Goal: Book appointment/travel/reservation

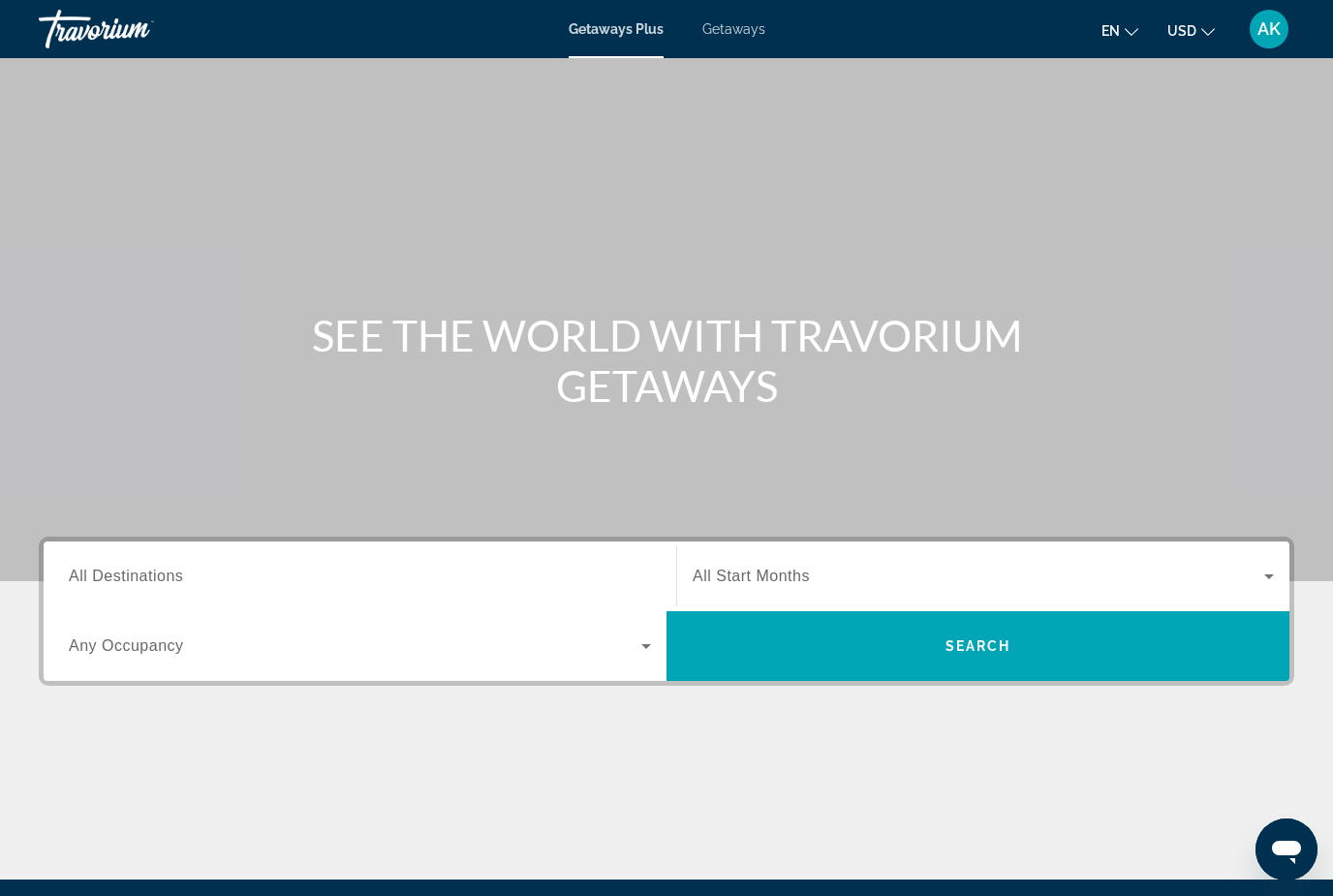
click at [751, 29] on span "Getaways" at bounding box center [734, 30] width 63 height 16
click at [133, 567] on span "All Destinations" at bounding box center [126, 575] width 114 height 17
click at [133, 566] on input "Destination All Destinations" at bounding box center [360, 577] width 582 height 24
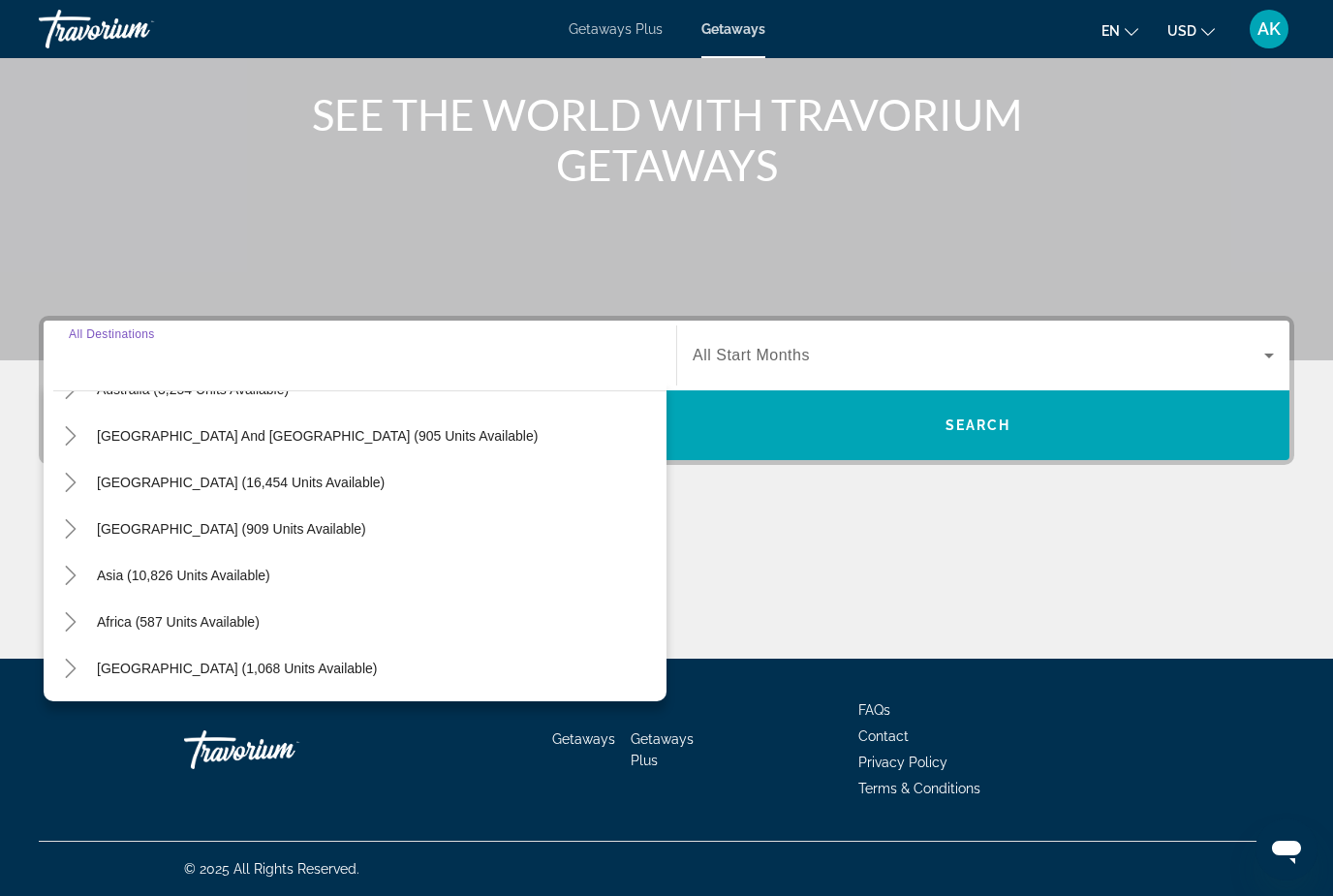
scroll to position [314, 0]
click at [80, 566] on mat-icon "Toggle Asia (10,826 units available)" at bounding box center [70, 575] width 34 height 34
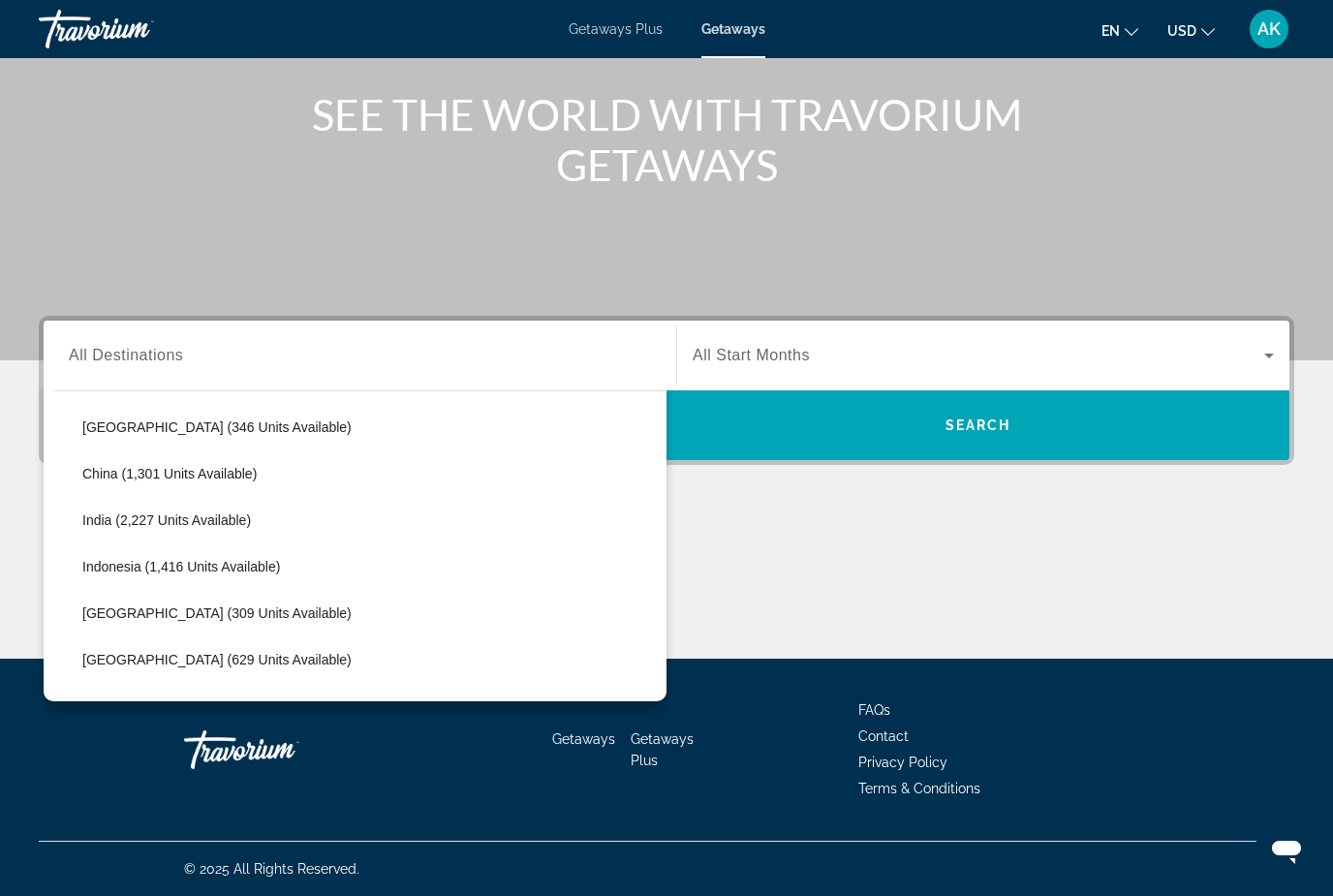
scroll to position [554, 0]
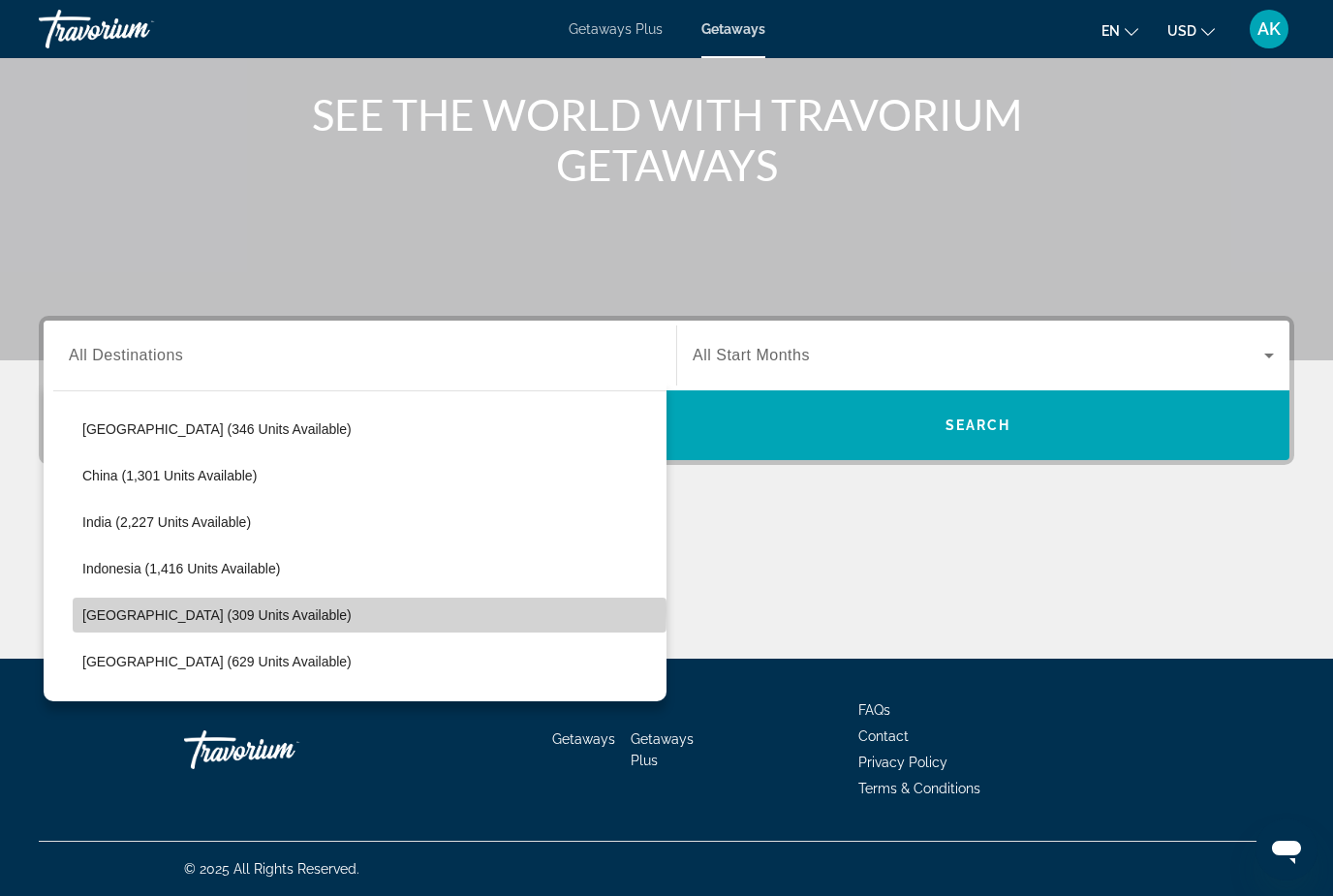
click at [128, 610] on span "Japan (309 units available)" at bounding box center [216, 615] width 269 height 16
type input "**********"
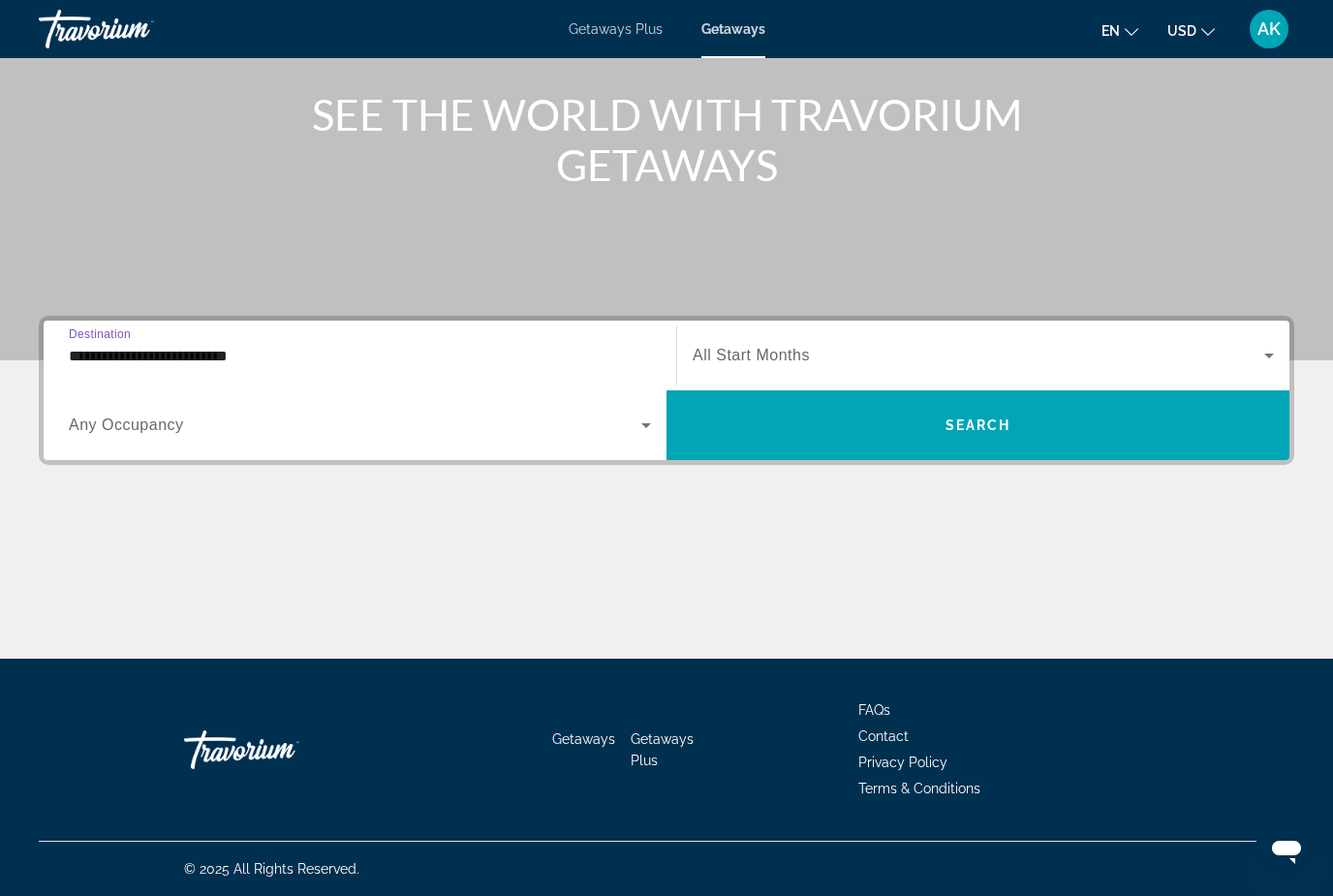
click at [797, 343] on span "Search widget" at bounding box center [978, 355] width 571 height 24
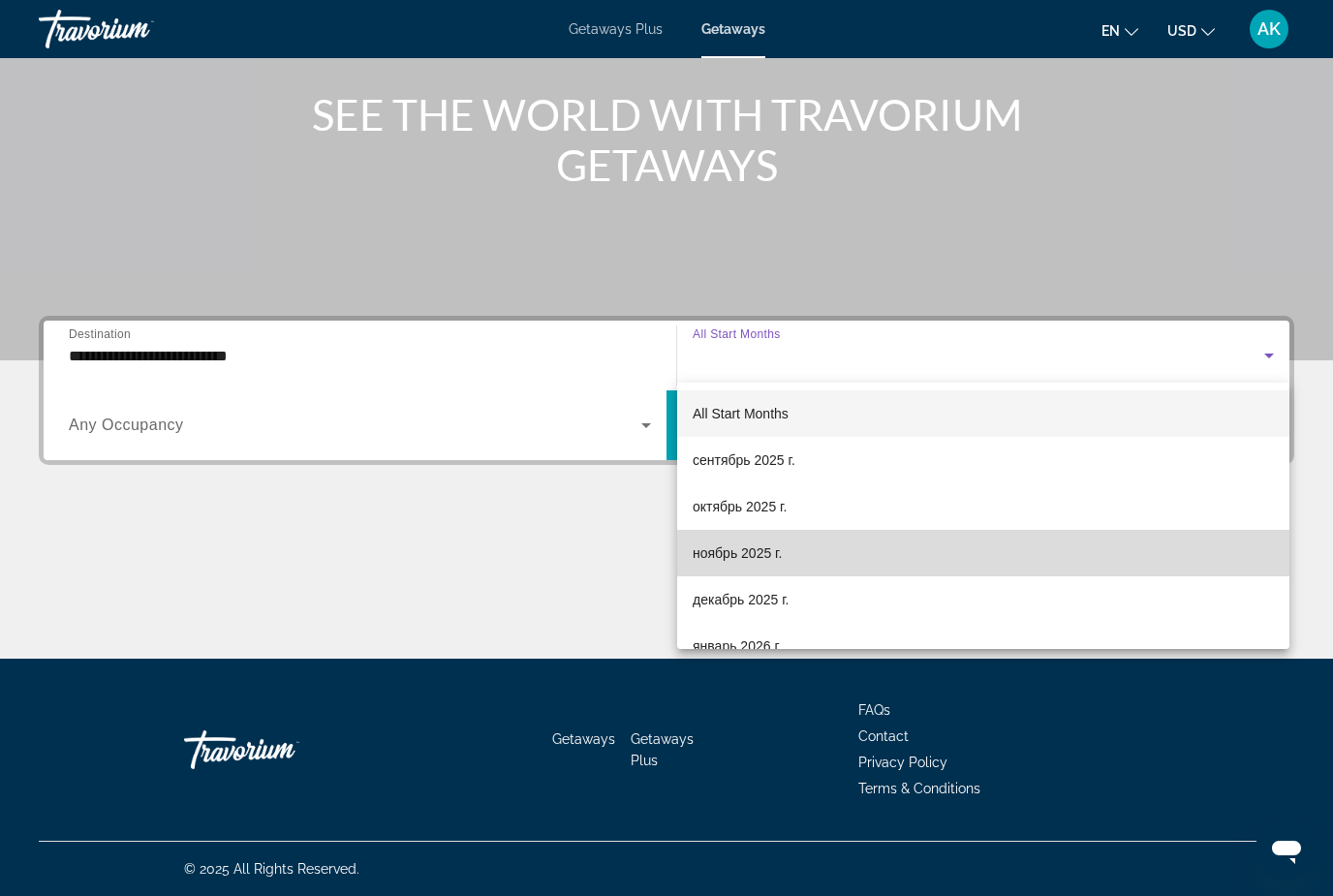
click at [735, 552] on span "ноябрь 2025 г." at bounding box center [737, 554] width 89 height 24
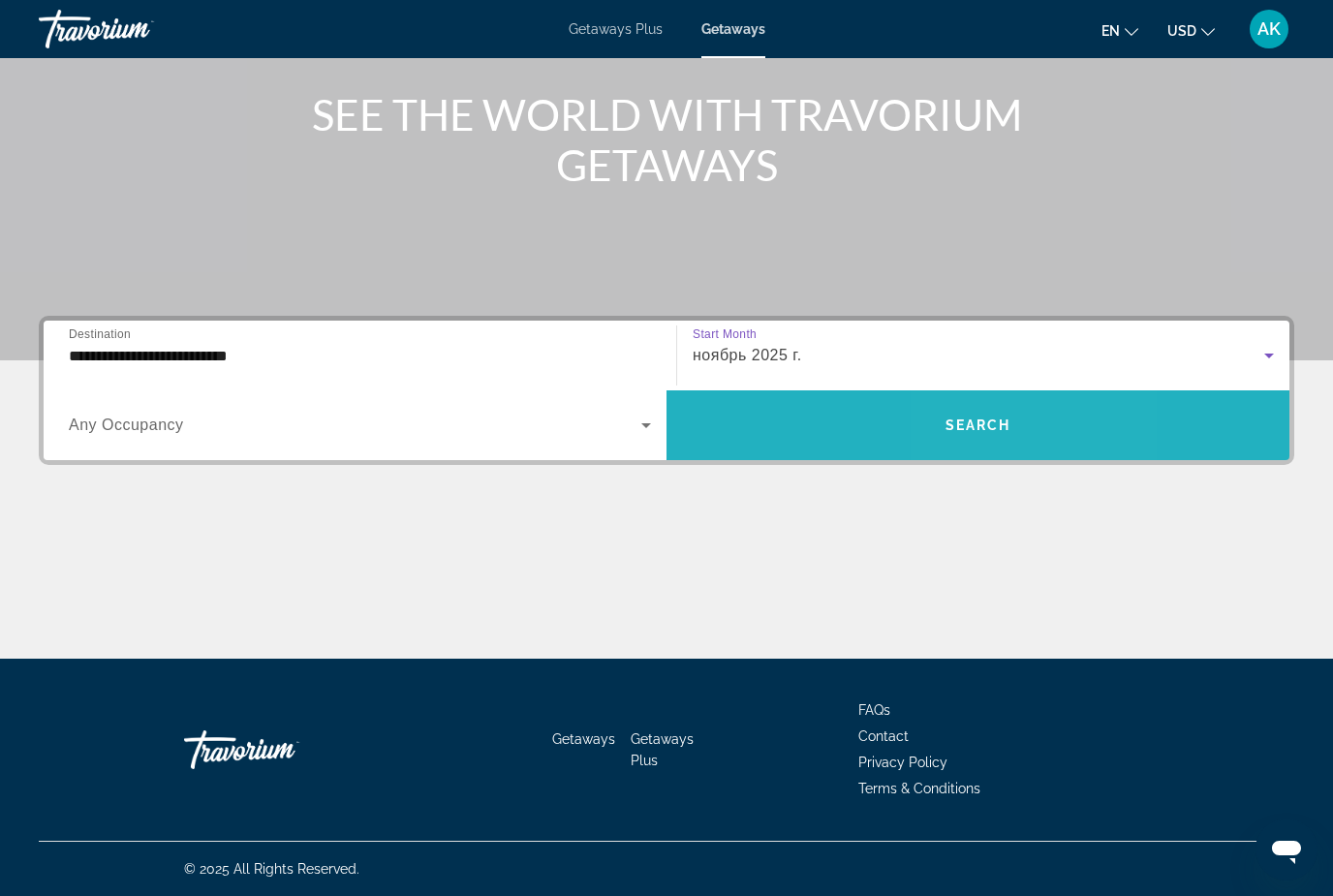
click at [986, 414] on span "Search widget" at bounding box center [977, 424] width 623 height 46
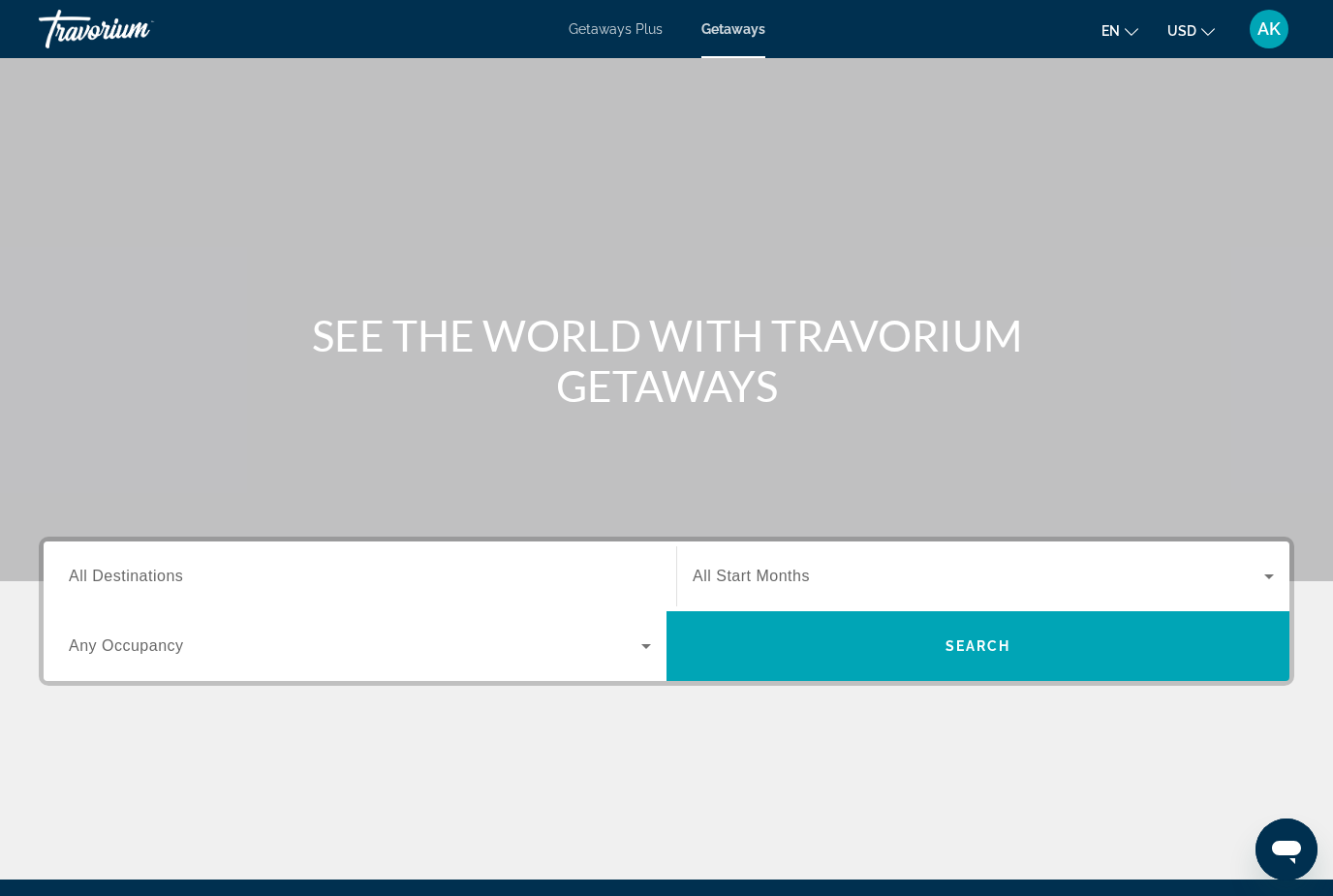
click at [148, 4] on div "Travorium" at bounding box center [135, 29] width 193 height 50
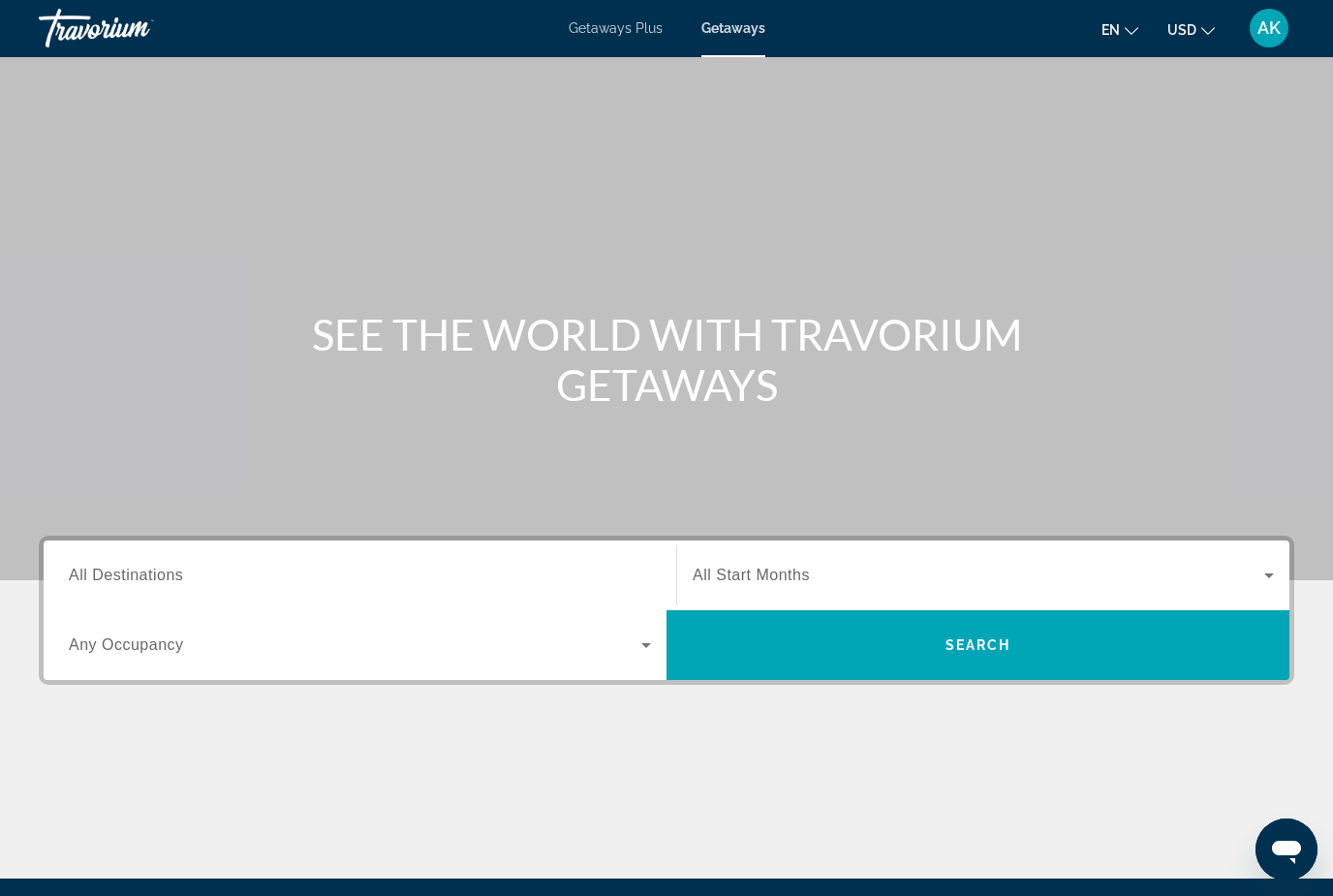
click at [163, 566] on span "All Destinations" at bounding box center [126, 574] width 114 height 17
click at [163, 566] on input "Destination All Destinations" at bounding box center [360, 576] width 582 height 24
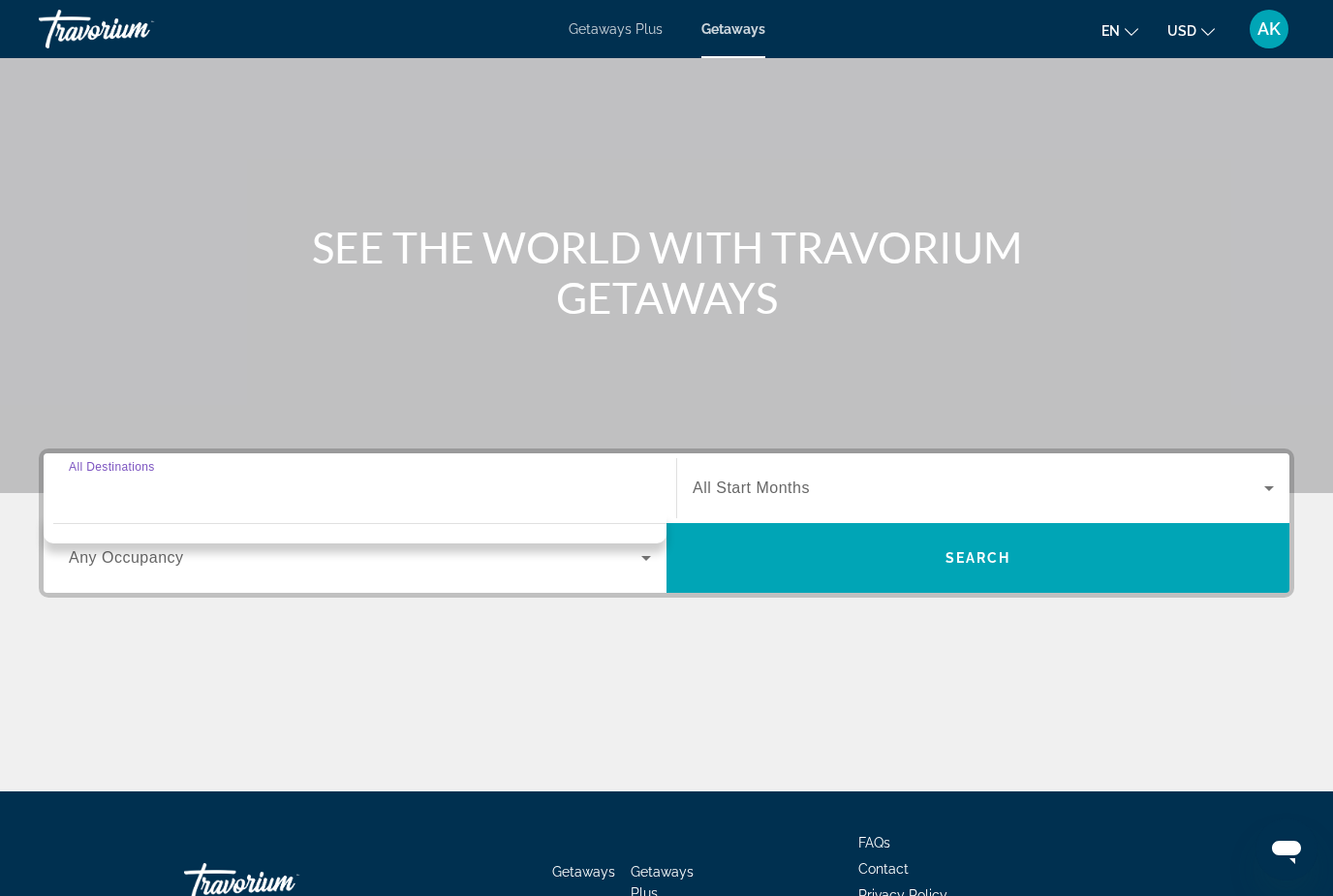
scroll to position [220, 0]
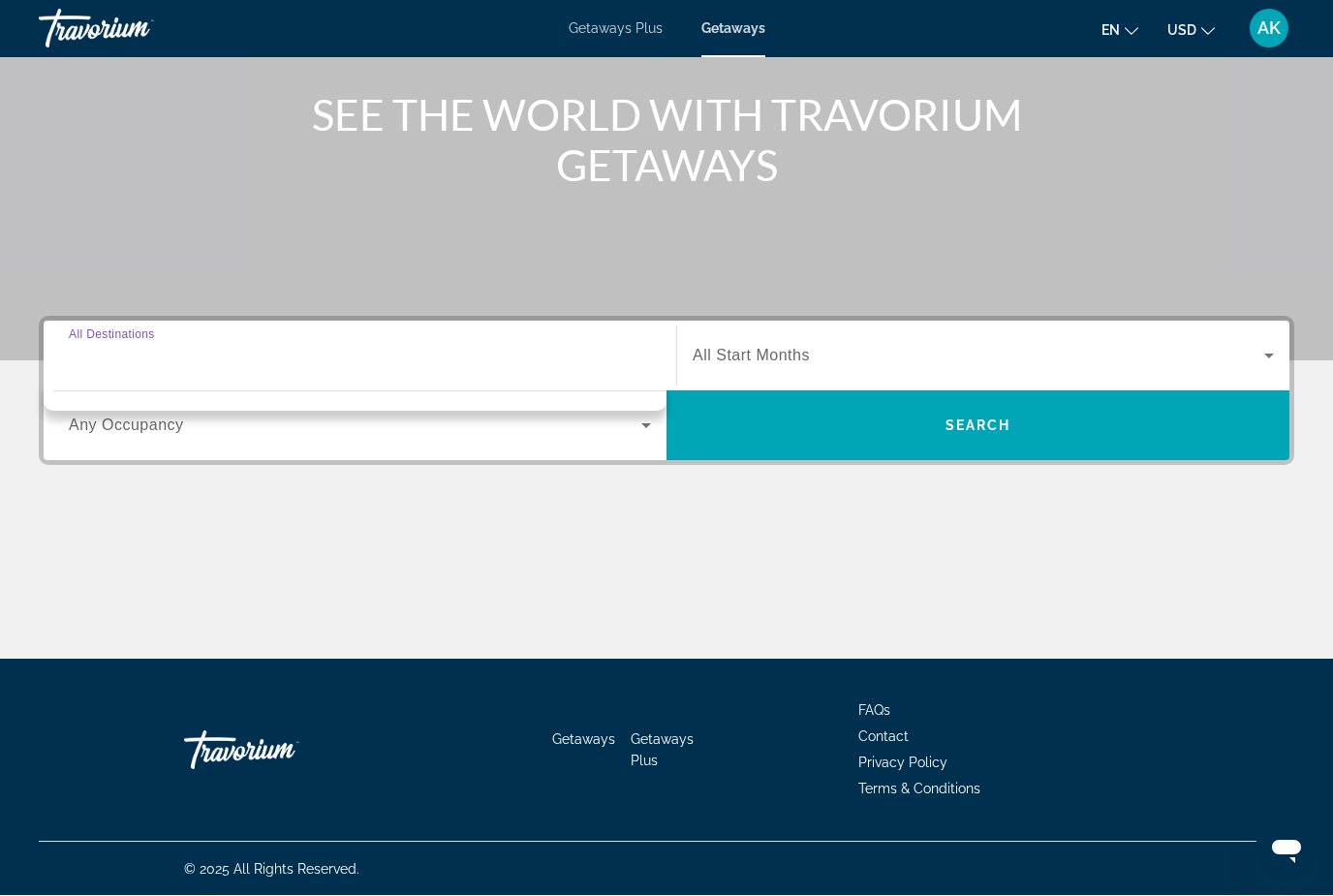
click at [96, 348] on input "Destination All Destinations" at bounding box center [360, 357] width 582 height 24
click at [273, 213] on div "Main content" at bounding box center [666, 70] width 1333 height 581
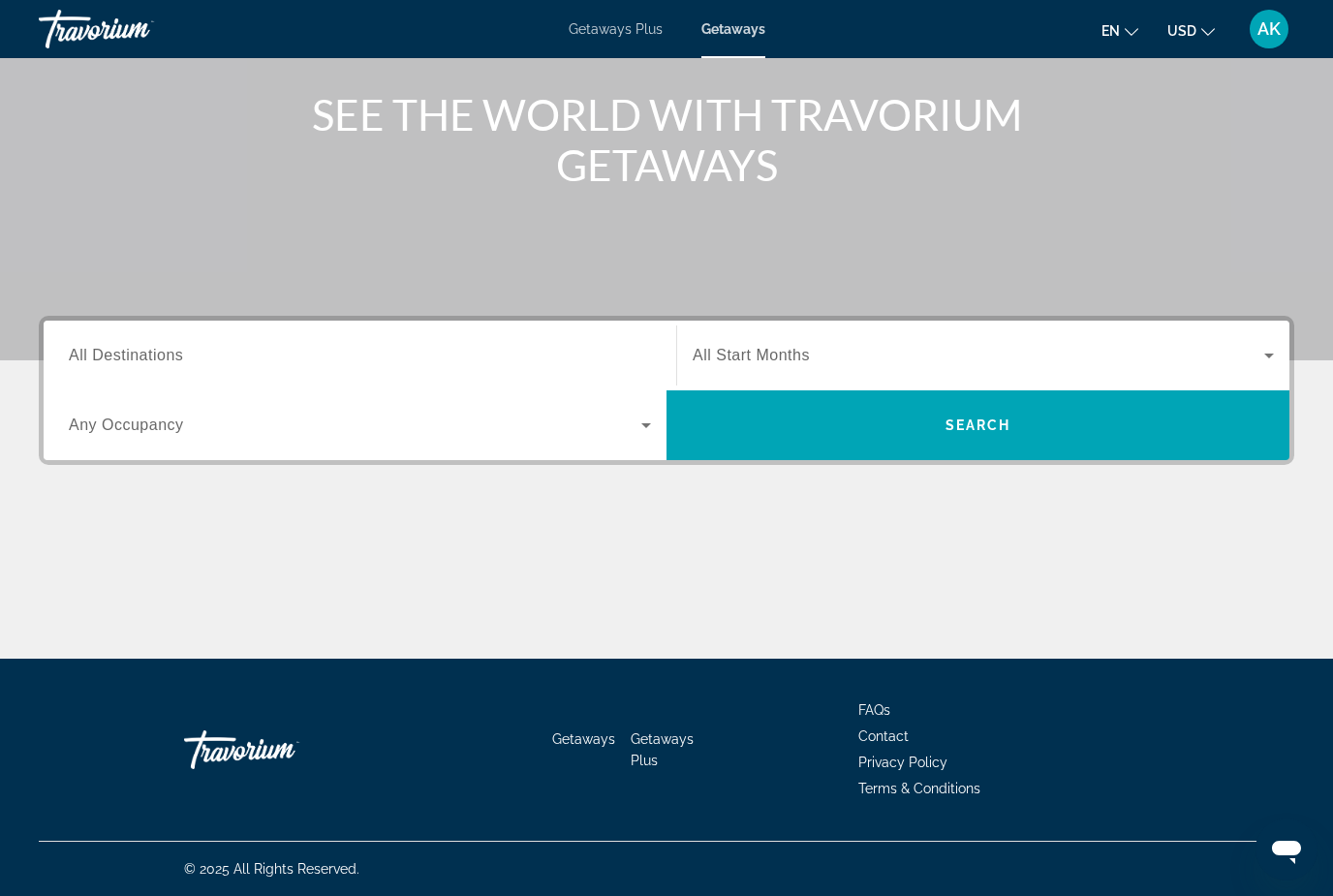
click at [152, 354] on span "All Destinations" at bounding box center [126, 354] width 114 height 17
click at [152, 354] on input "Destination All Destinations" at bounding box center [360, 356] width 582 height 24
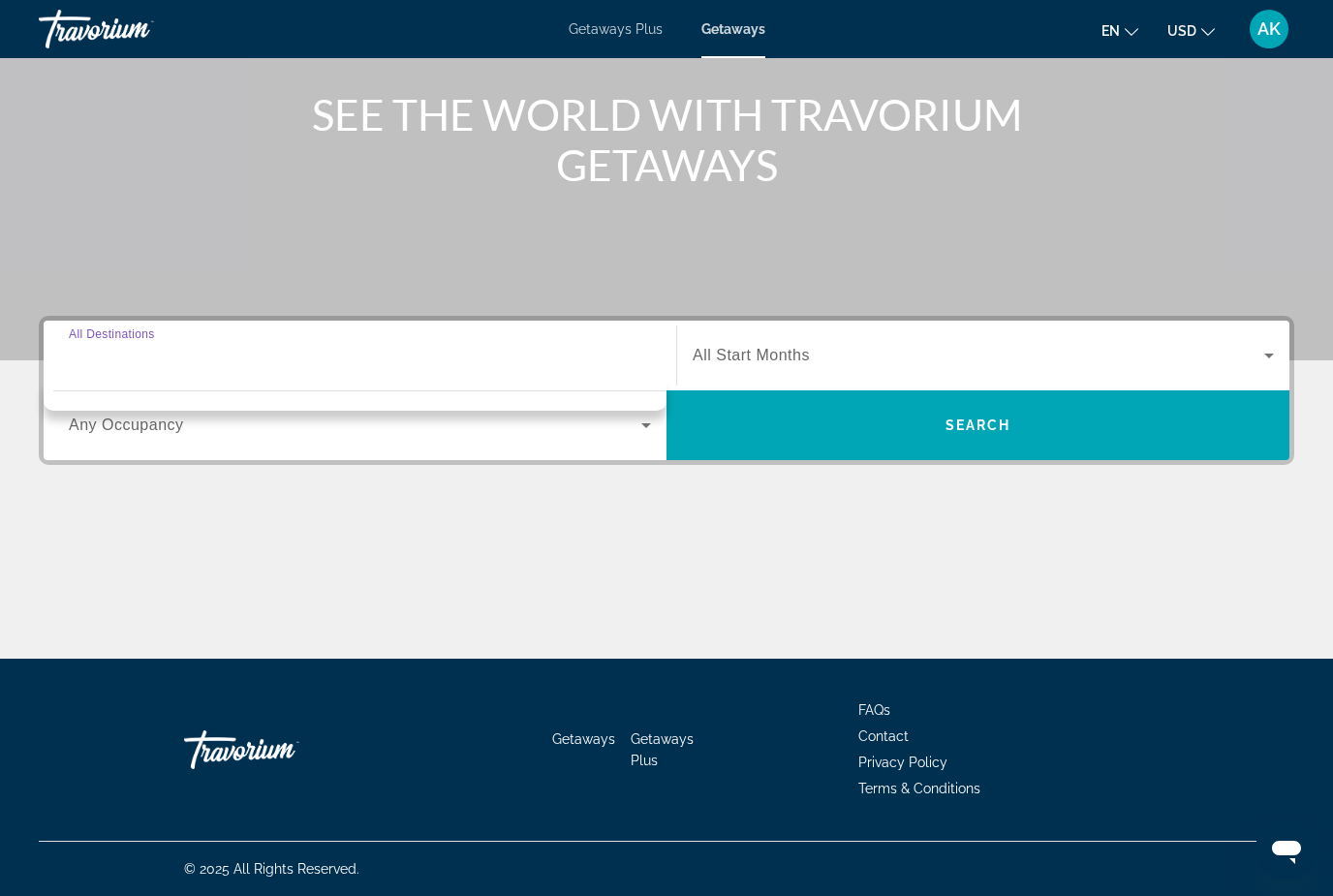
click at [603, 35] on span "Getaways Plus" at bounding box center [615, 30] width 94 height 16
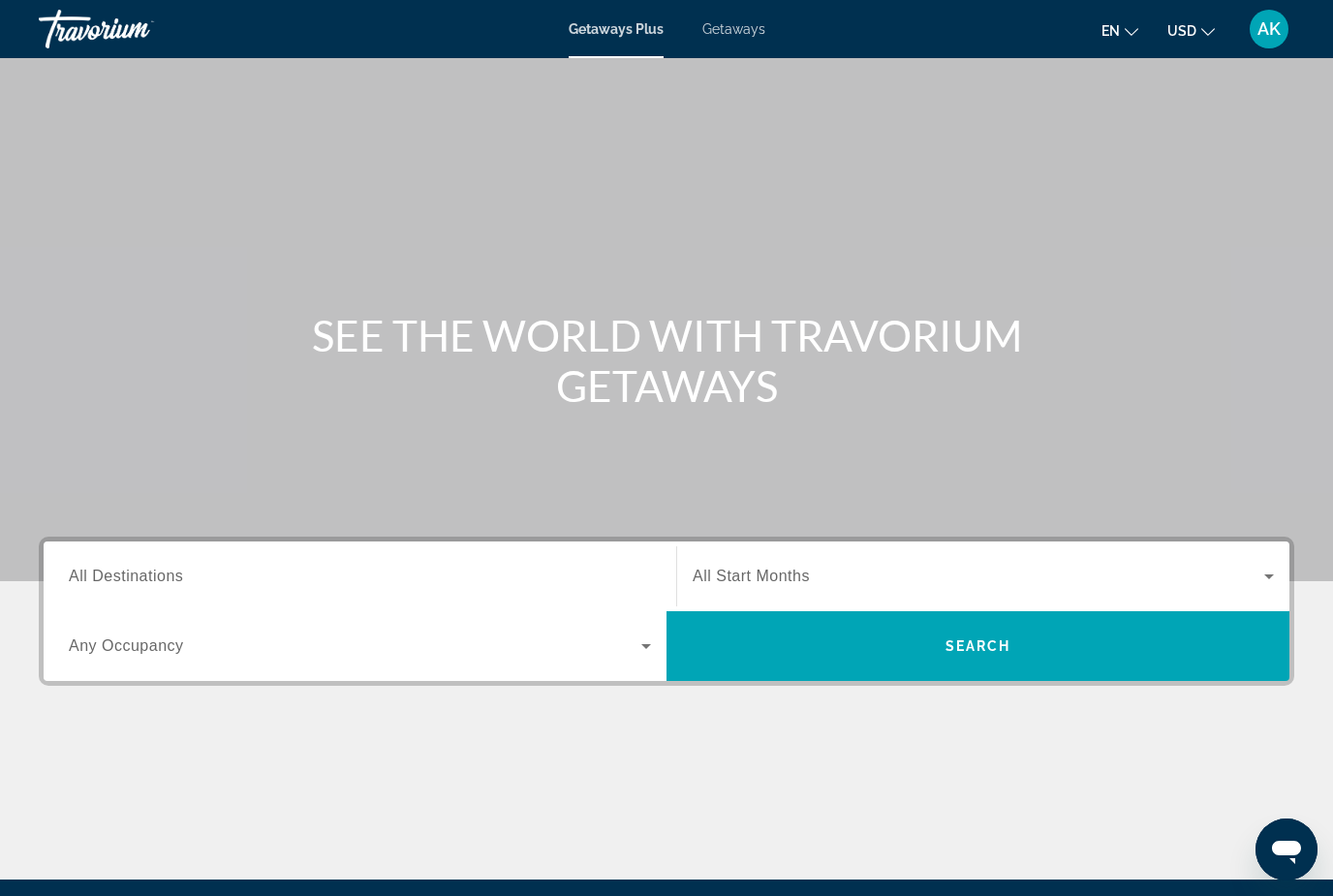
click at [735, 22] on span "Getaways" at bounding box center [734, 30] width 63 height 16
click at [142, 567] on span "All Destinations" at bounding box center [126, 575] width 114 height 17
click at [142, 566] on input "Destination All Destinations" at bounding box center [360, 577] width 582 height 24
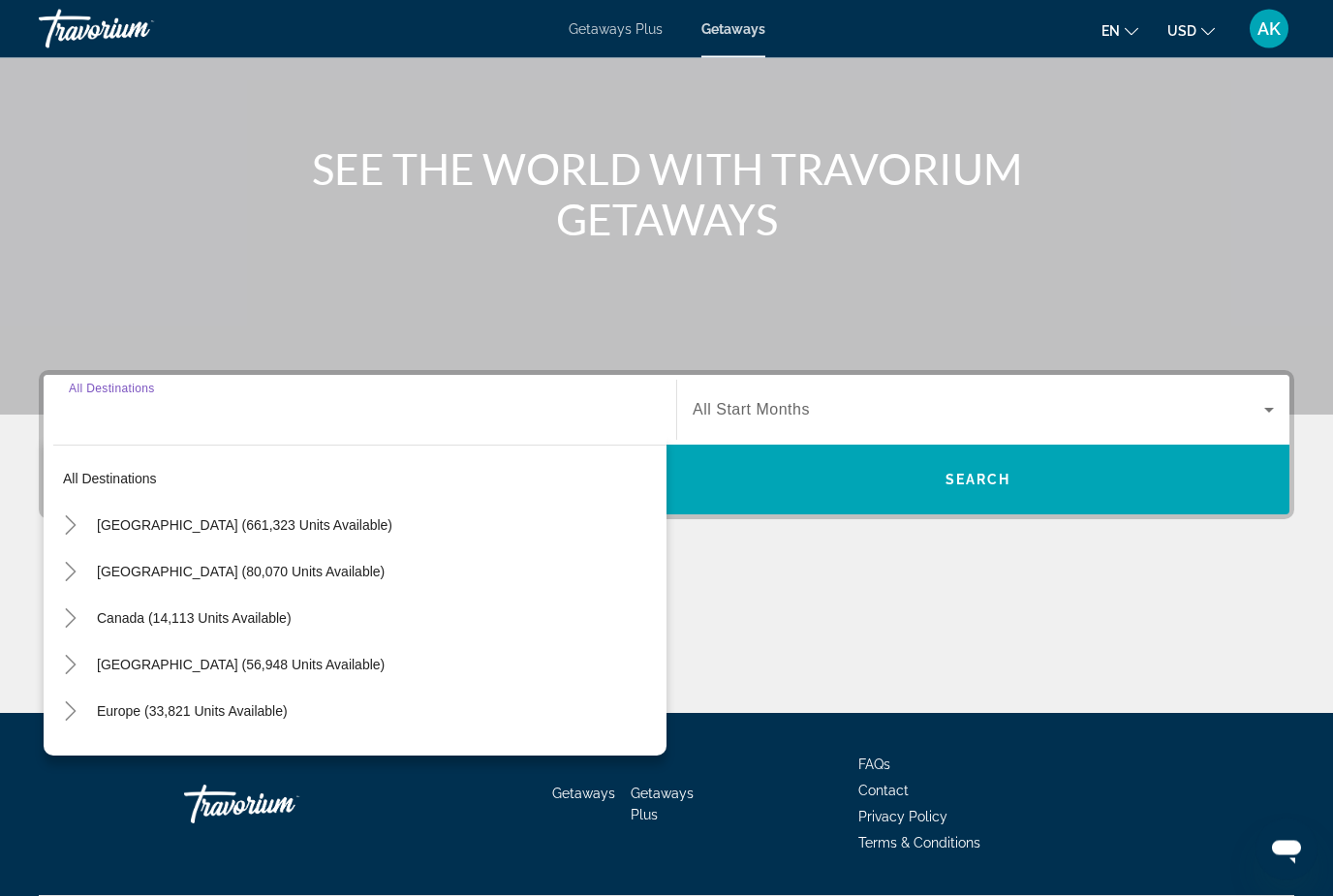
scroll to position [221, 0]
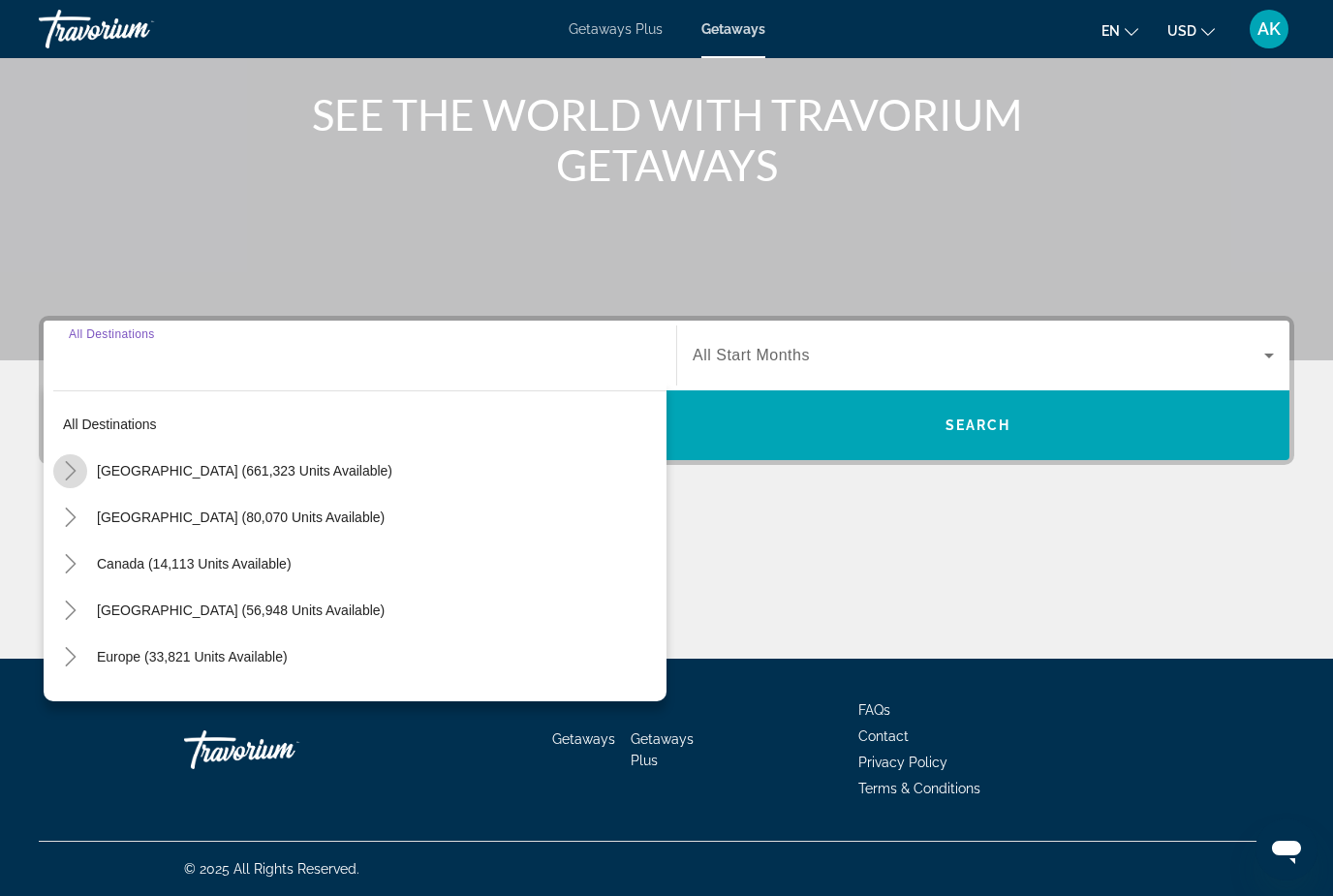
click at [77, 460] on mat-icon "Toggle United States (661,323 units available)" at bounding box center [70, 471] width 34 height 34
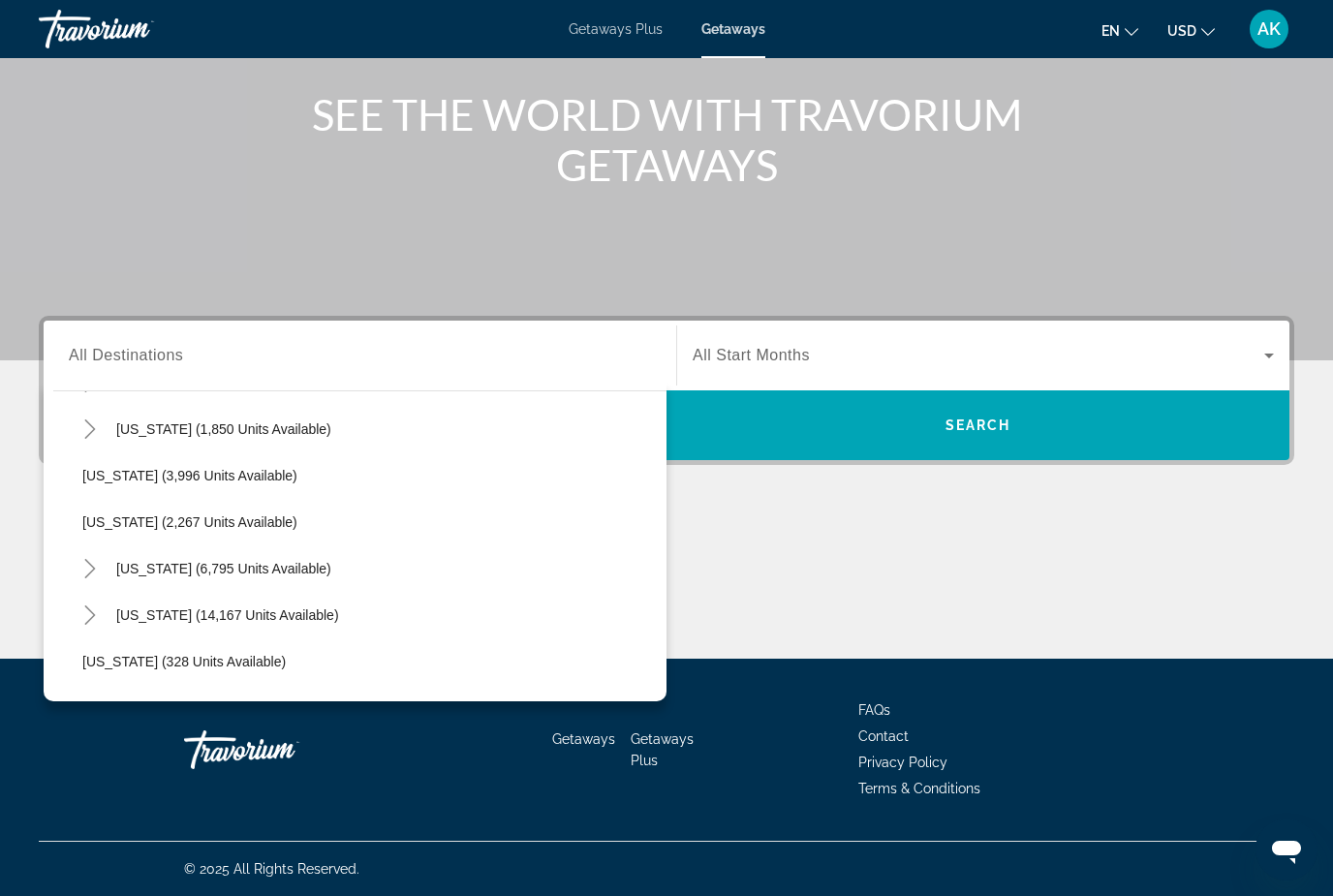
scroll to position [1206, 0]
click at [92, 565] on icon "Toggle New York (6,795 units available)" at bounding box center [89, 566] width 11 height 20
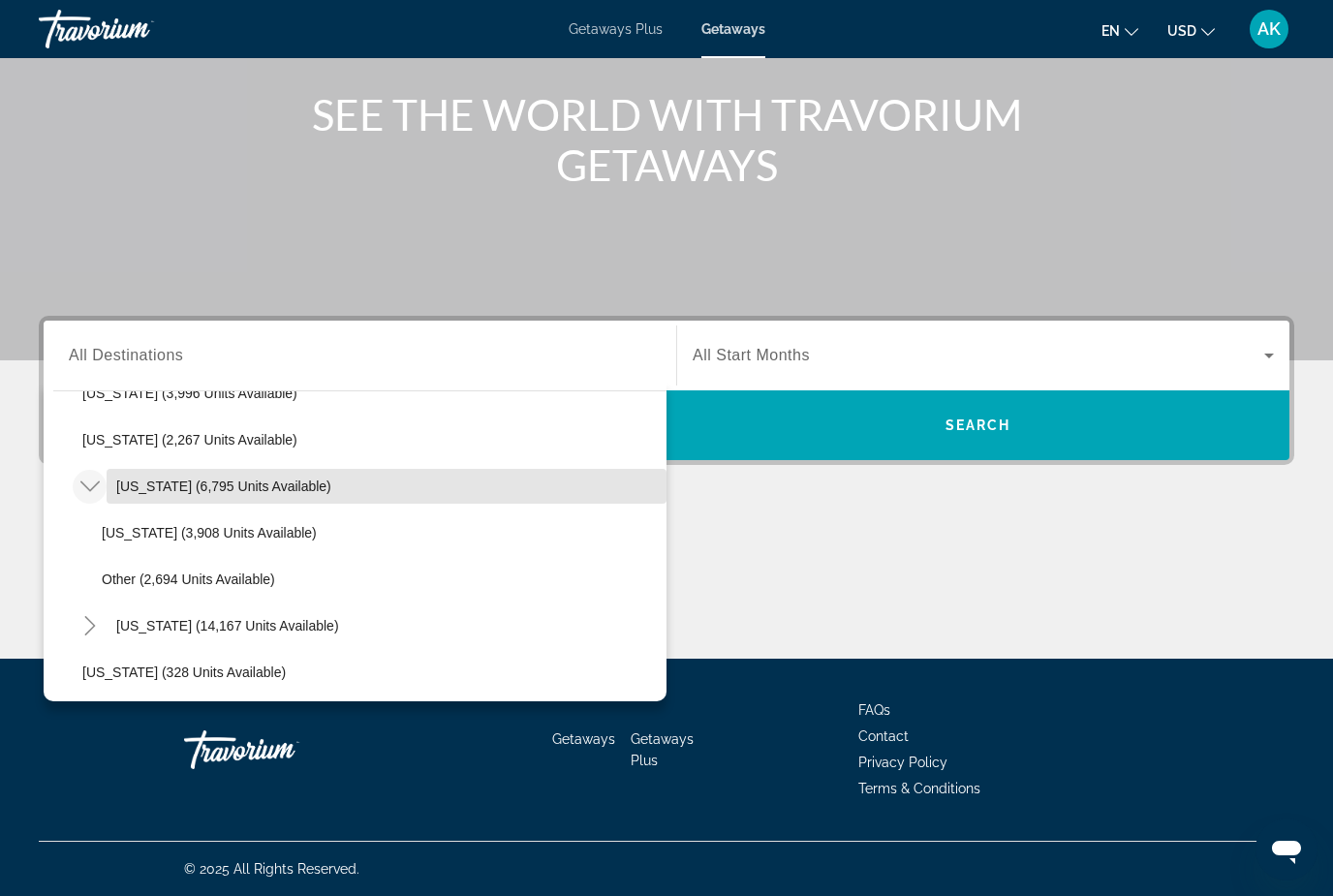
scroll to position [1295, 0]
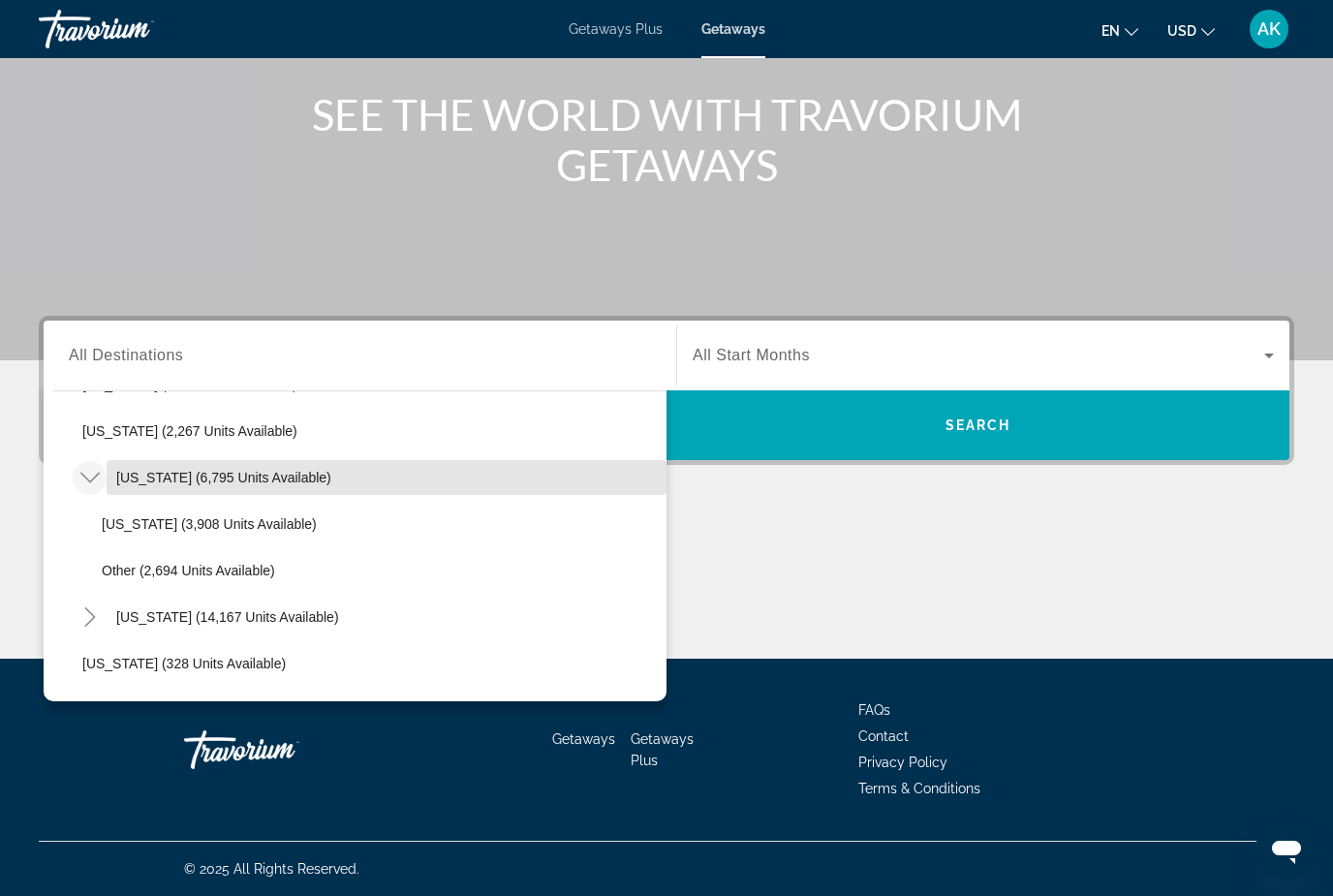
click at [153, 466] on span "Search widget" at bounding box center [386, 477] width 559 height 46
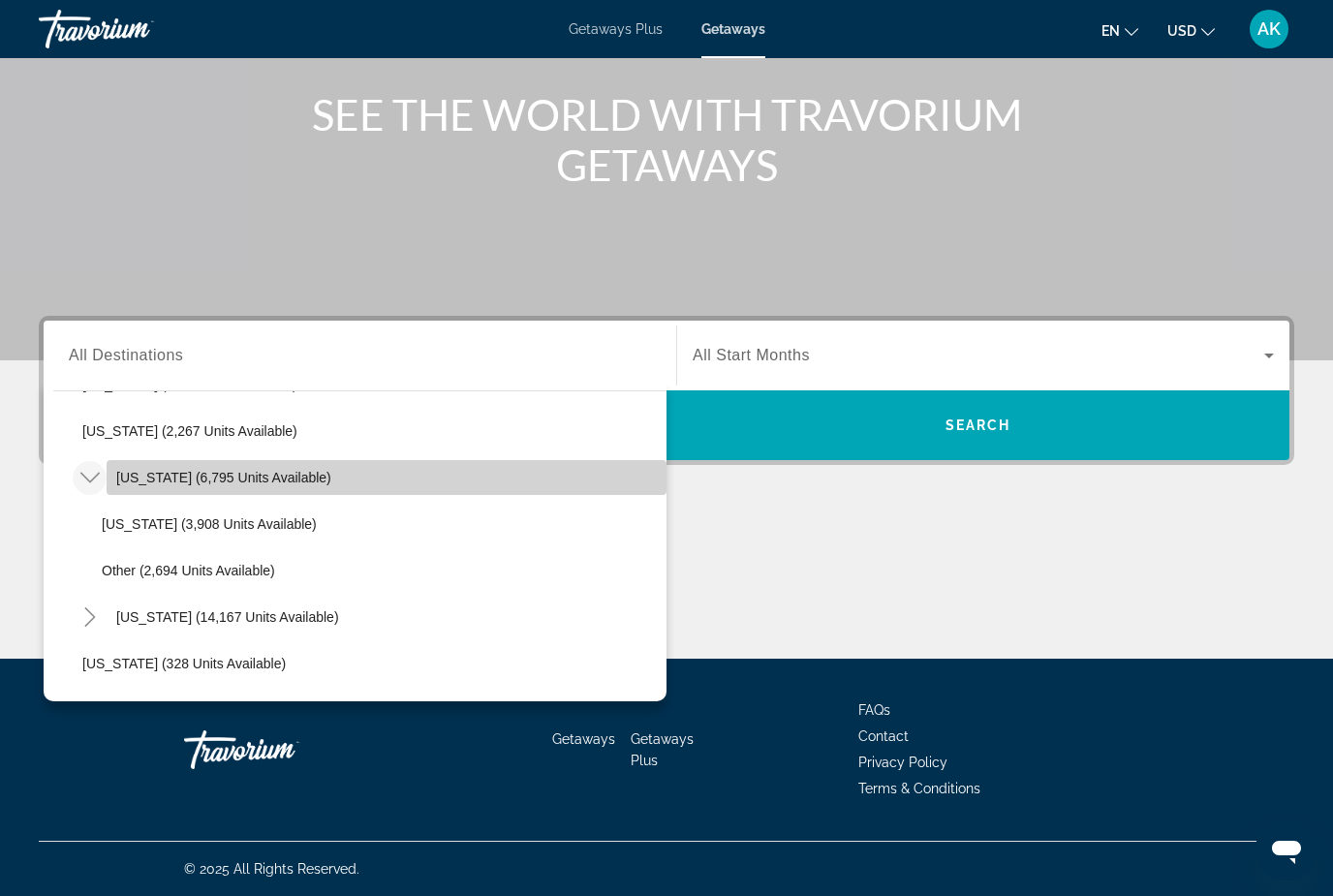
type input "**********"
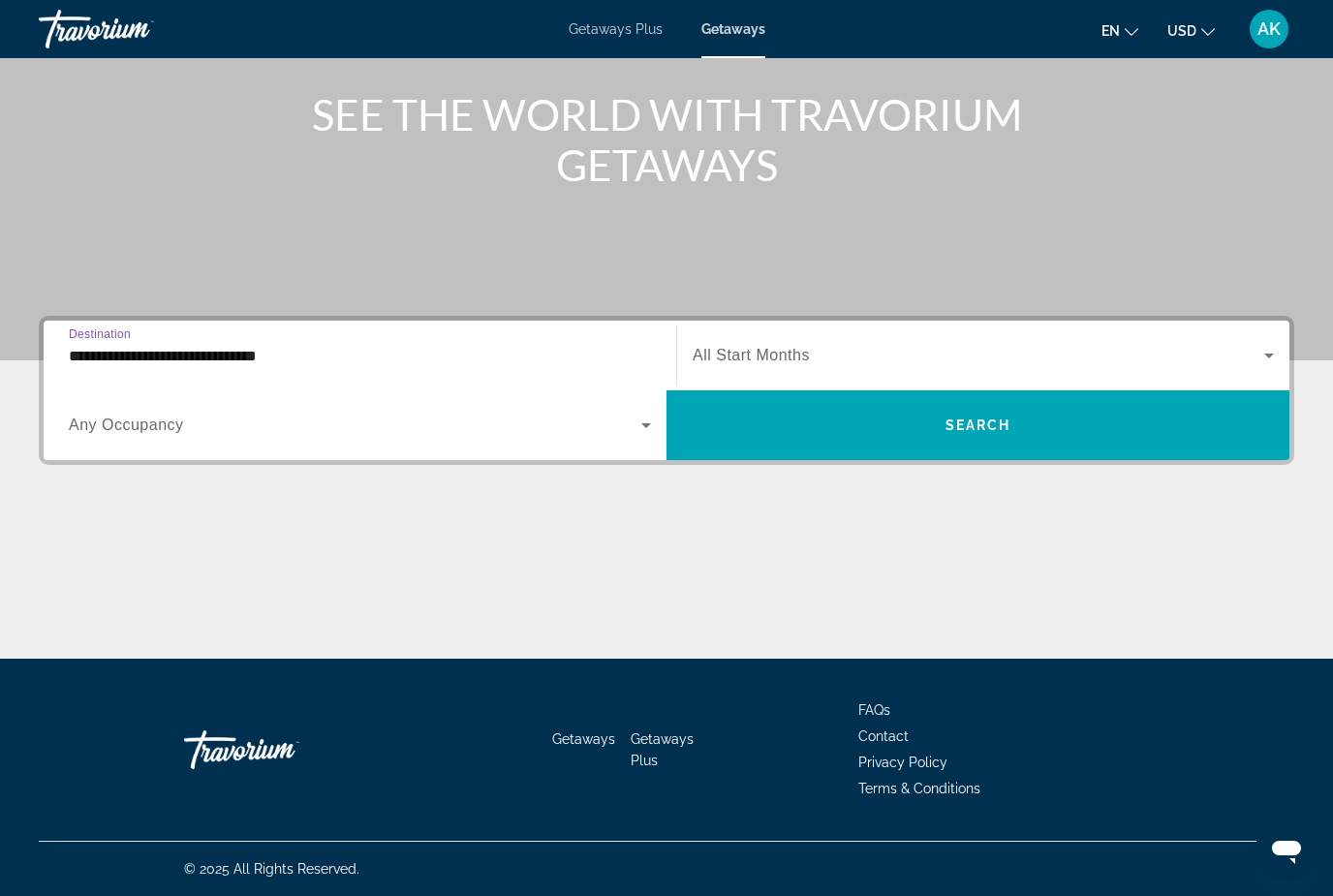
click at [750, 344] on span "Search widget" at bounding box center [978, 355] width 571 height 24
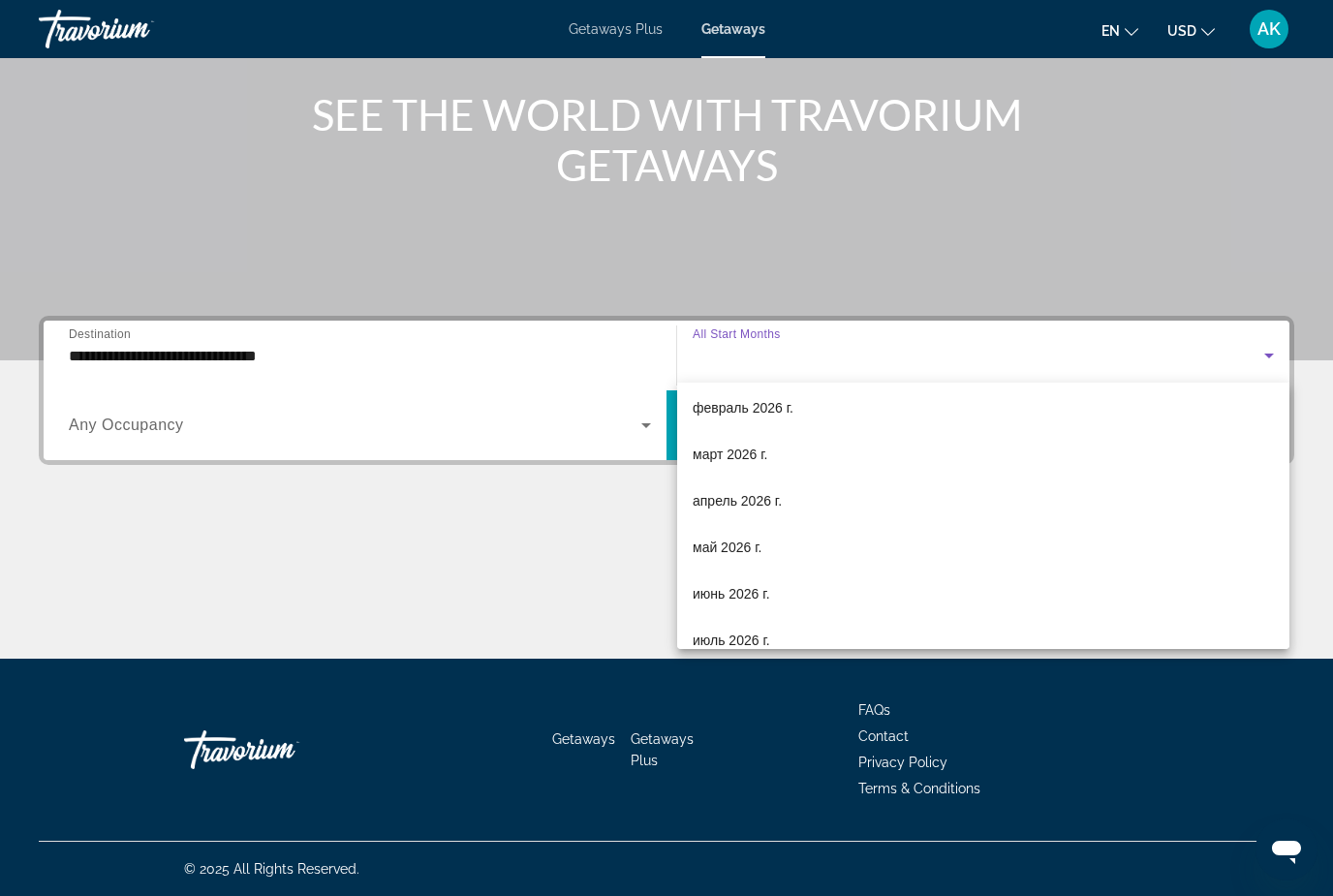
scroll to position [286, 0]
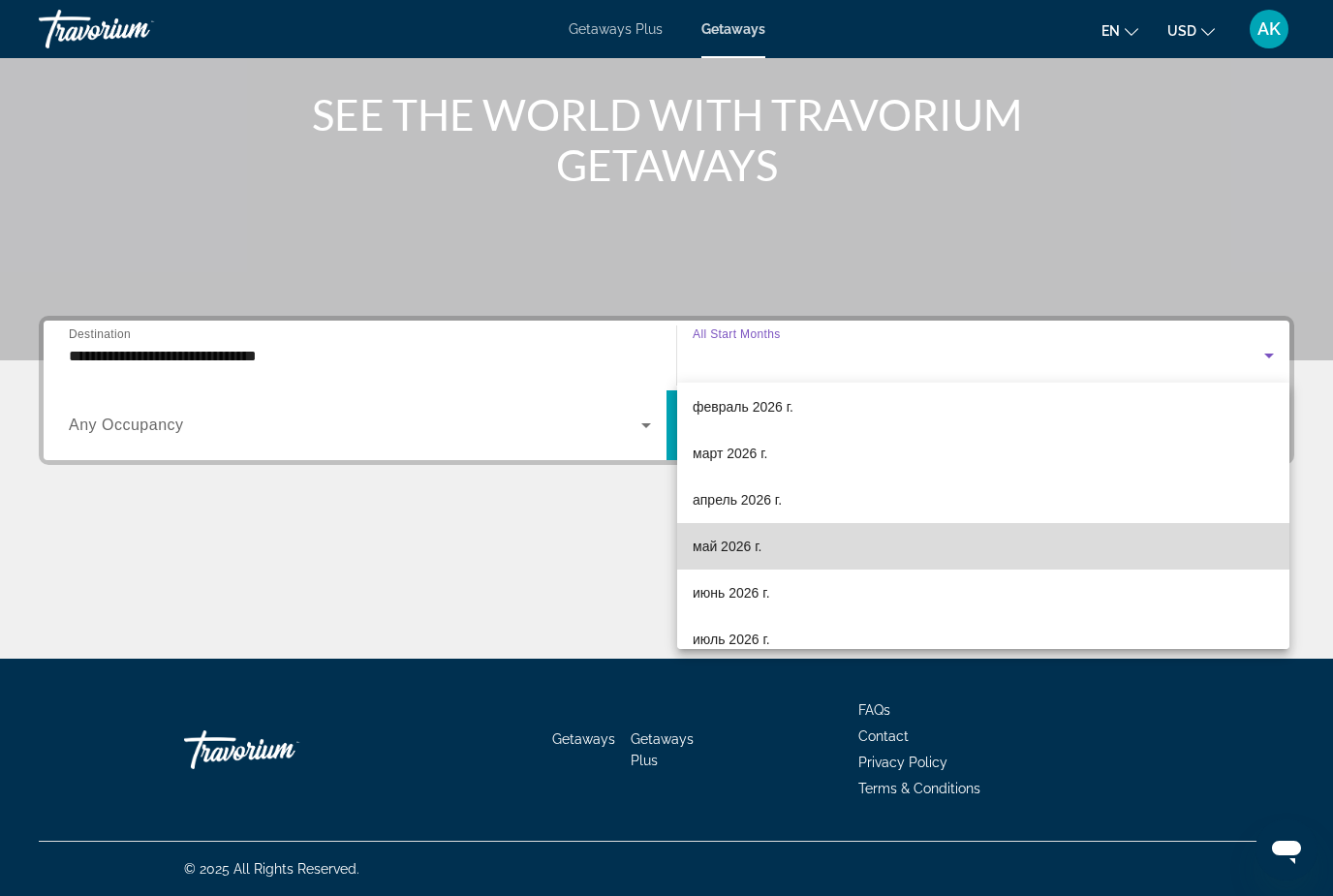
click at [690, 542] on mat-option "май 2026 г." at bounding box center [983, 546] width 612 height 46
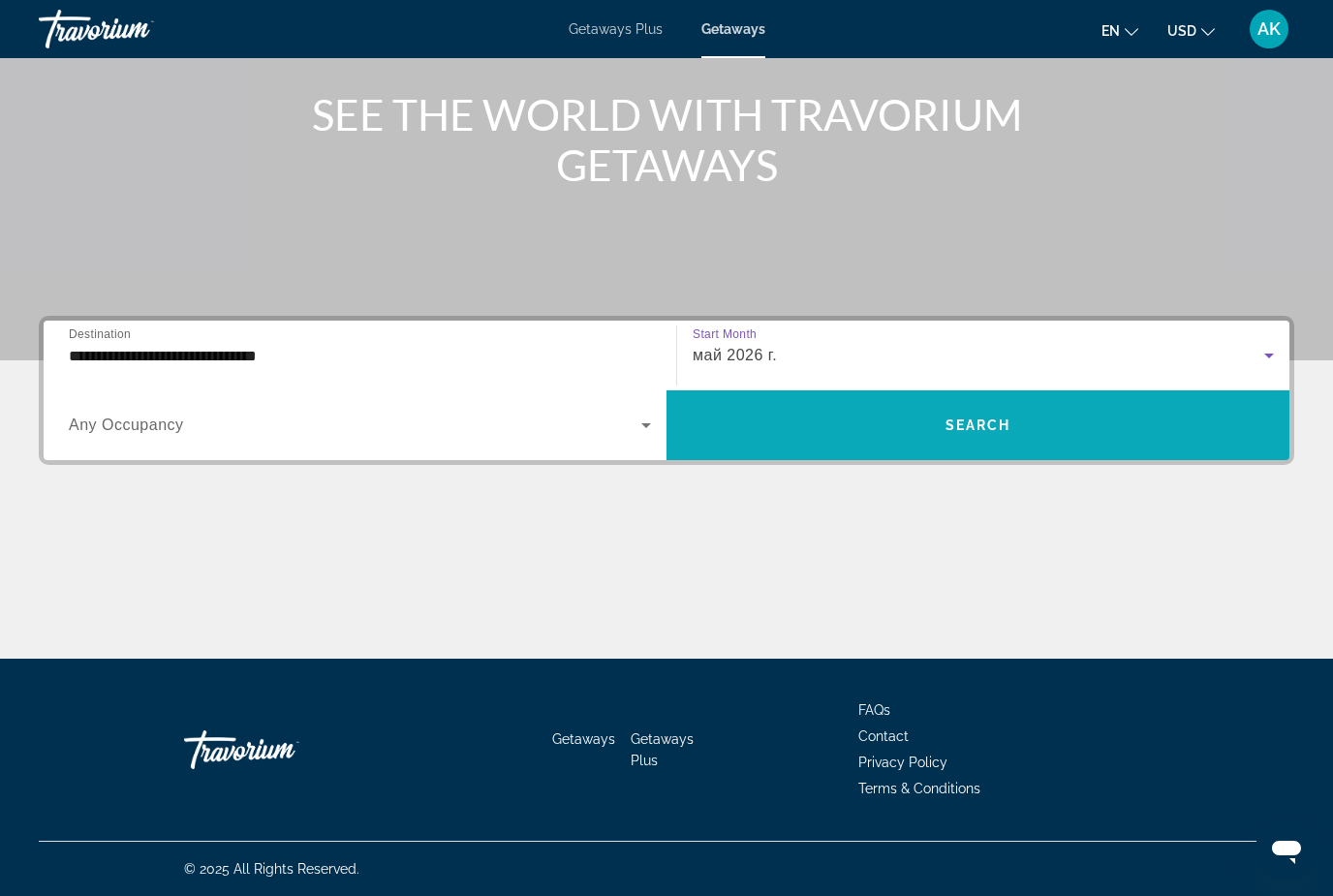
click at [899, 418] on span "Search widget" at bounding box center [977, 424] width 623 height 46
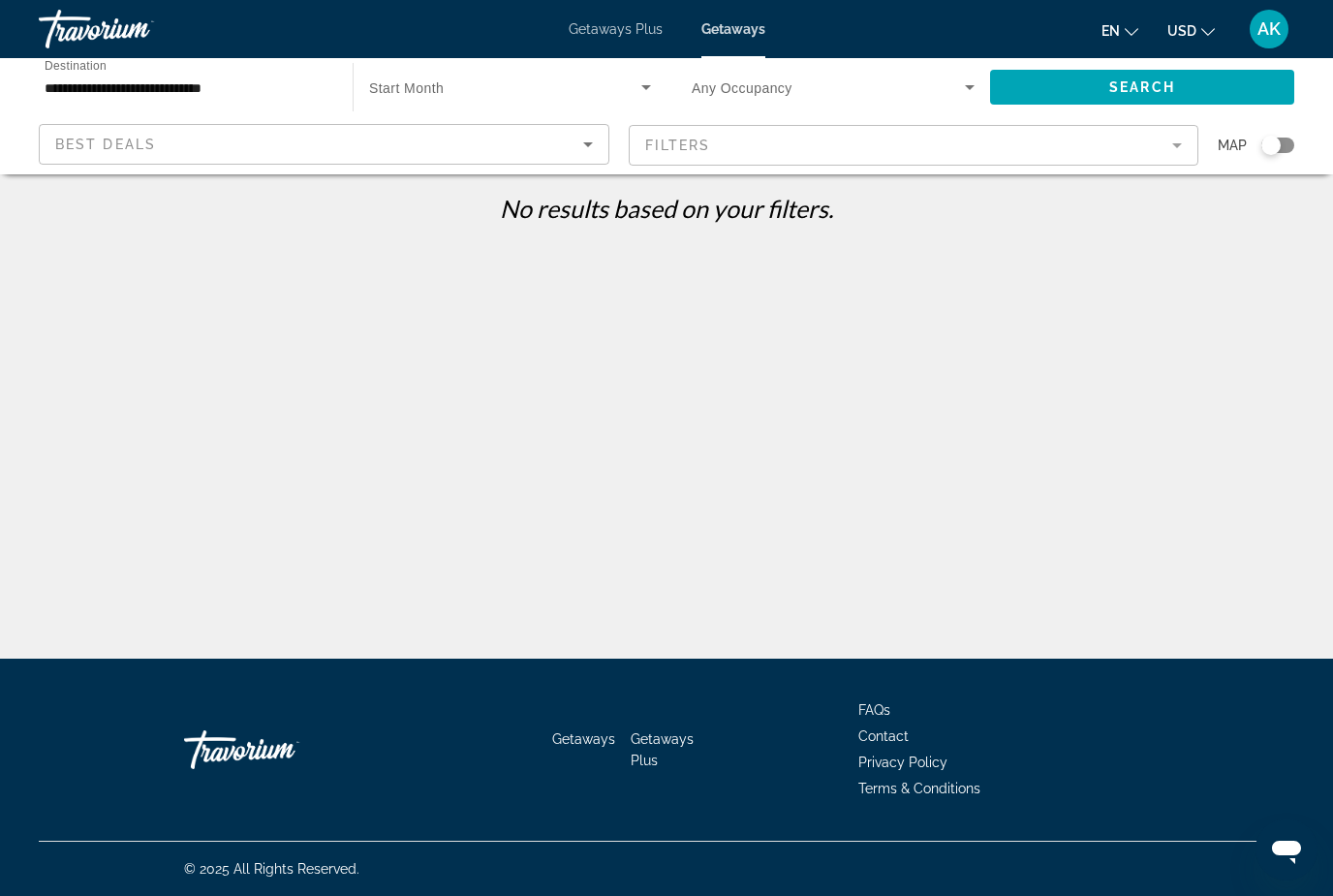
click at [633, 97] on span "Search widget" at bounding box center [505, 88] width 272 height 24
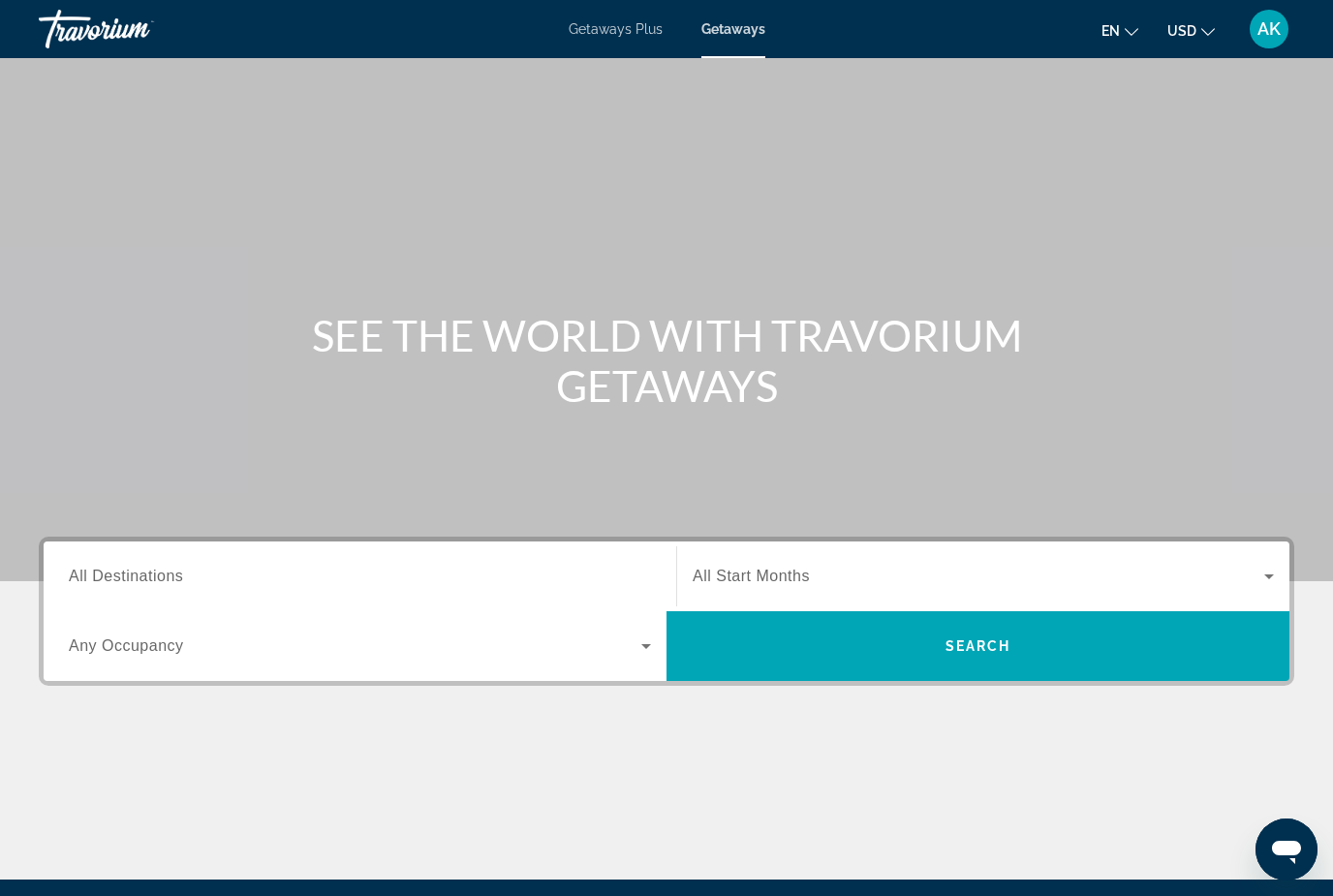
click at [195, 575] on input "Destination All Destinations" at bounding box center [360, 577] width 582 height 24
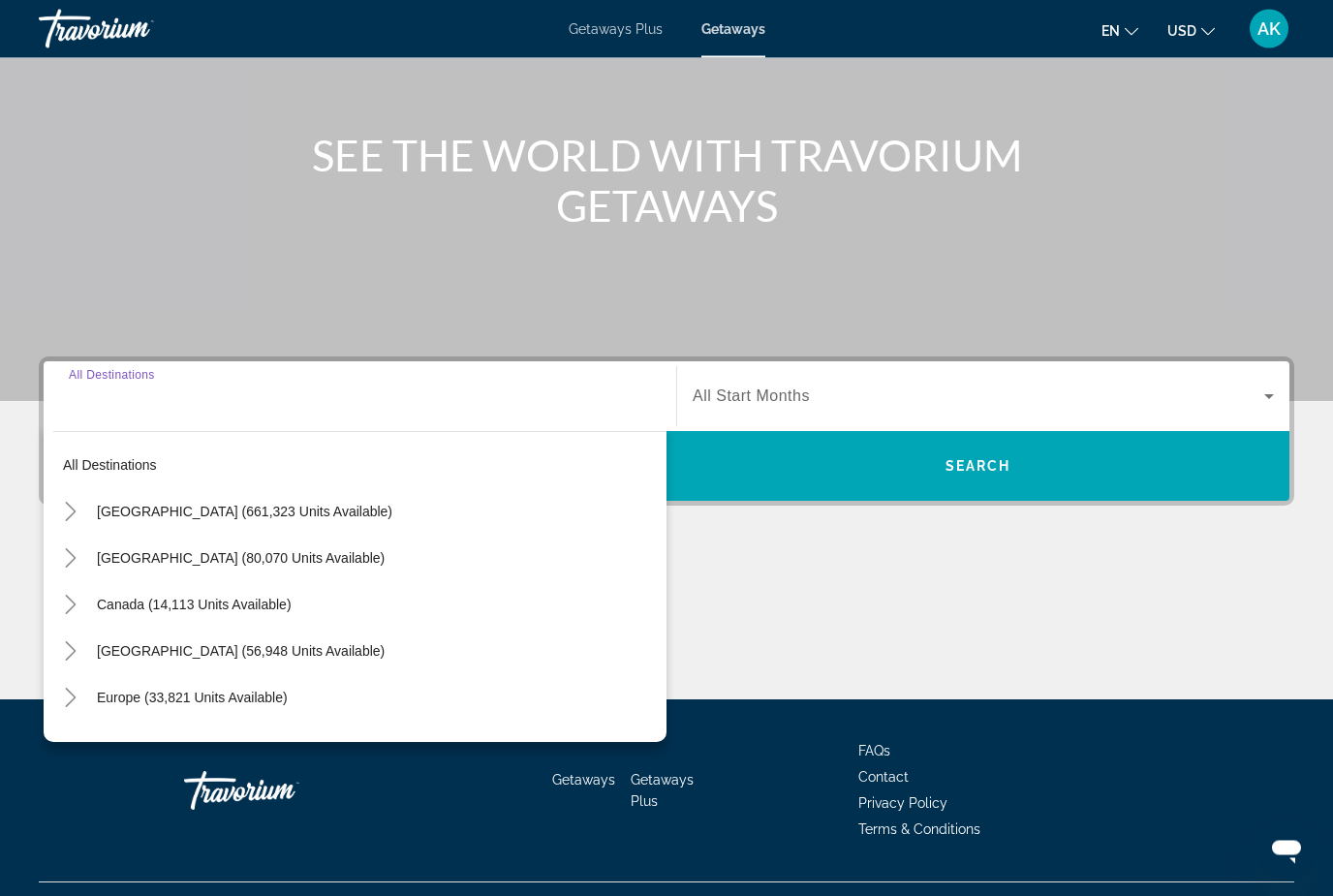
scroll to position [221, 0]
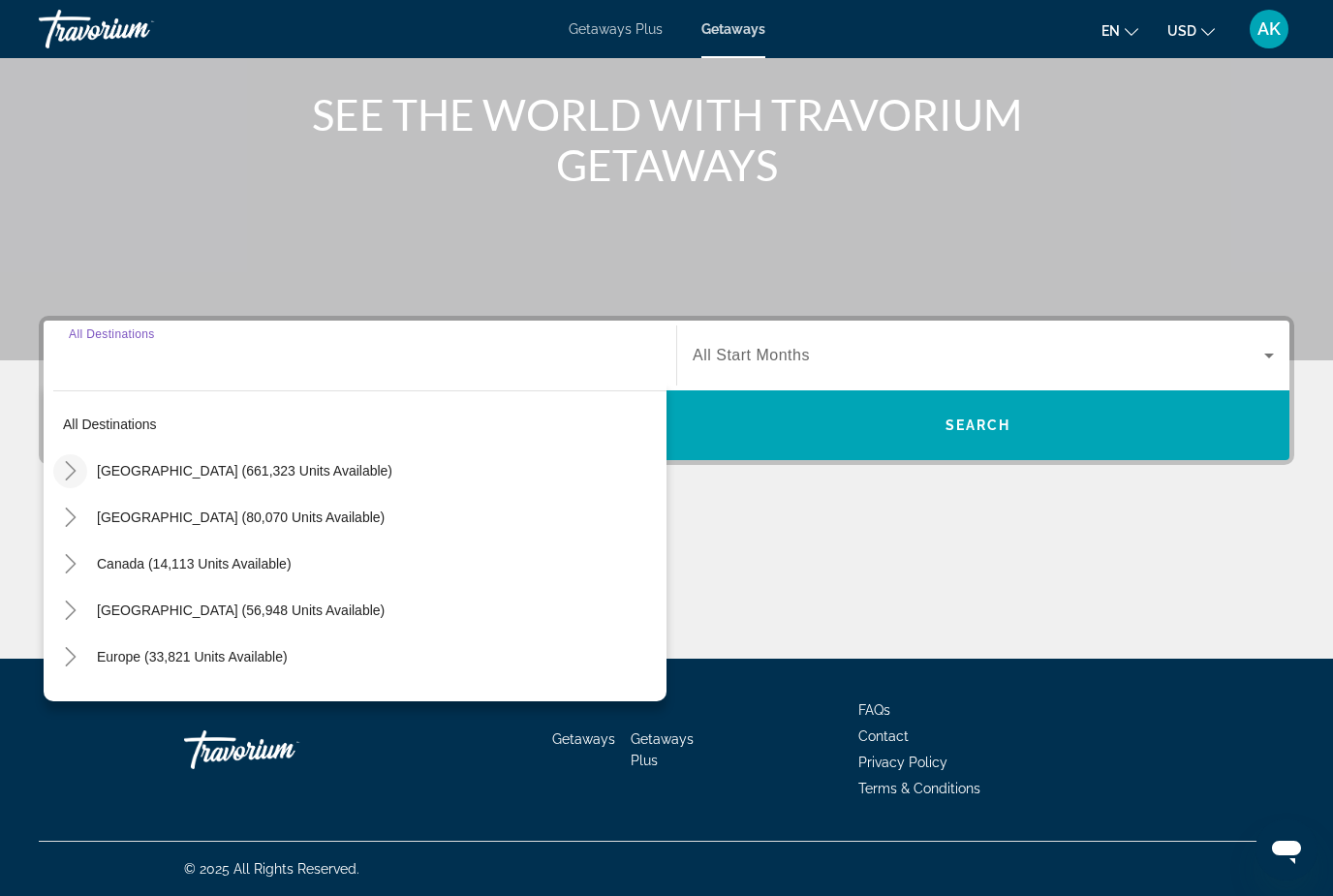
click at [68, 468] on icon "Toggle United States (661,323 units available)" at bounding box center [71, 471] width 20 height 20
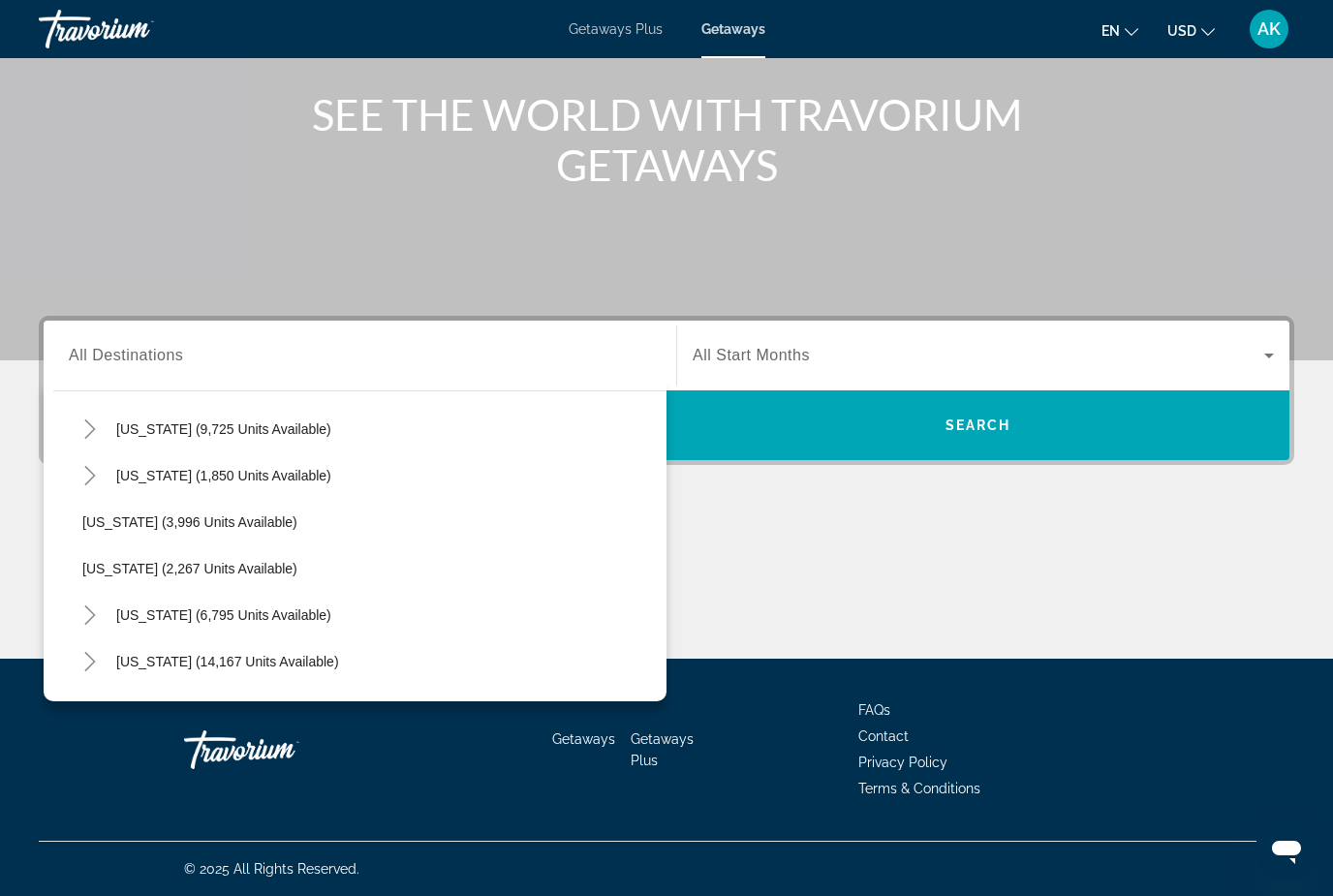
scroll to position [1193, 0]
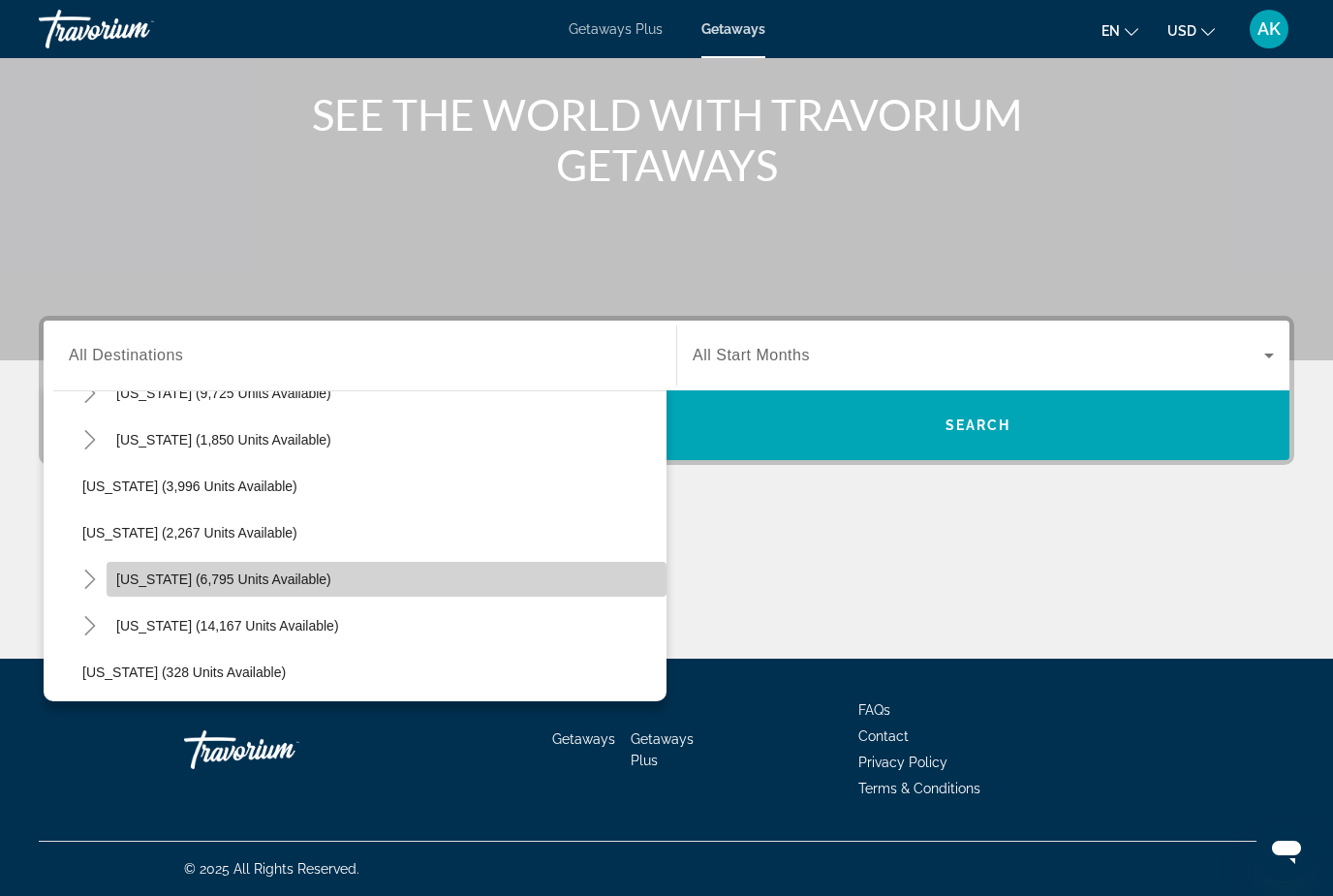
click at [134, 571] on span "New York (6,795 units available)" at bounding box center [224, 579] width 215 height 16
type input "**********"
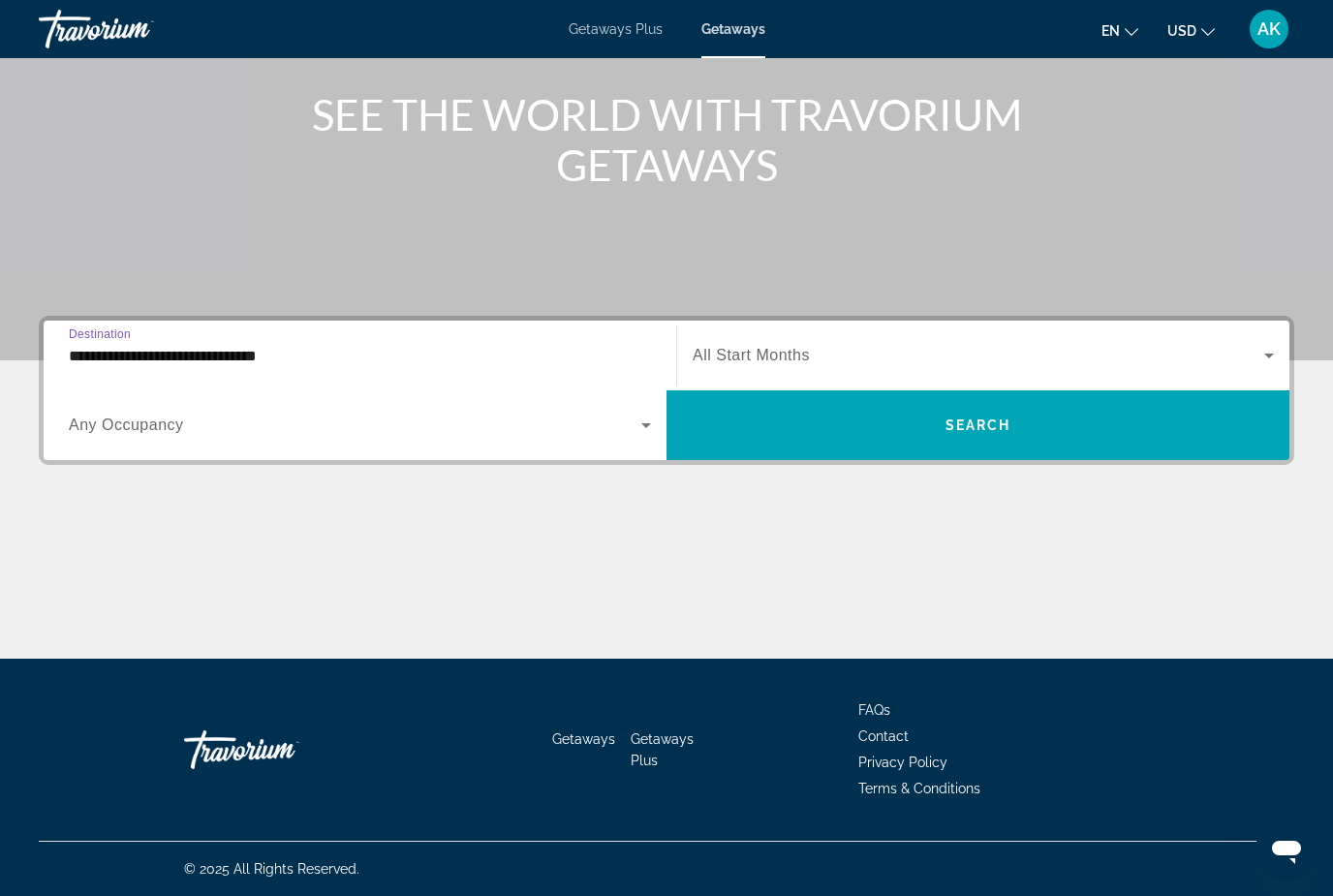
click at [745, 344] on span "Search widget" at bounding box center [978, 355] width 571 height 24
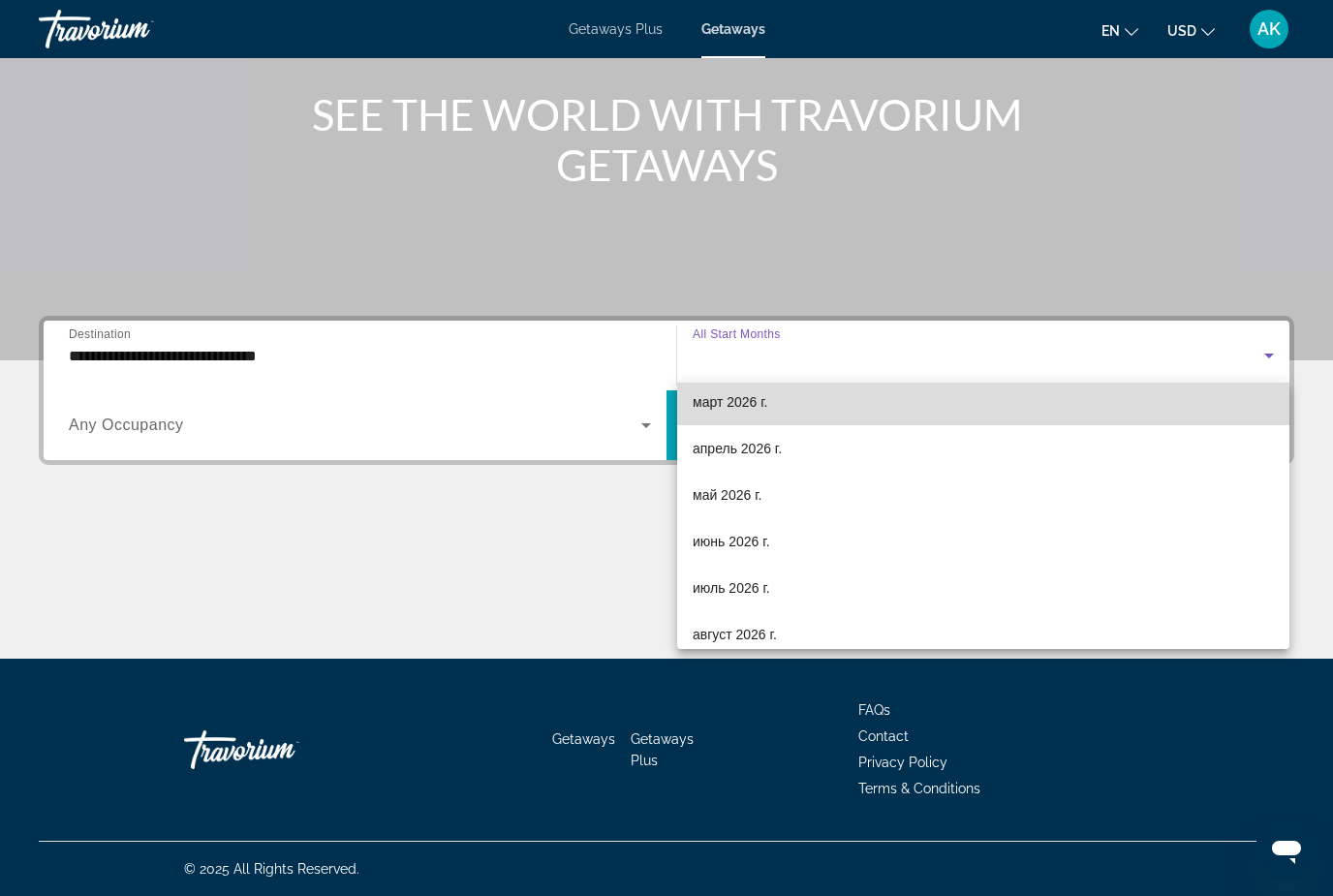
click at [750, 399] on span "март 2026 г." at bounding box center [730, 403] width 76 height 24
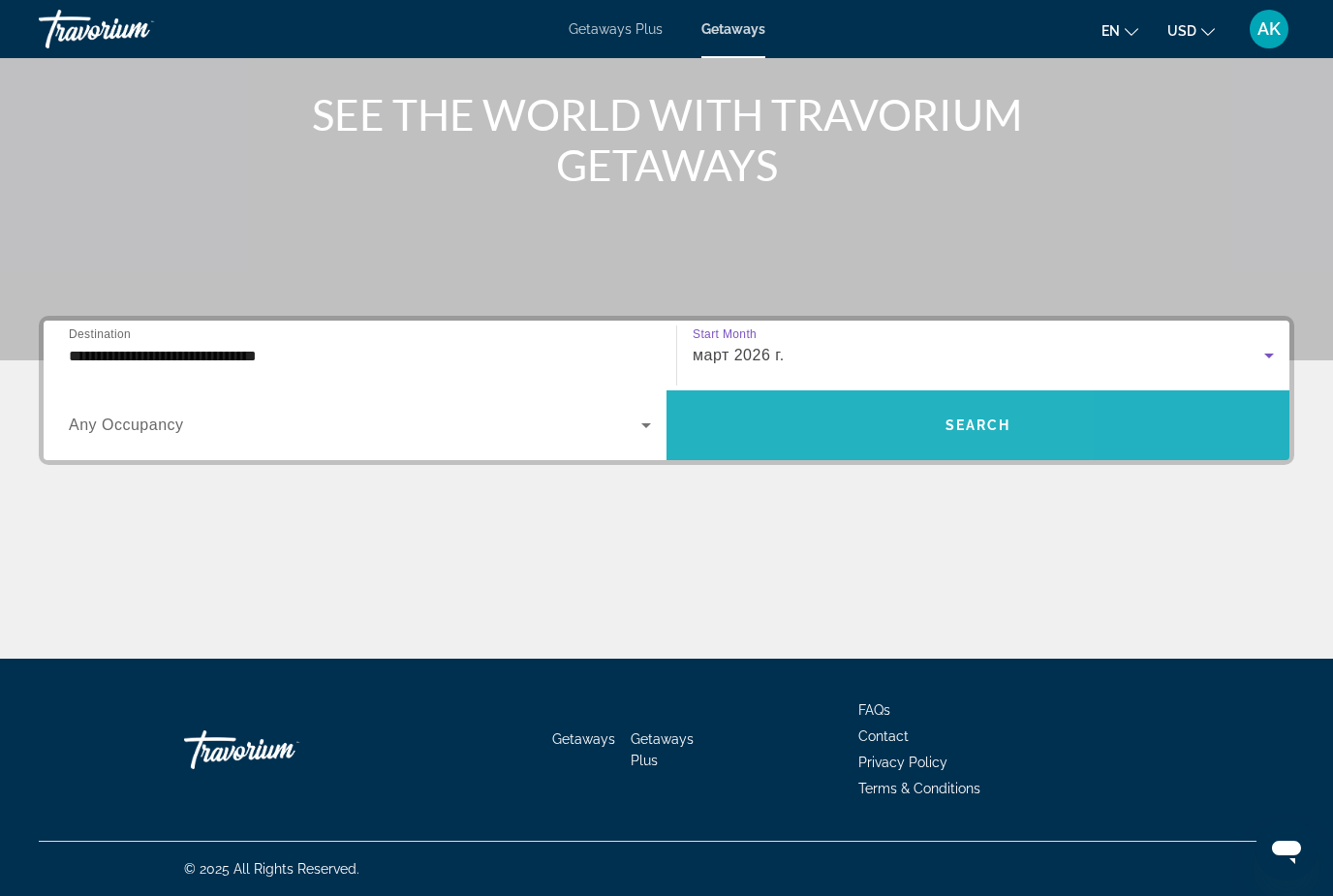
click at [822, 423] on span "Search widget" at bounding box center [977, 424] width 623 height 46
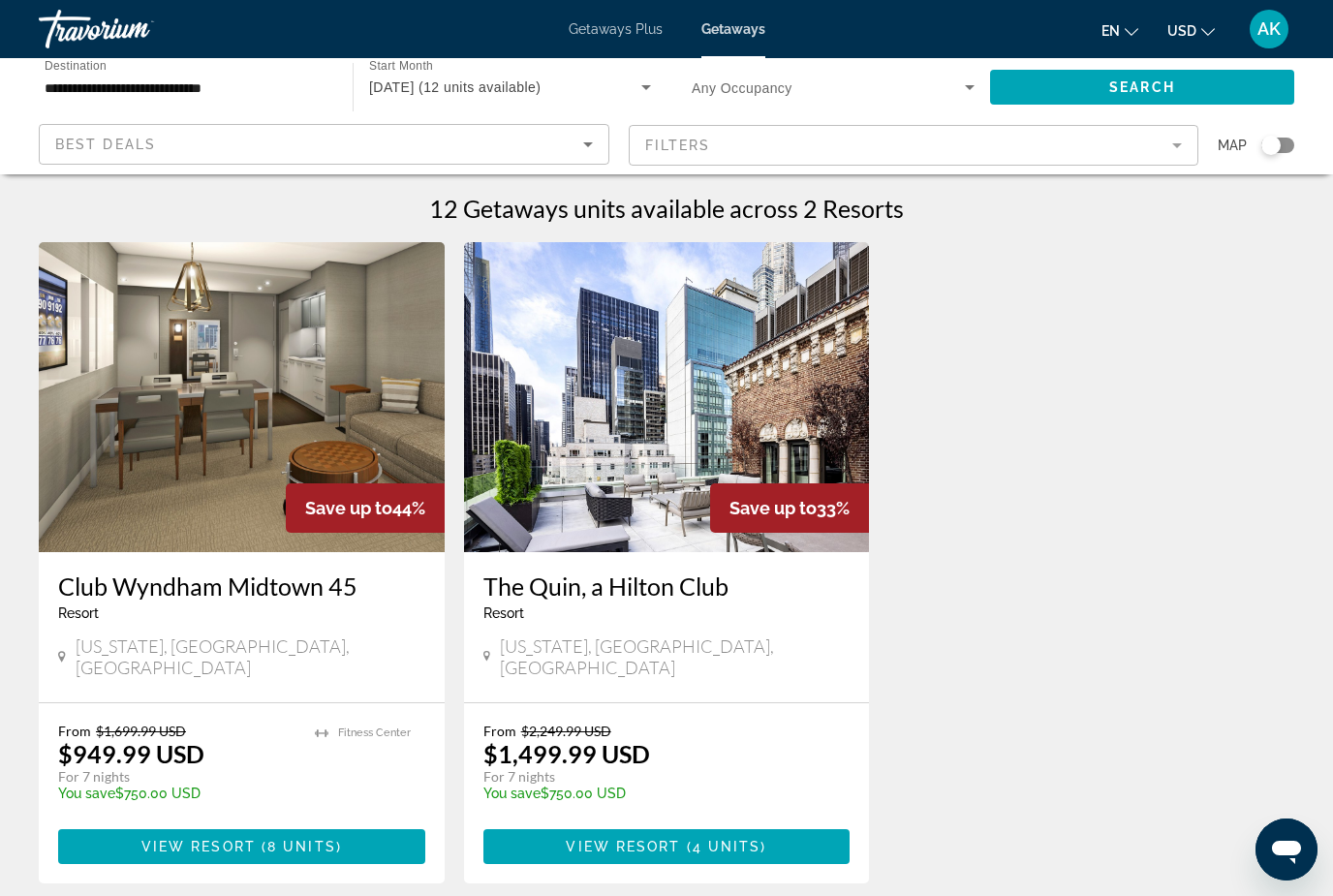
click at [456, 86] on span "March 2026 (12 units available)" at bounding box center [455, 87] width 172 height 16
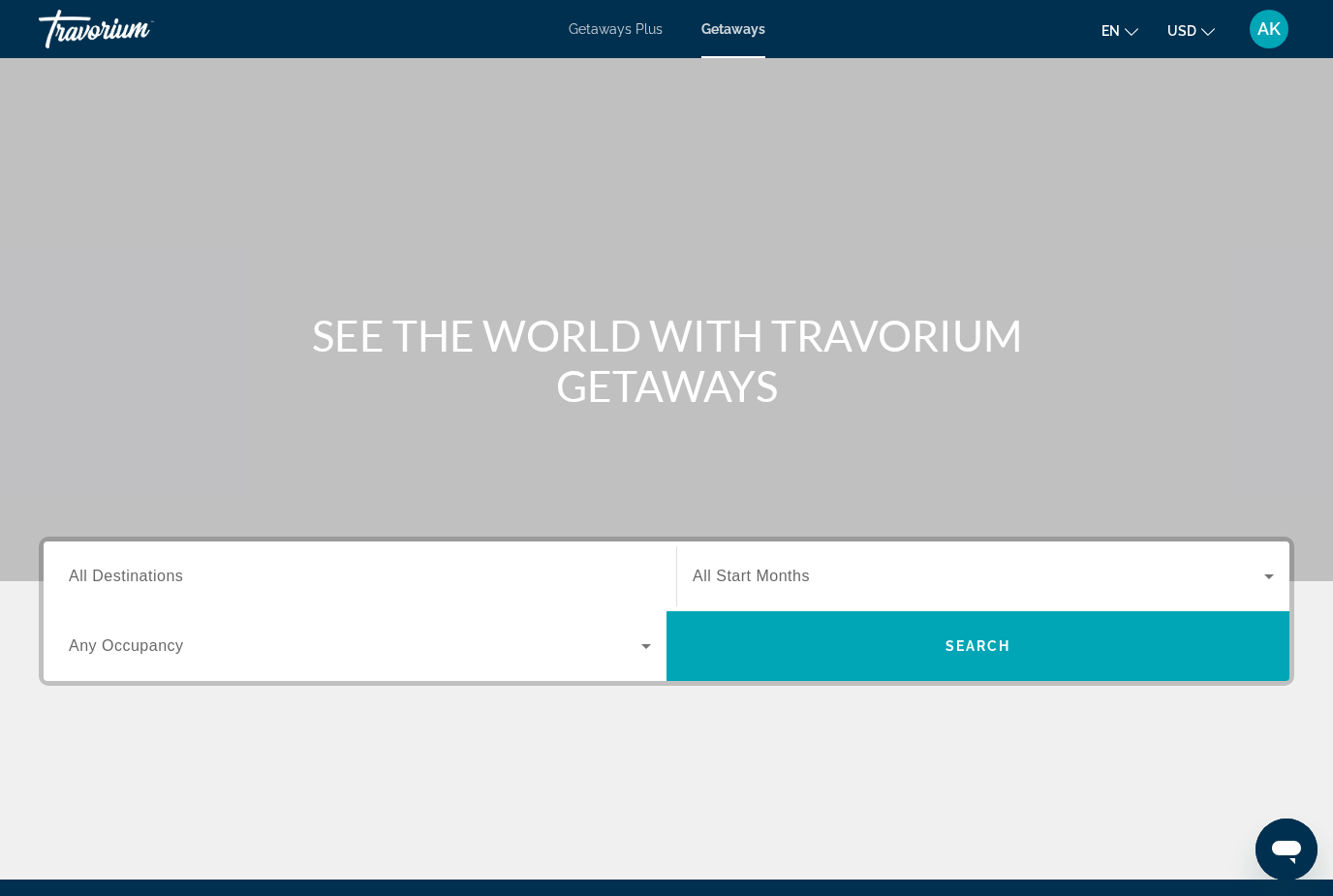
click at [135, 565] on input "Destination All Destinations" at bounding box center [360, 577] width 582 height 24
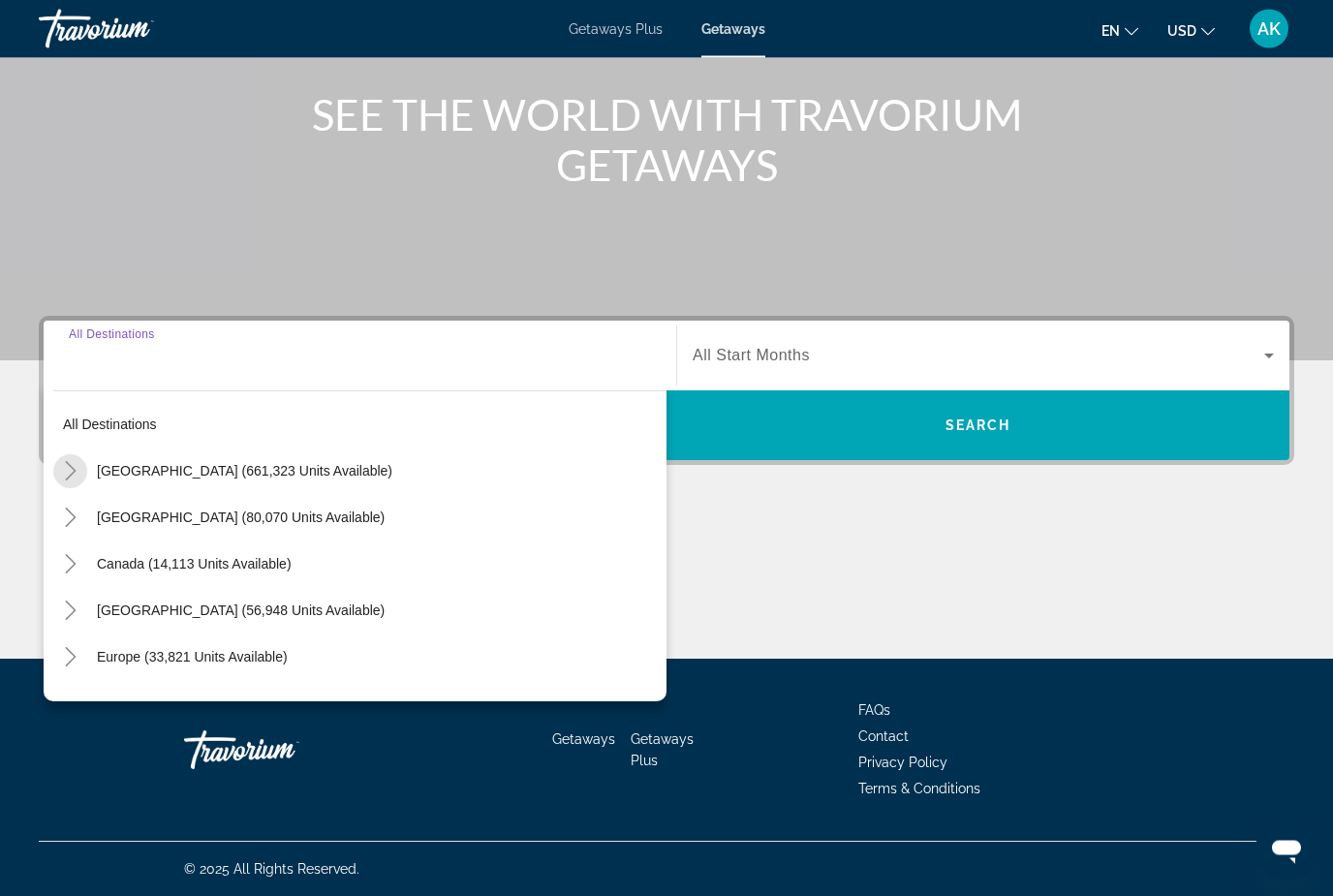
scroll to position [221, 0]
click at [76, 460] on mat-icon "Toggle United States (661,323 units available)" at bounding box center [70, 471] width 34 height 34
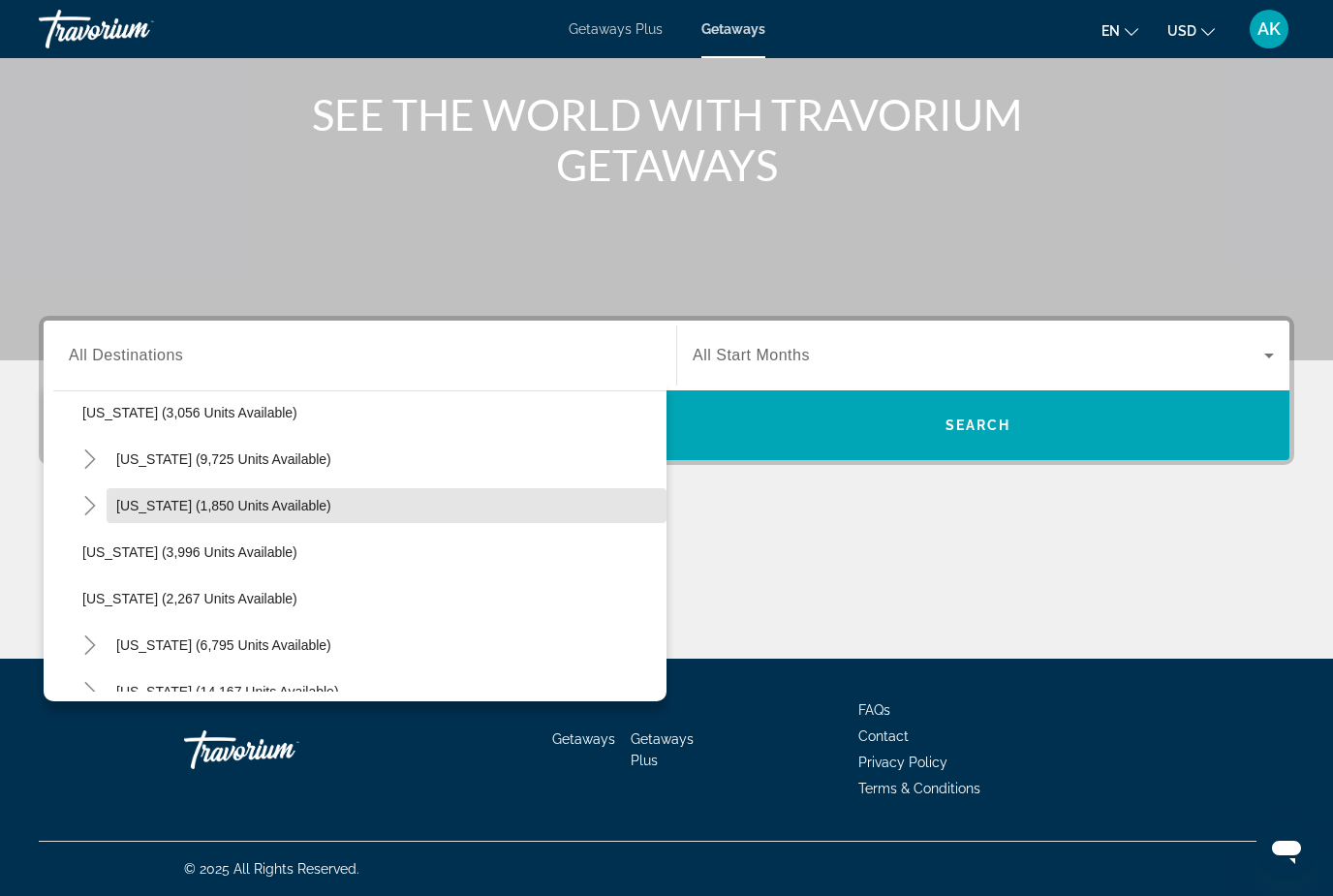
scroll to position [1134, 0]
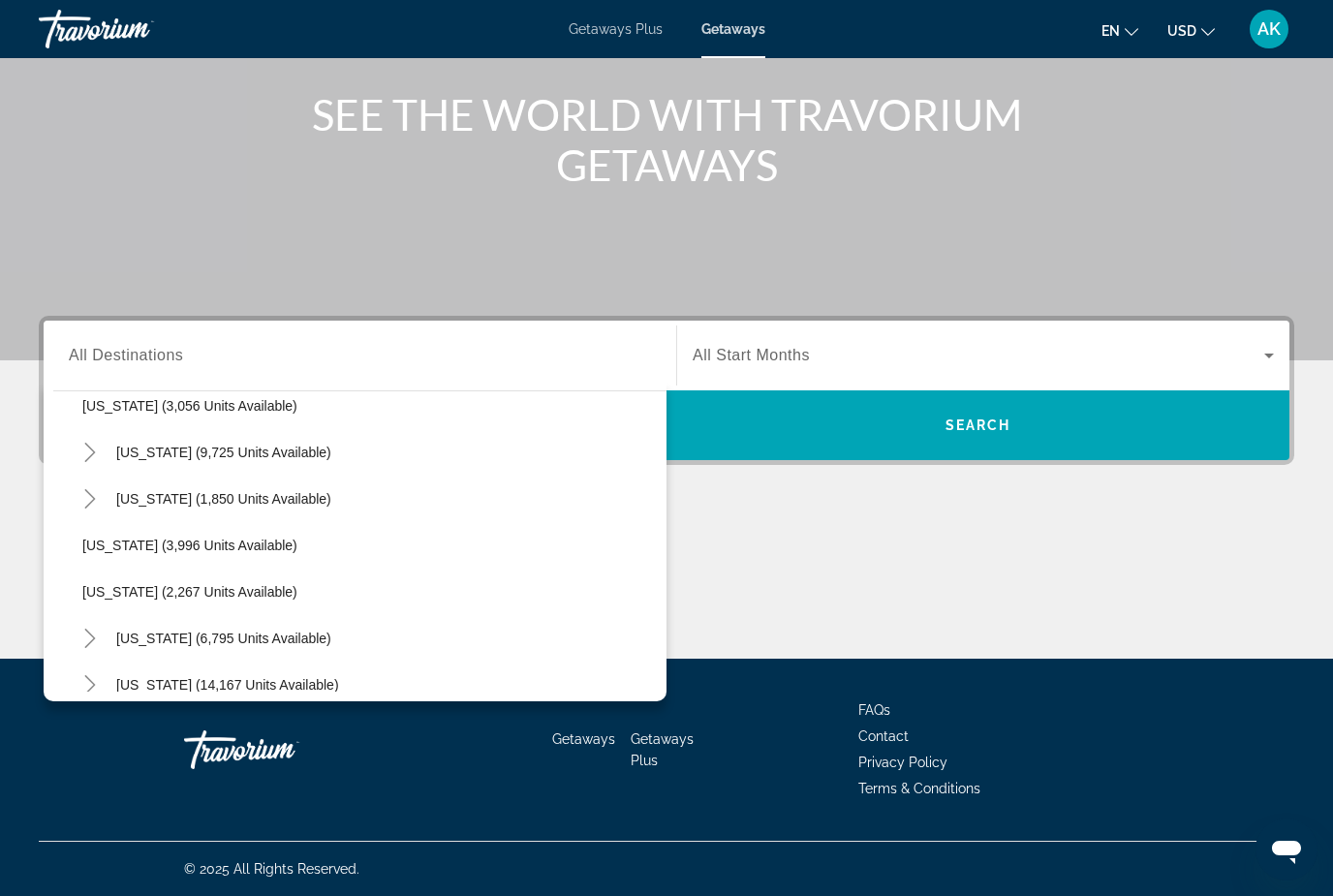
click at [166, 628] on span "Search widget" at bounding box center [386, 637] width 559 height 46
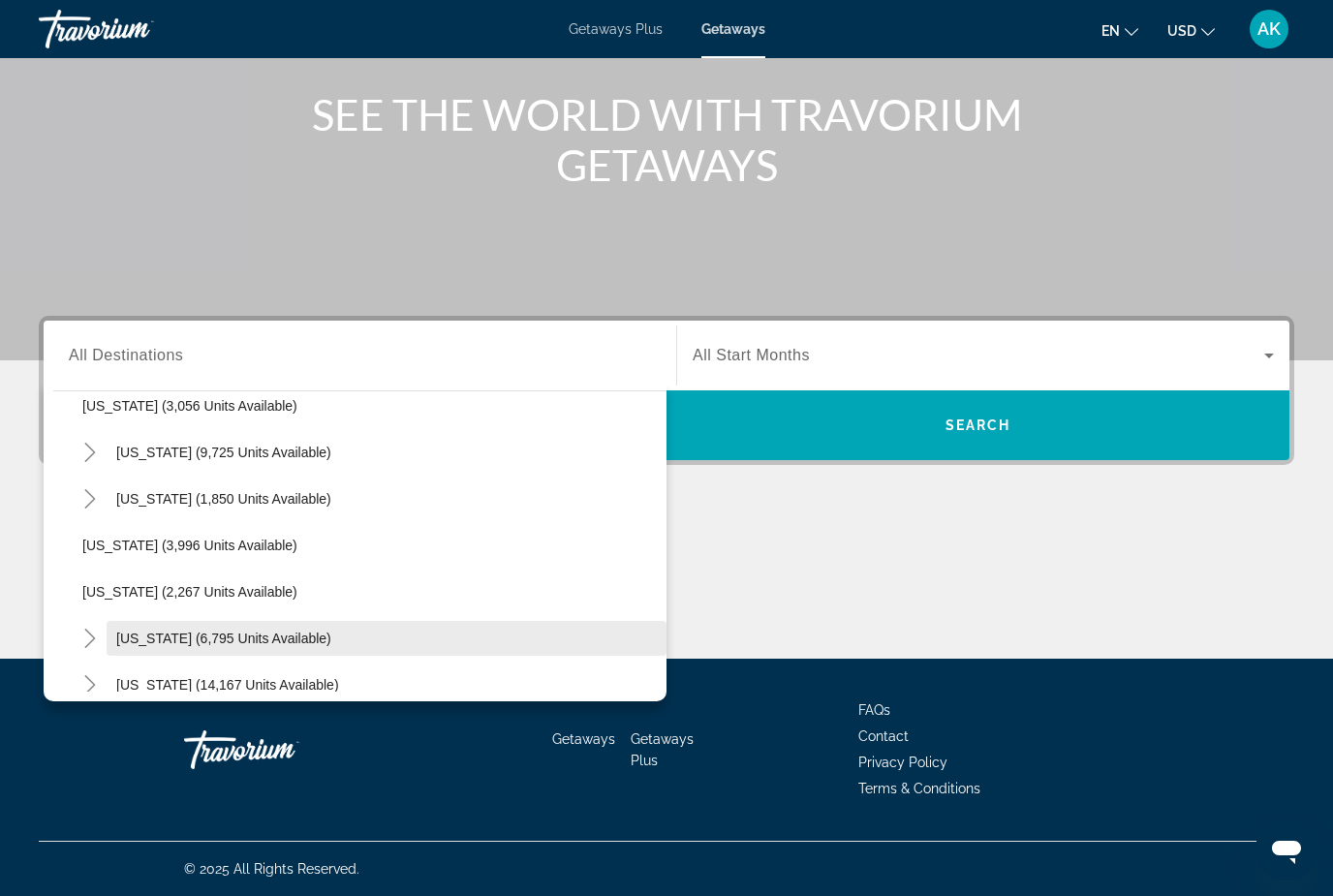
type input "**********"
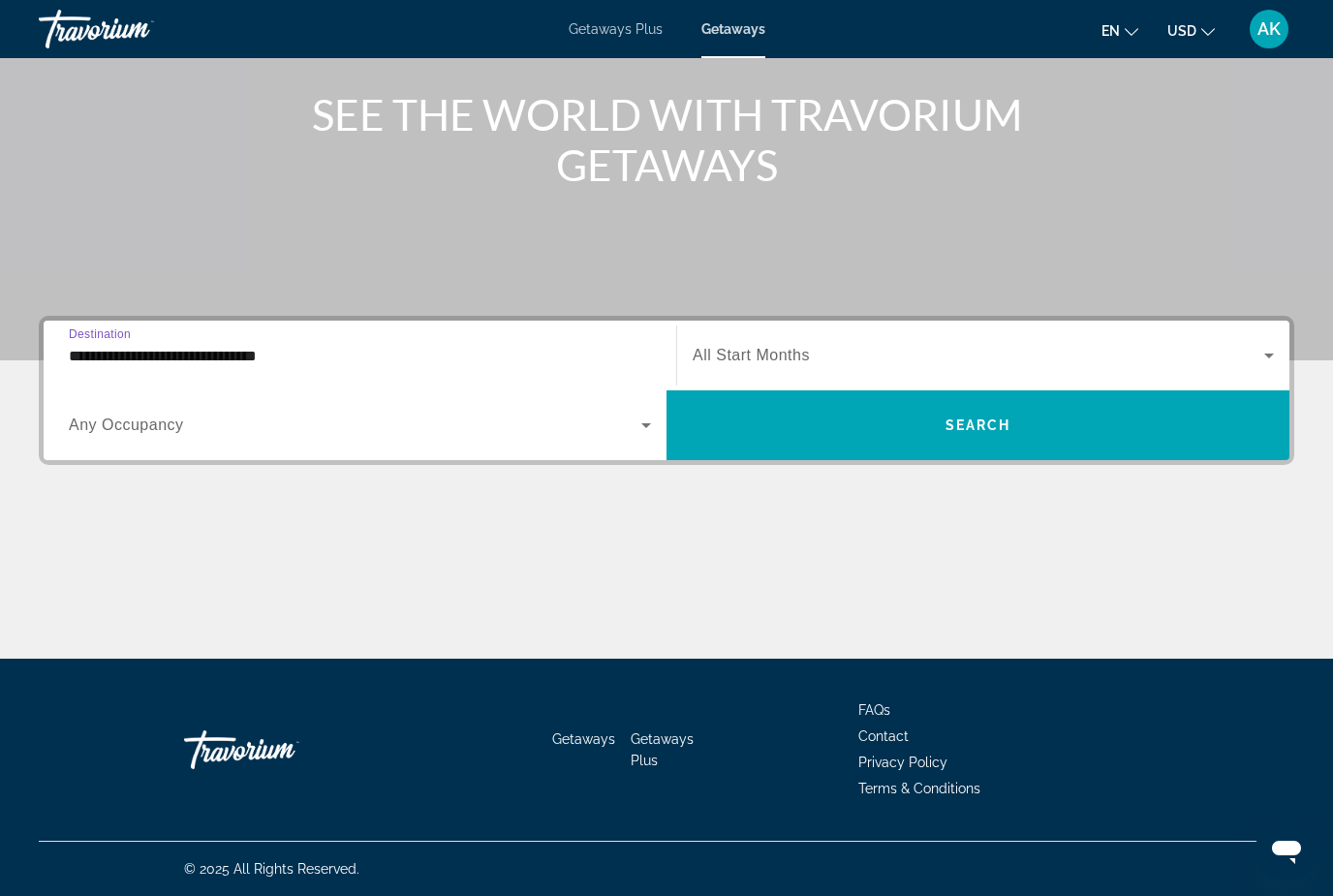
click at [779, 344] on span "Search widget" at bounding box center [978, 355] width 571 height 24
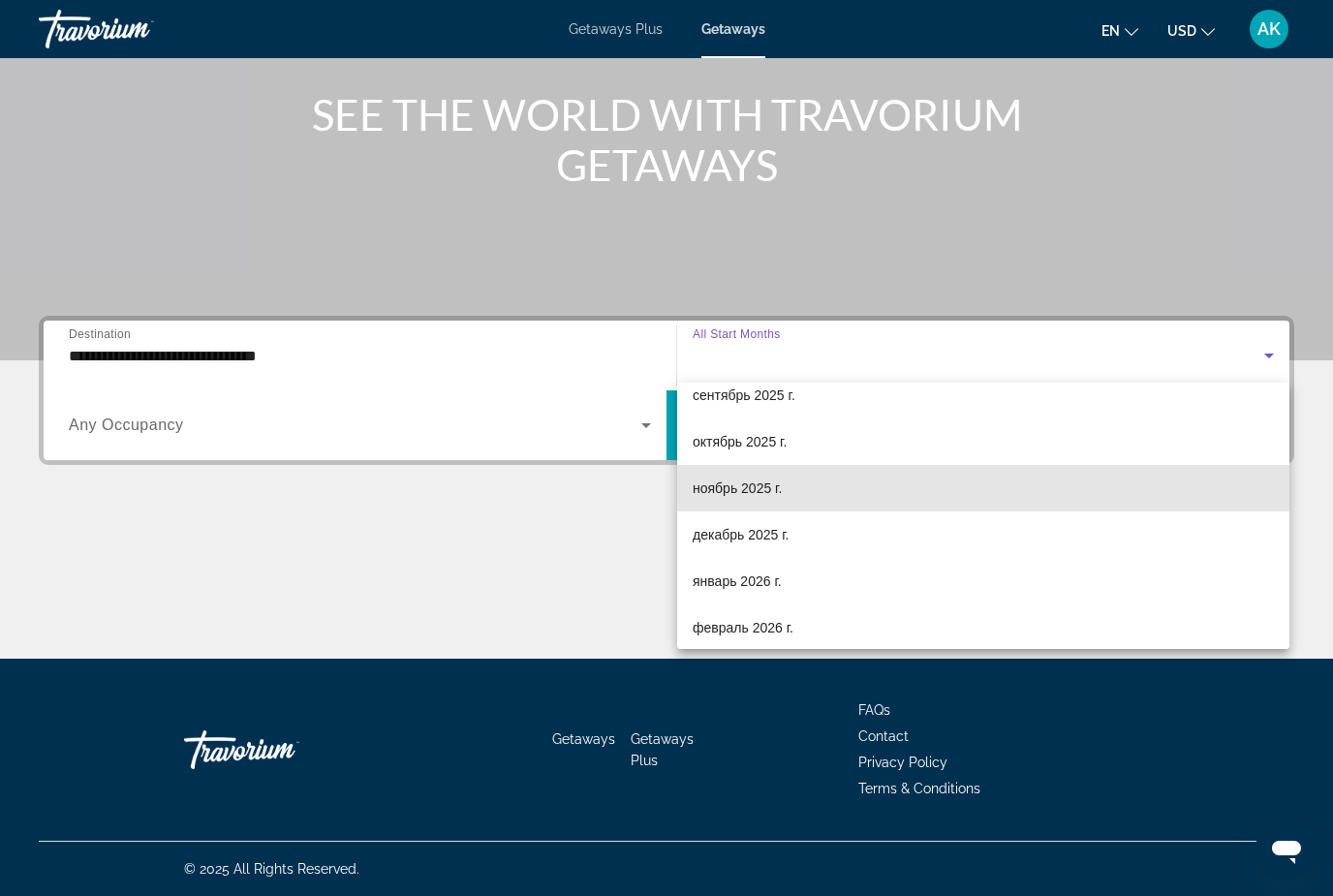
scroll to position [65, 0]
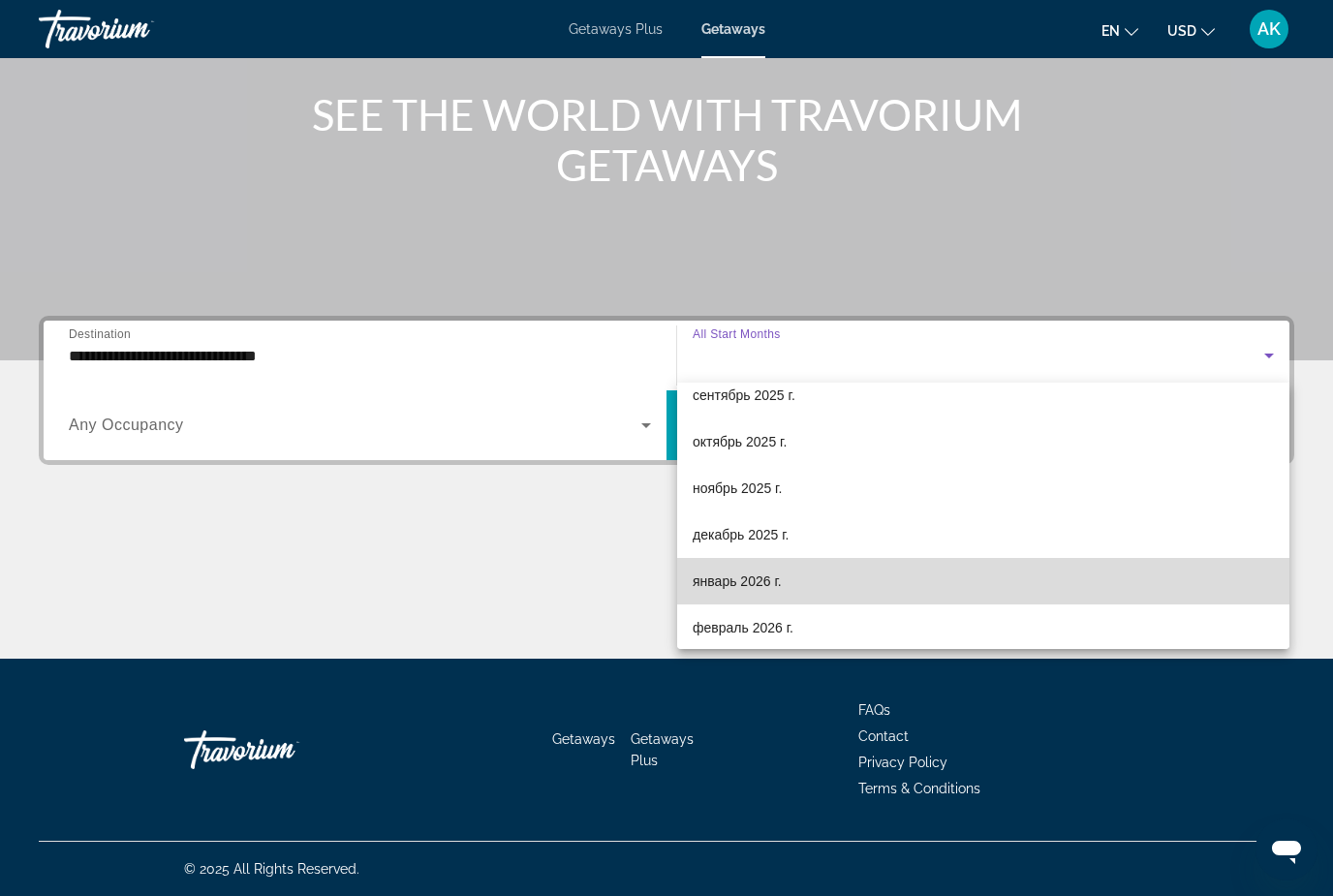
click at [742, 587] on span "январь 2026 г." at bounding box center [737, 581] width 89 height 24
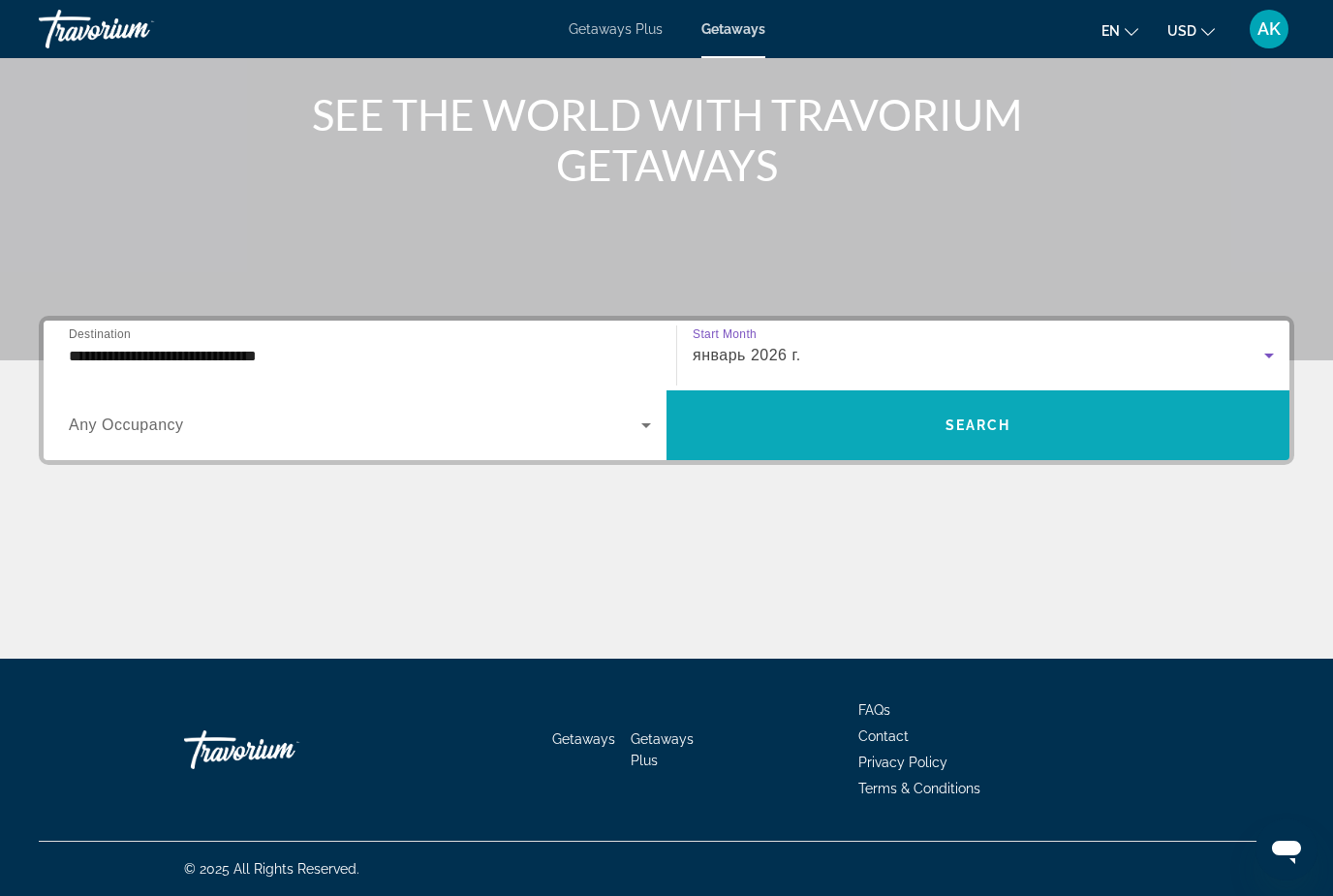
click at [849, 422] on span "Search widget" at bounding box center [977, 424] width 623 height 46
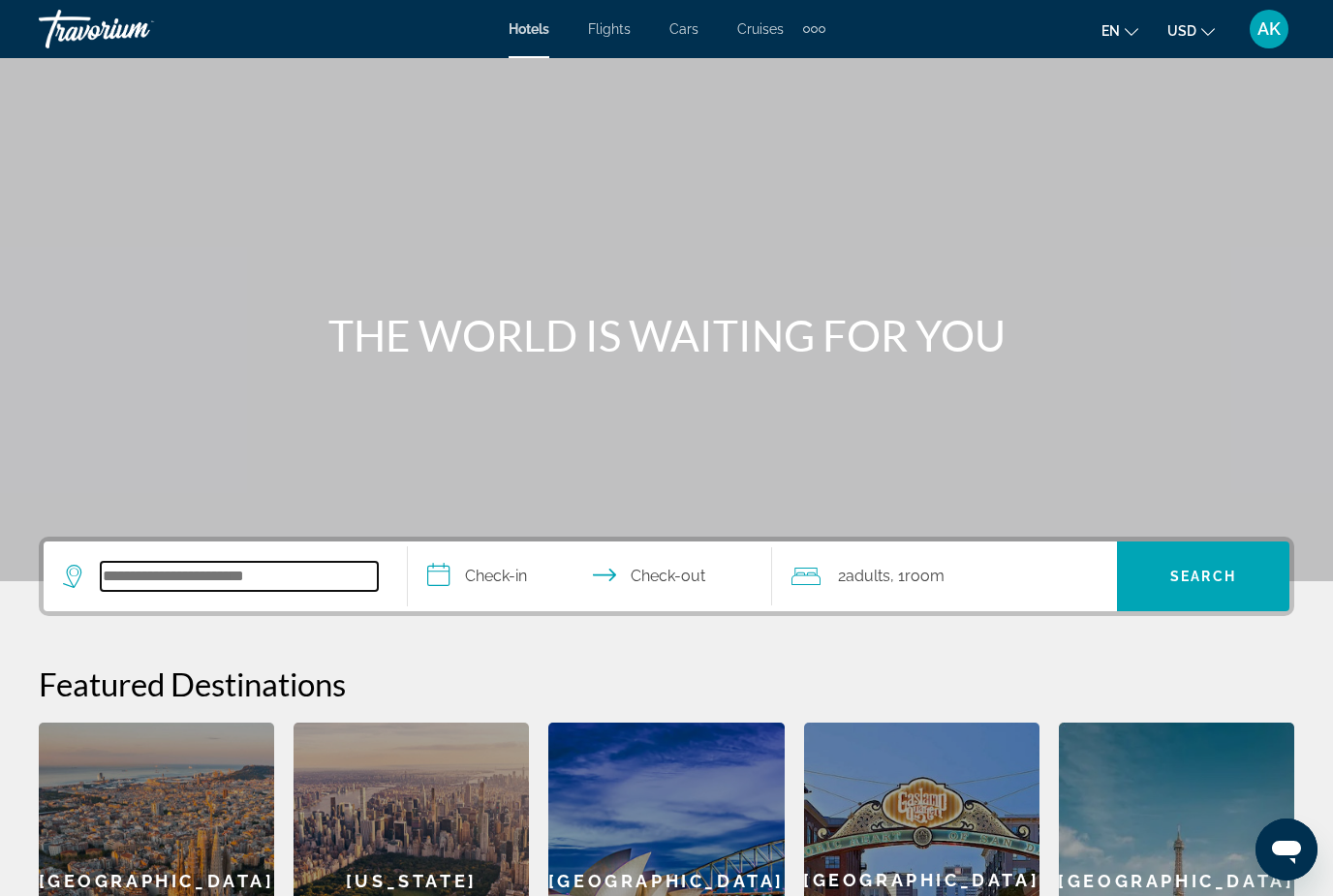
click at [182, 565] on input "Search widget" at bounding box center [239, 575] width 277 height 29
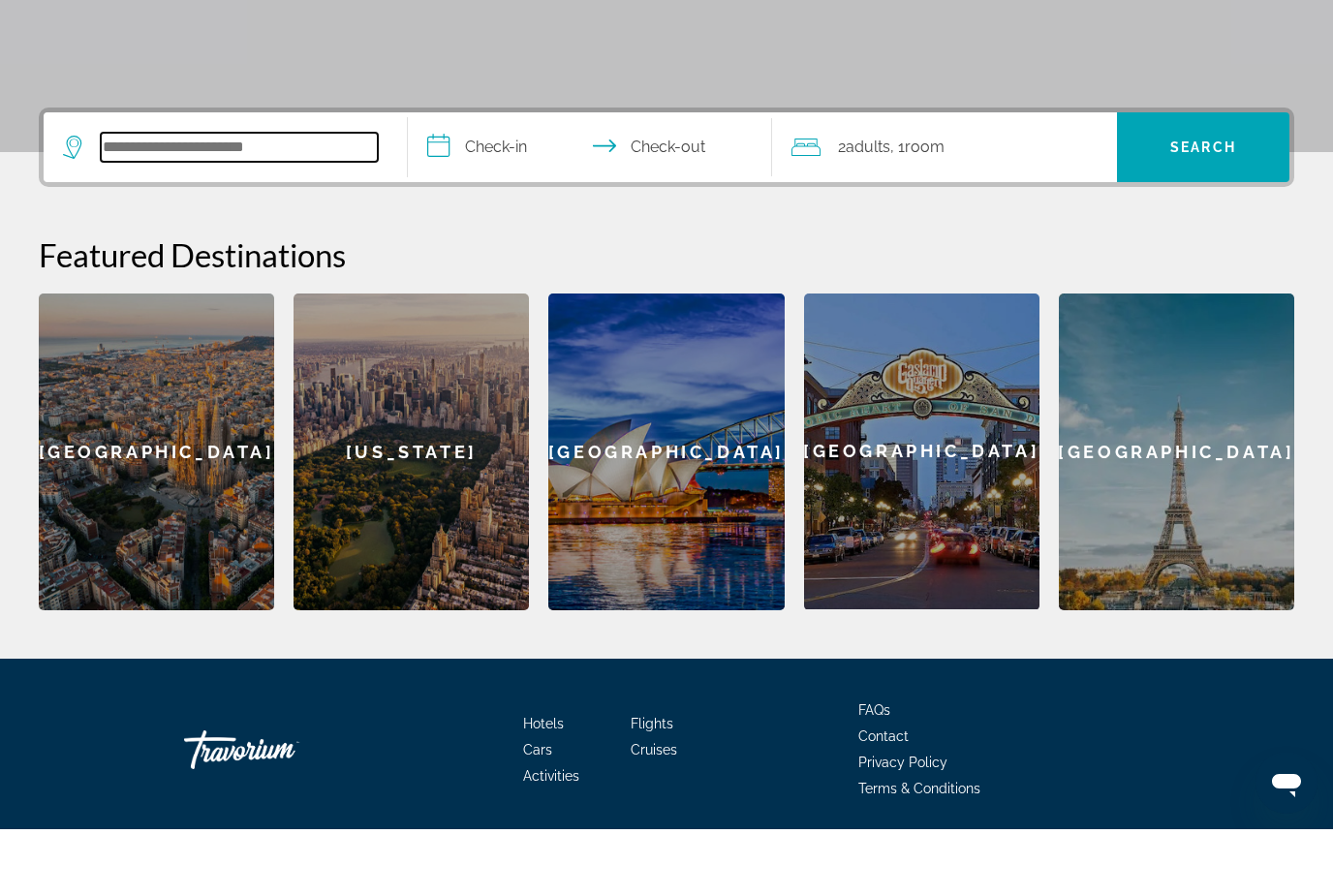
click at [132, 199] on input "Search widget" at bounding box center [239, 213] width 277 height 29
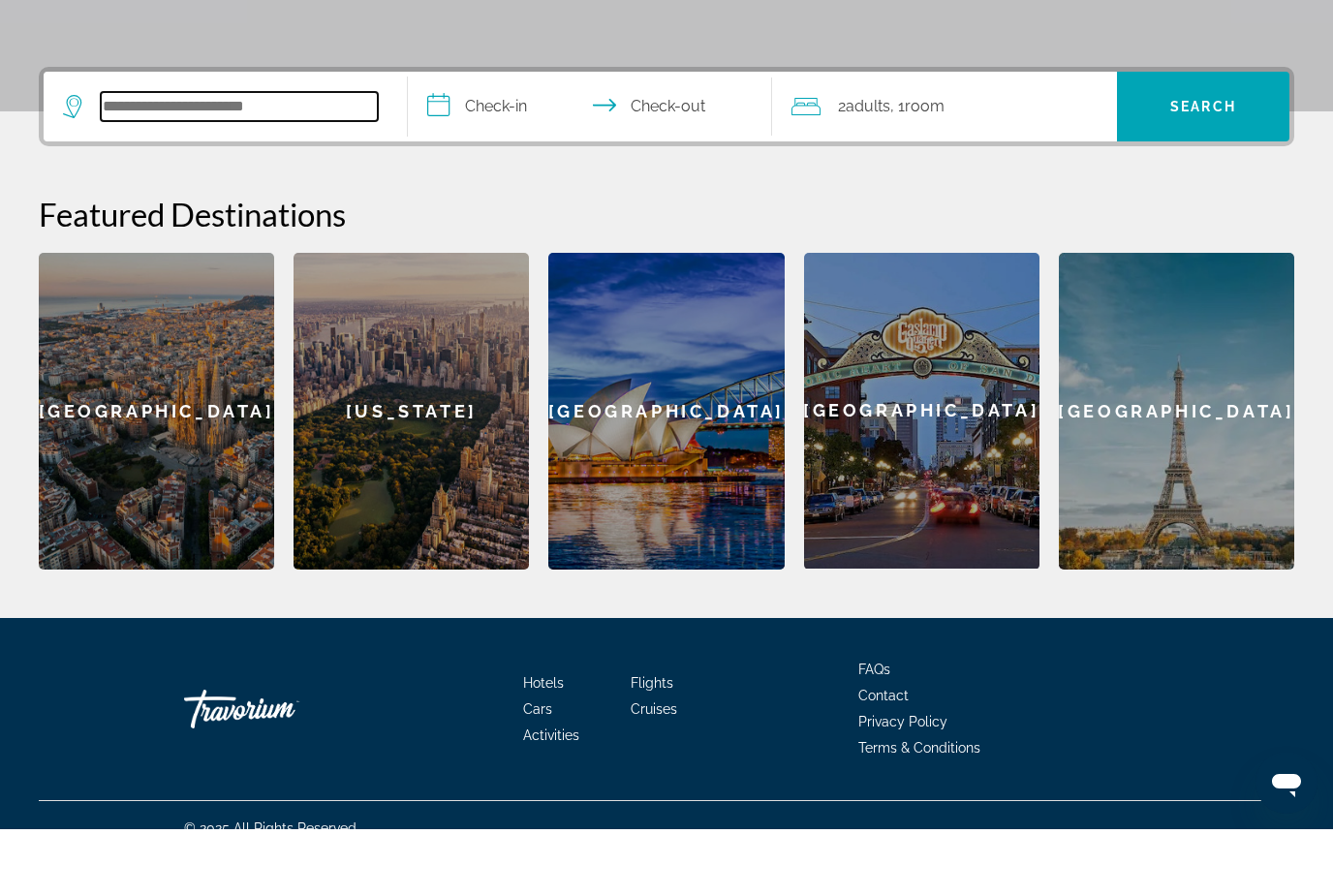
scroll to position [407, 0]
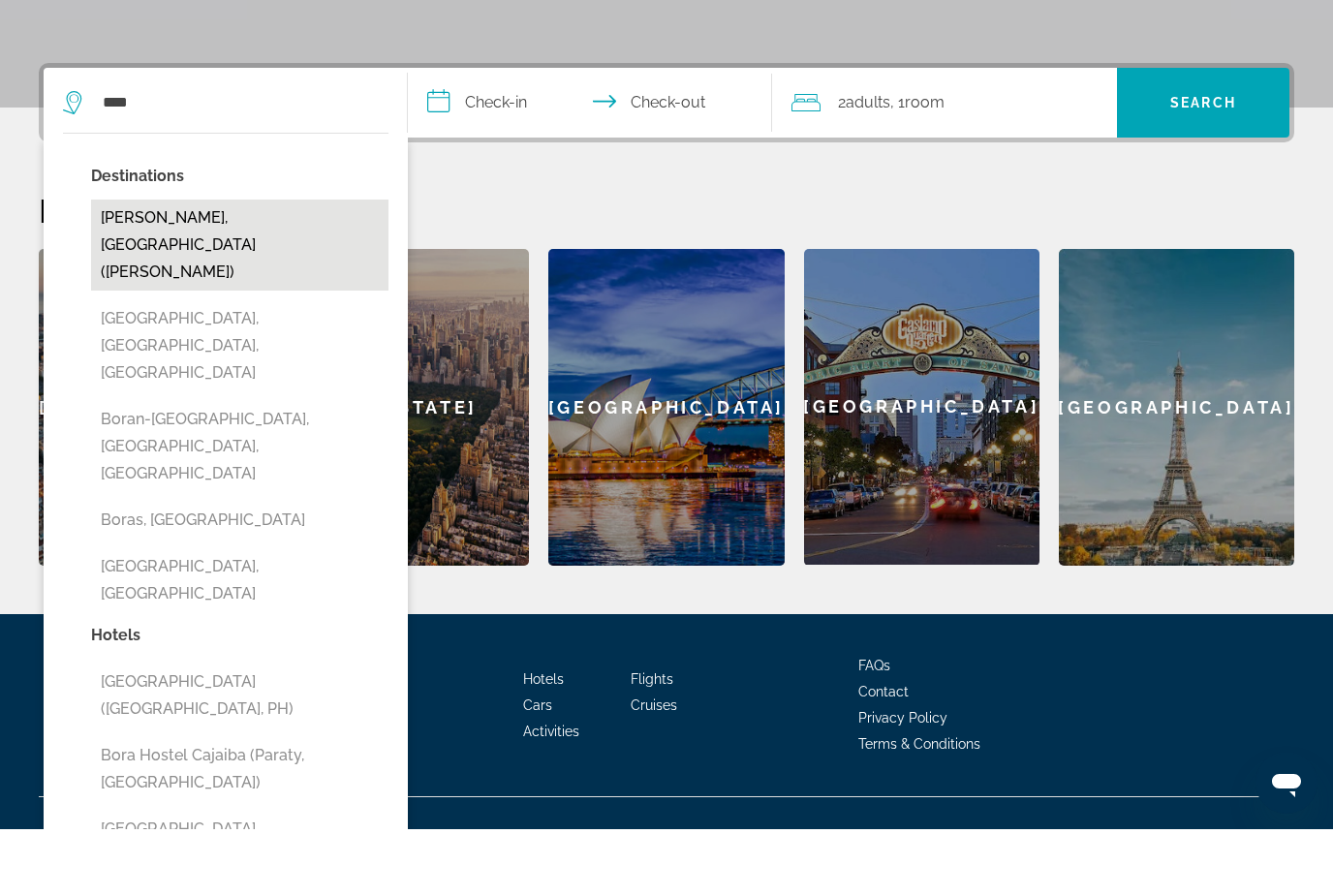
click at [217, 266] on button "Bora Bora, French Polynesia (BOB)" at bounding box center [239, 312] width 297 height 91
type input "**********"
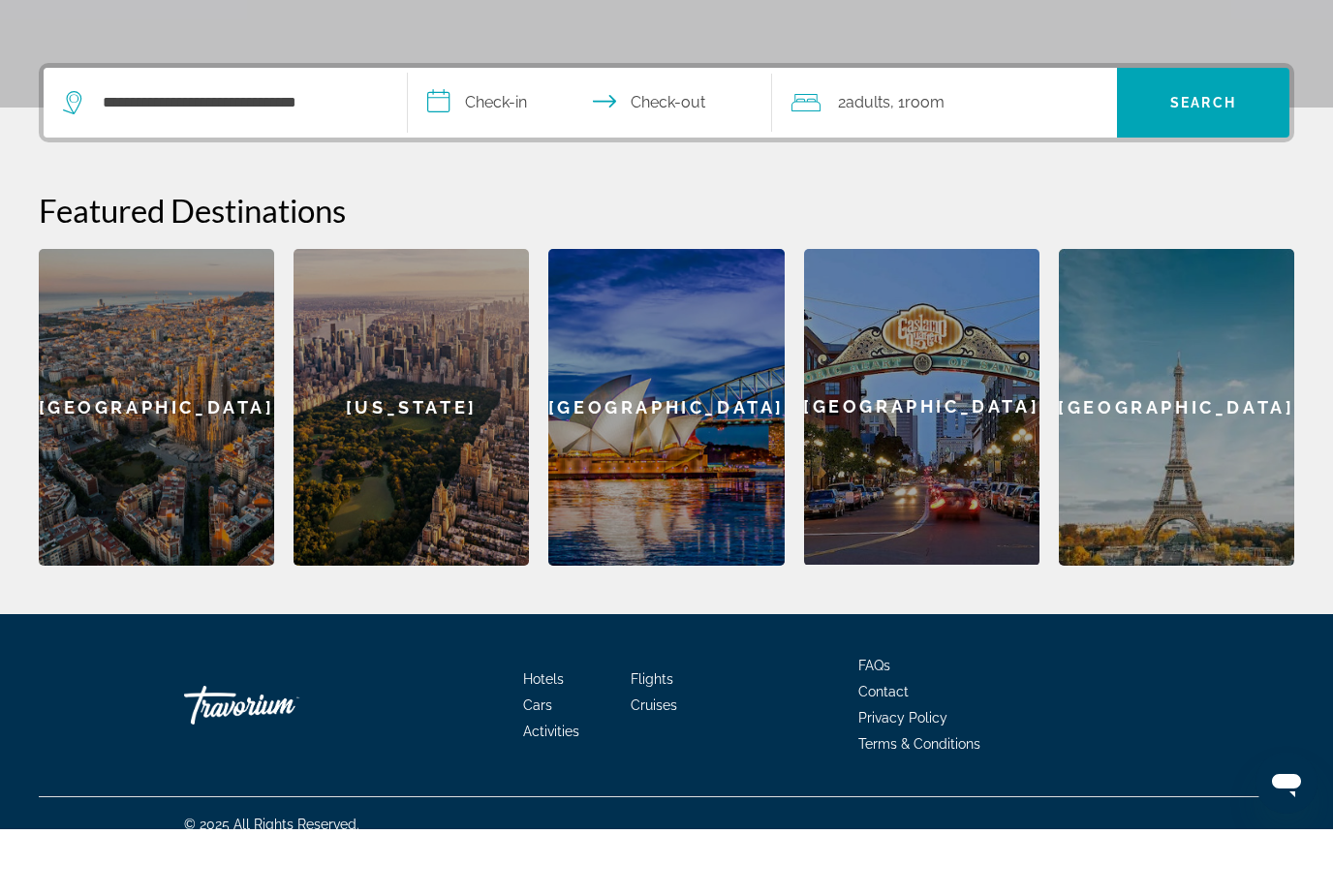
click at [499, 134] on input "**********" at bounding box center [593, 172] width 372 height 76
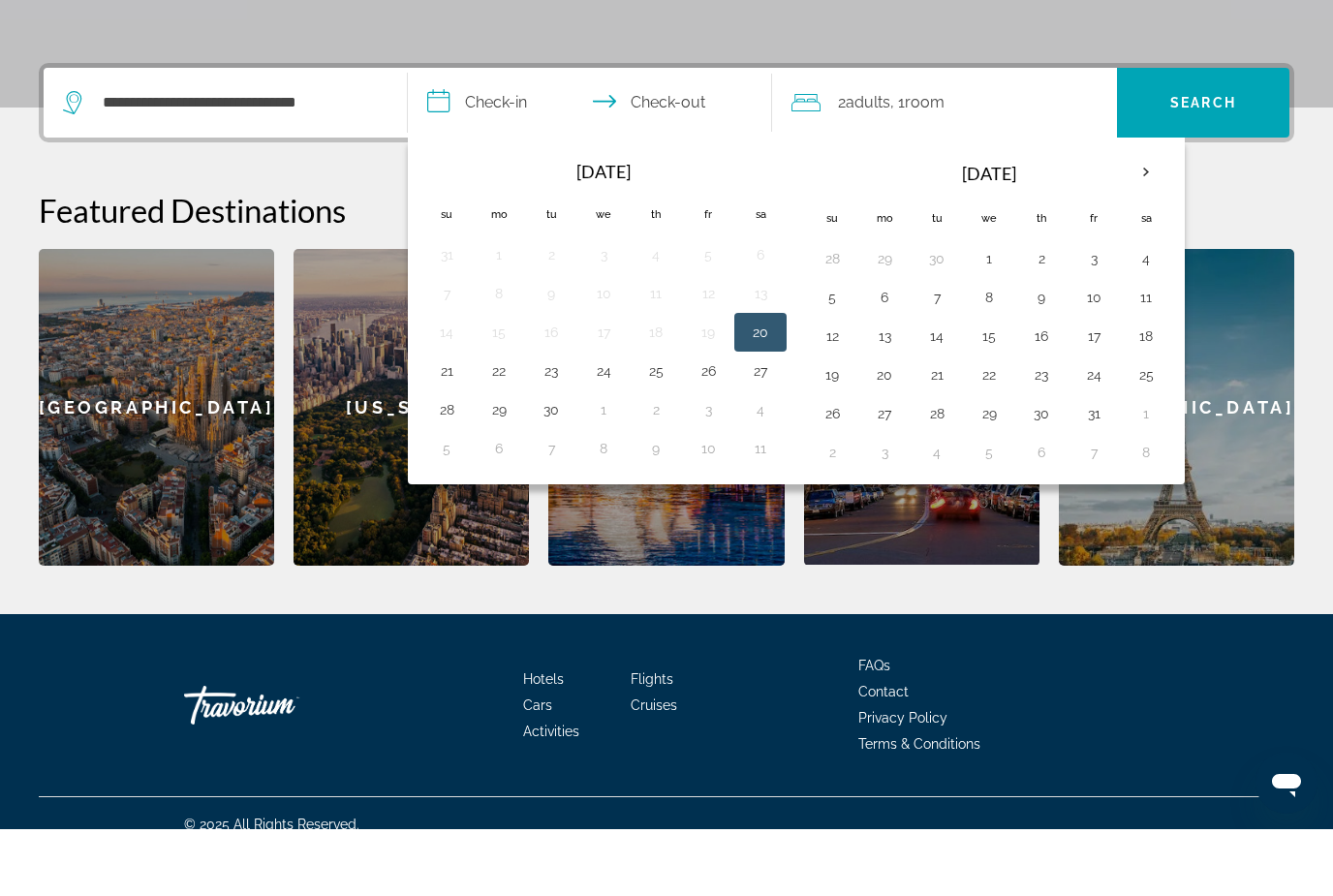
scroll to position [429, 0]
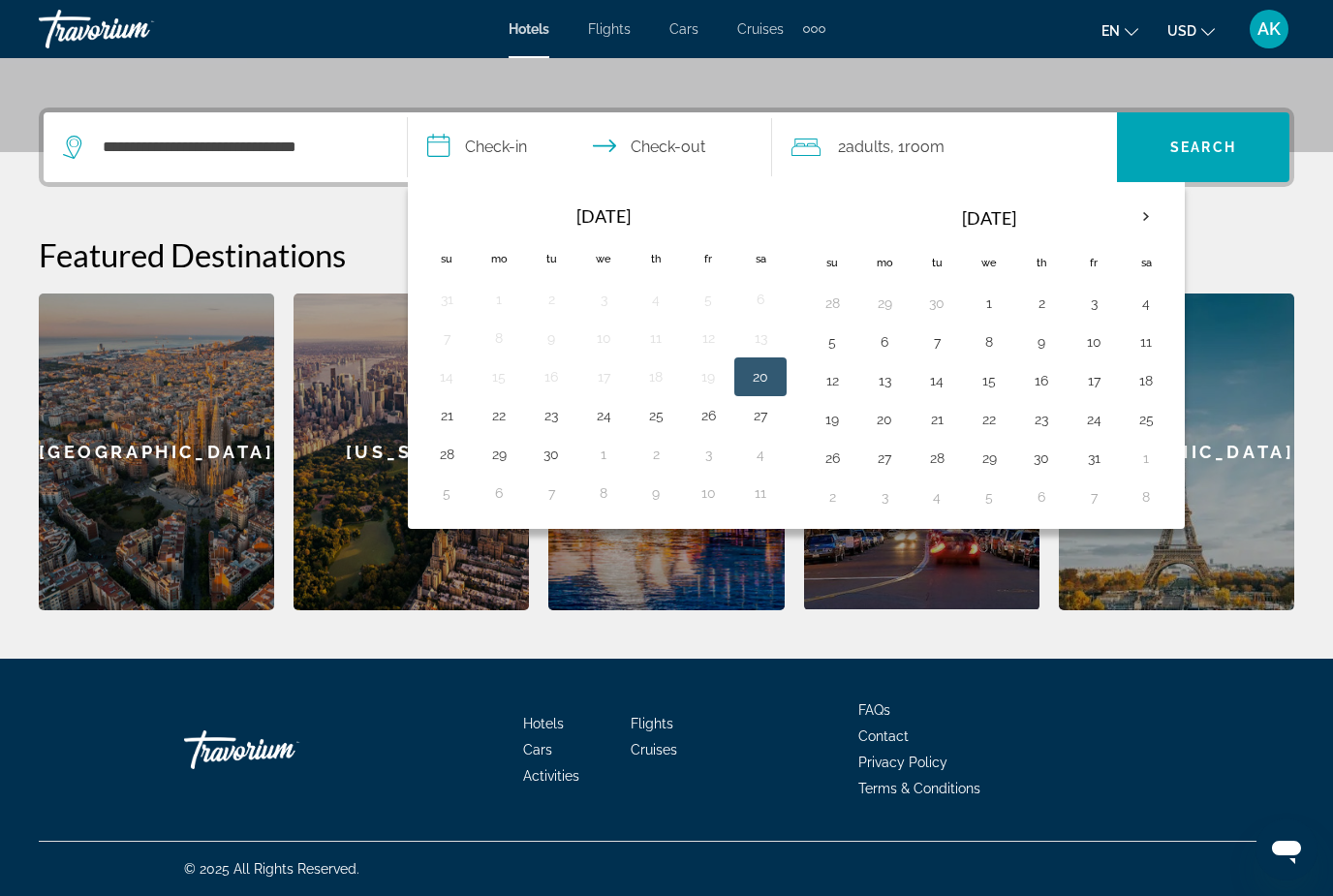
click at [1169, 196] on button "Next month" at bounding box center [1146, 216] width 52 height 44
click at [1091, 344] on button "7" at bounding box center [1093, 341] width 31 height 27
click at [1094, 375] on button "14" at bounding box center [1093, 380] width 31 height 27
type input "**********"
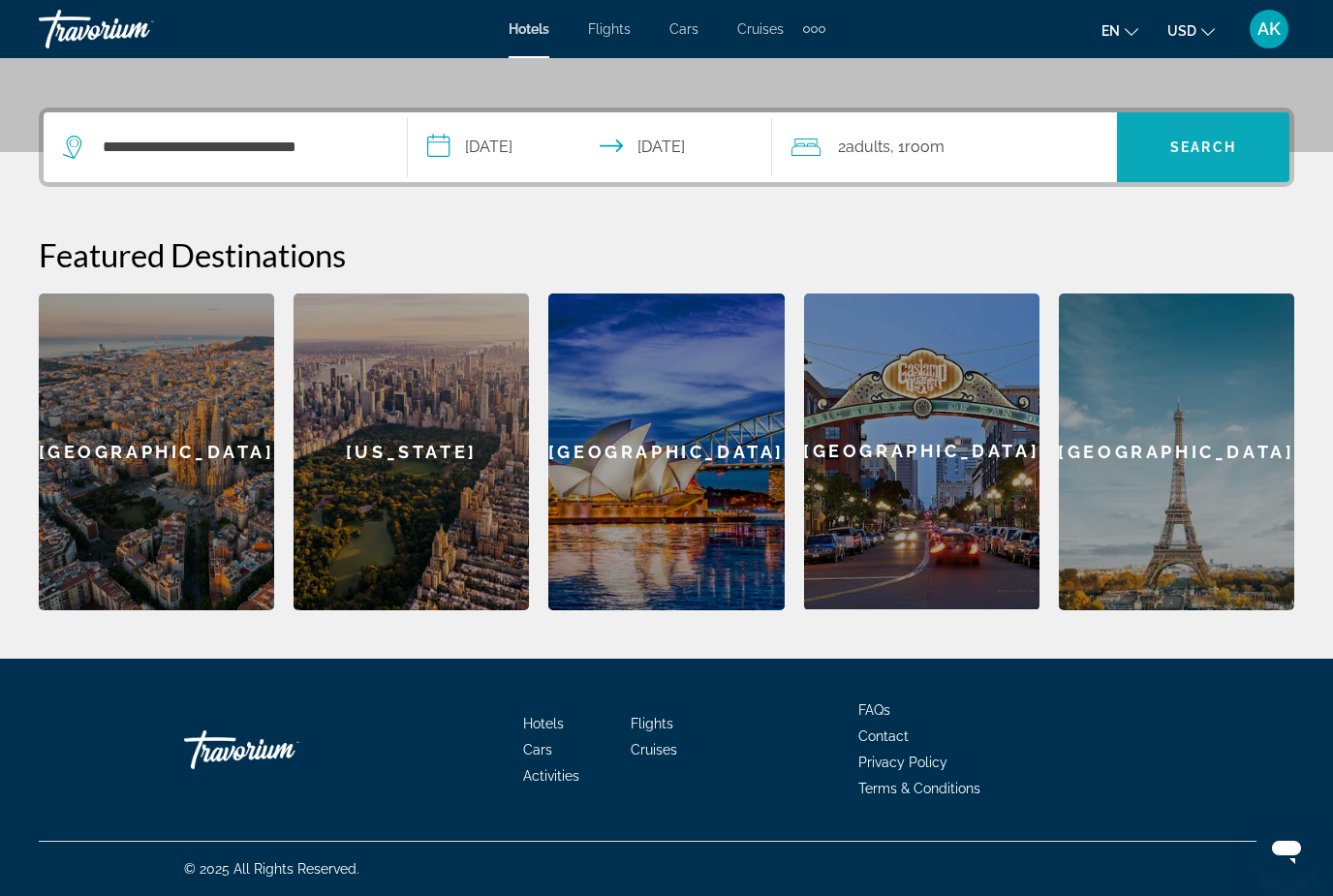
click at [1179, 159] on span "Search widget" at bounding box center [1203, 147] width 173 height 46
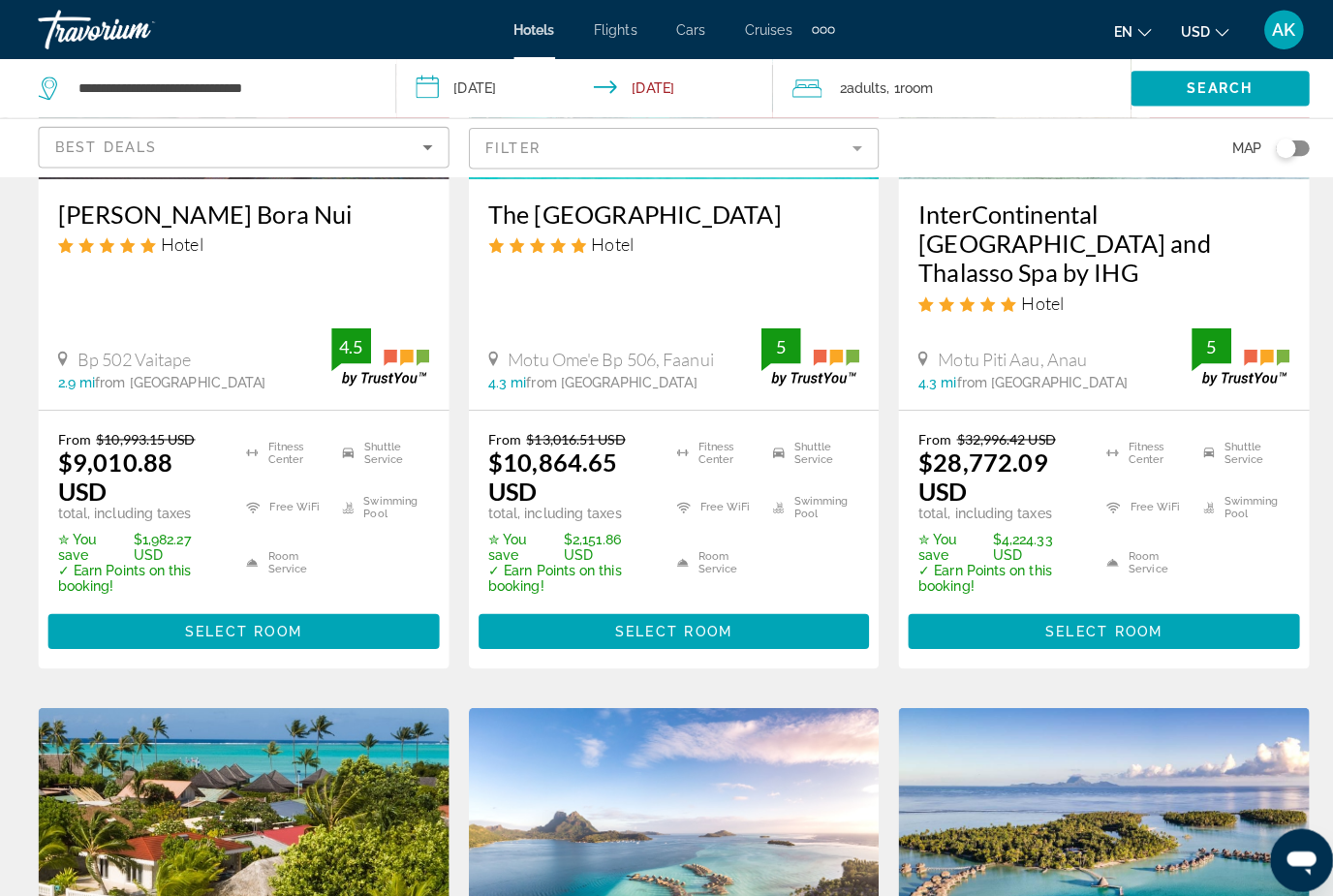
scroll to position [375, 0]
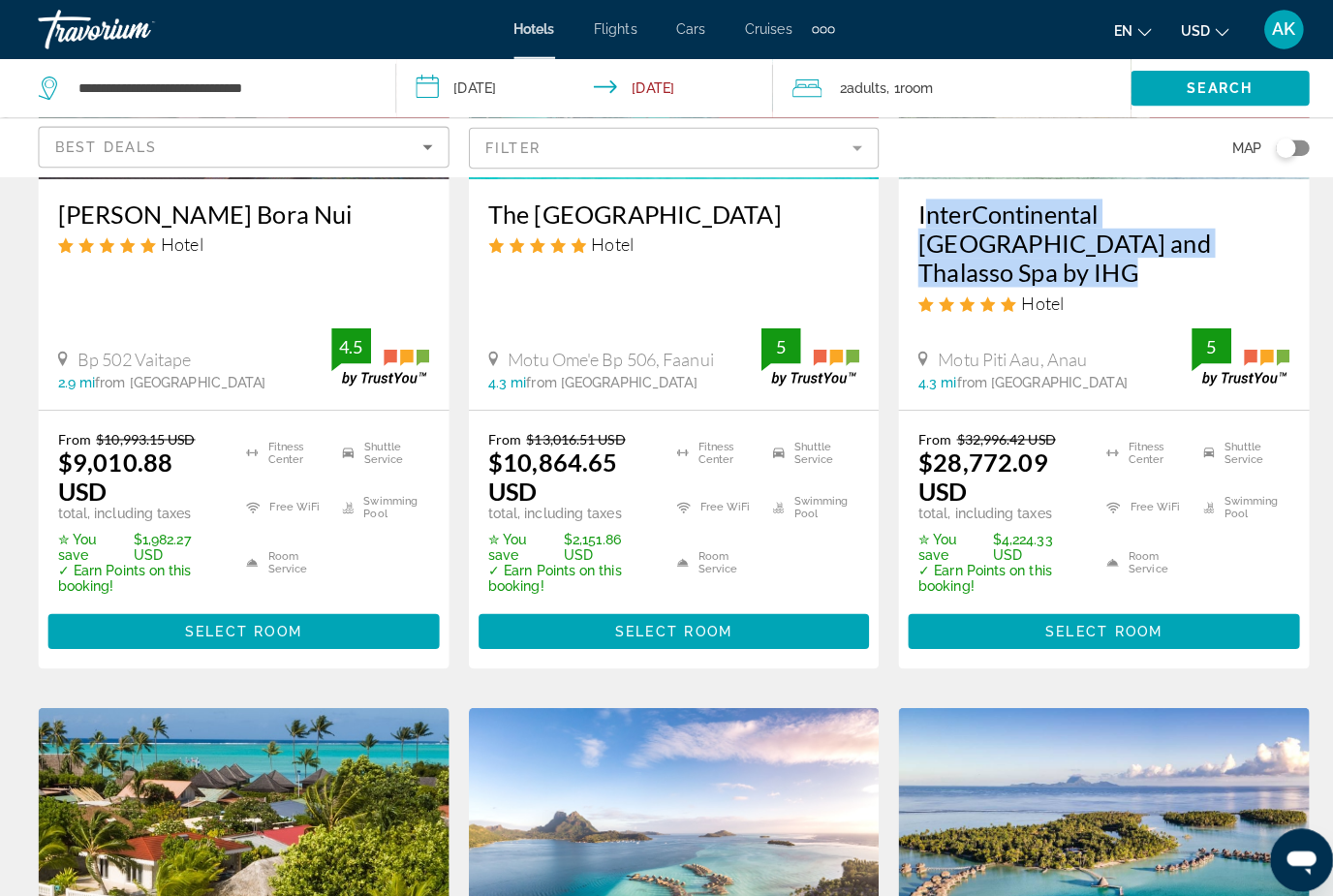
drag, startPoint x: 901, startPoint y: 200, endPoint x: 1166, endPoint y: 243, distance: 268.5
click at [1166, 243] on div "InterContinental Bora Bora Resort and Thalasso Spa by IHG Hotel Motu Piti Aau, …" at bounding box center [1090, 291] width 406 height 228
copy h3 "InterContinental Bora Bora Resort and Thalasso Spa by IHG"
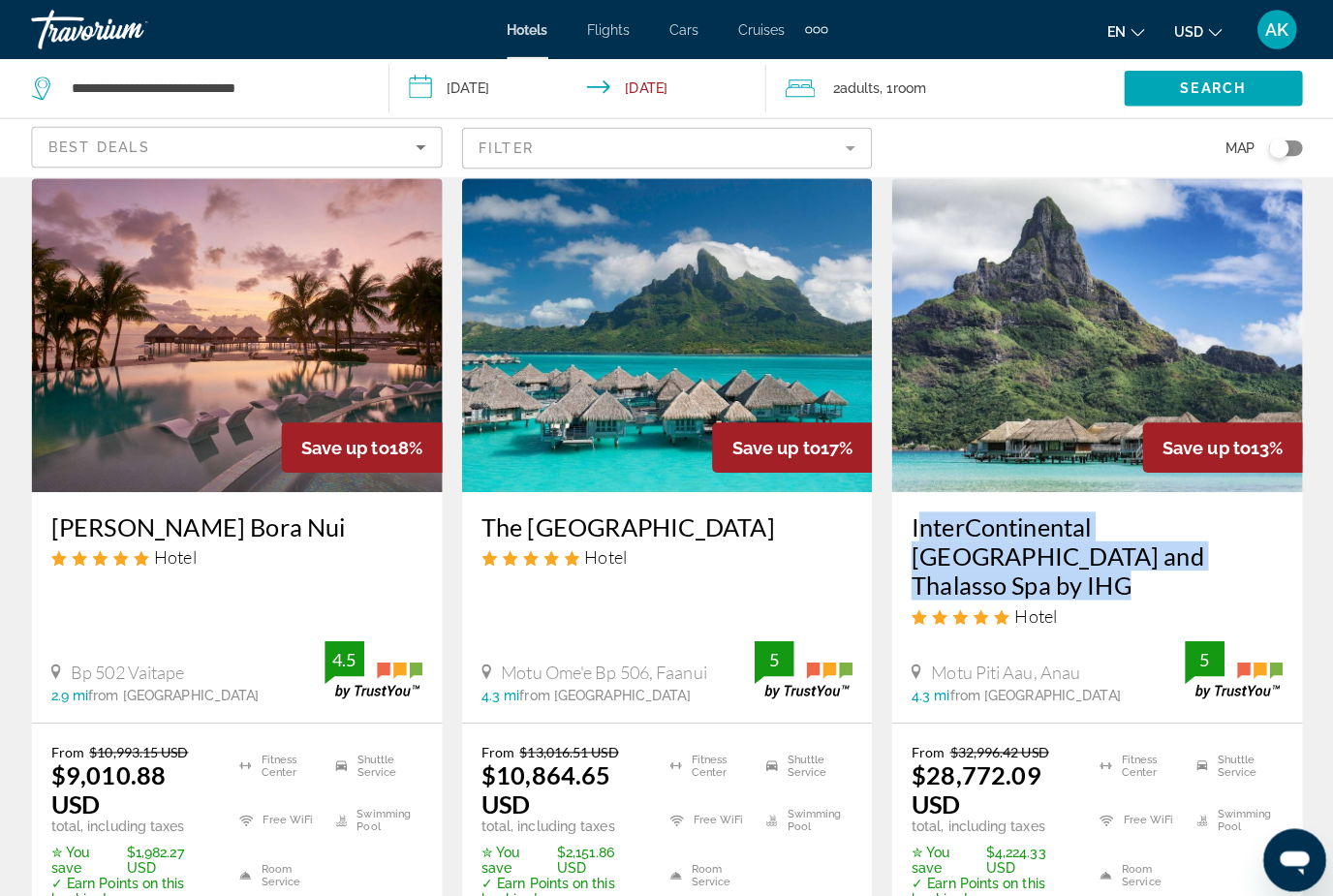
scroll to position [65, 0]
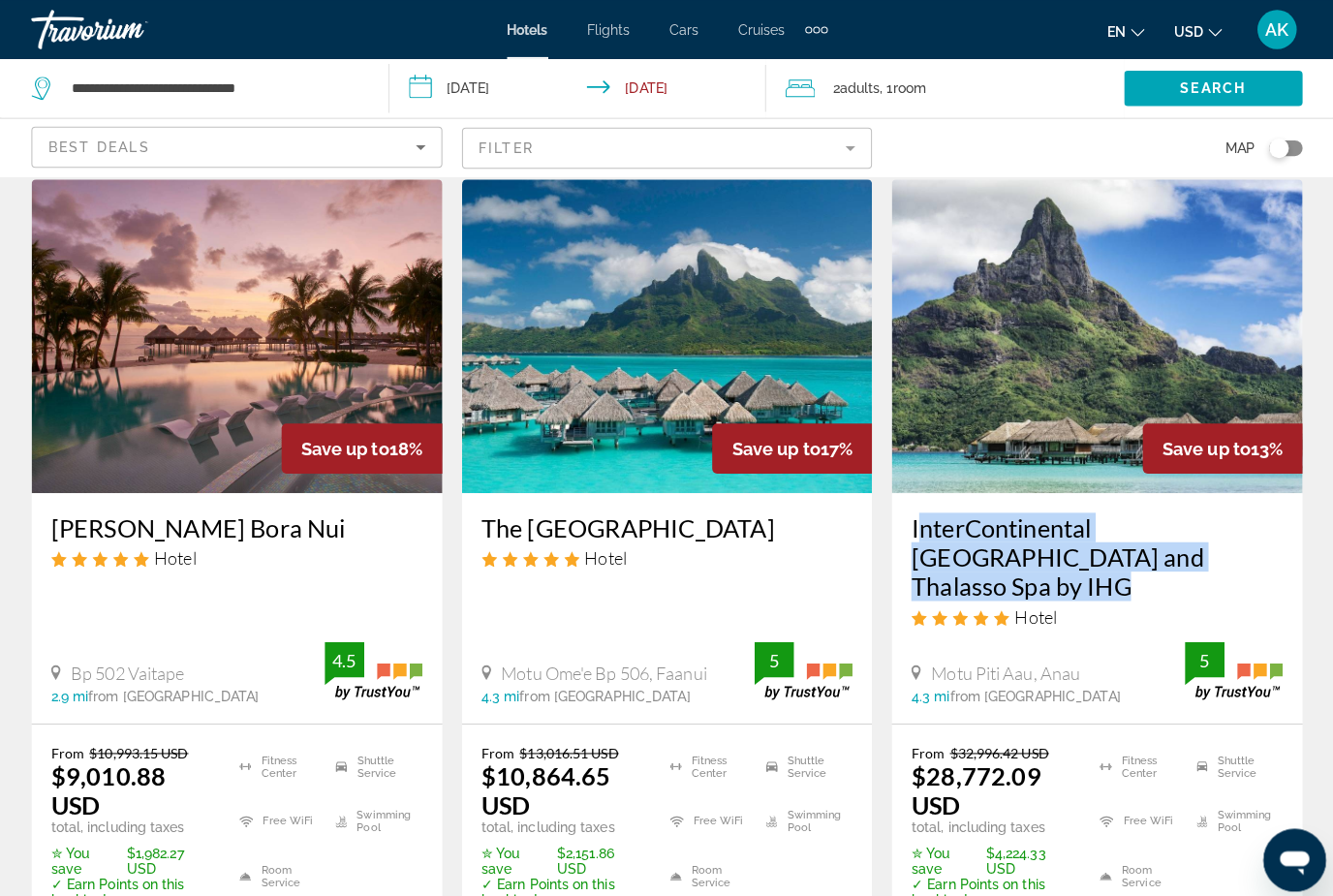
click at [475, 90] on input "**********" at bounding box center [583, 90] width 381 height 64
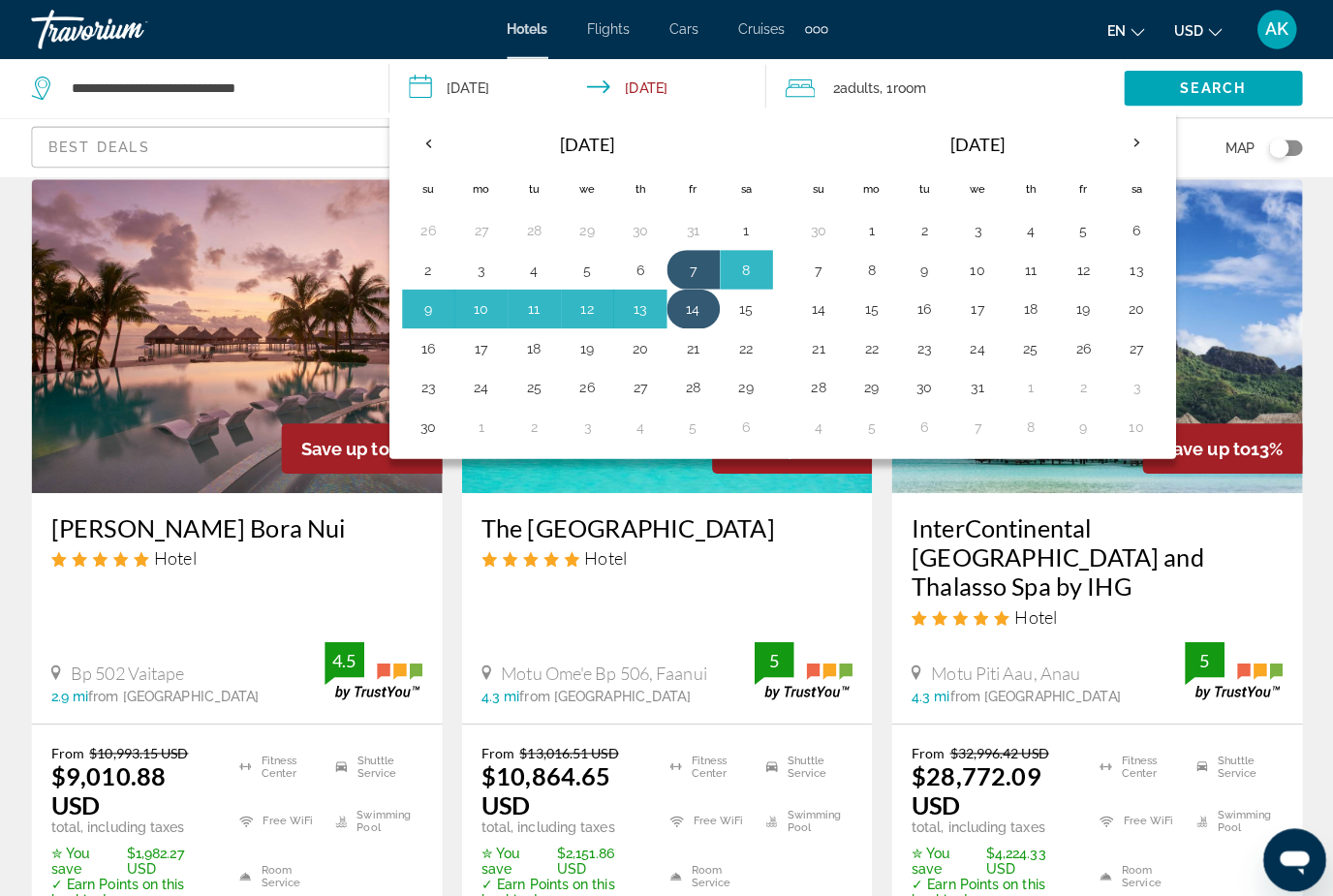
click at [679, 298] on button "14" at bounding box center [692, 304] width 31 height 27
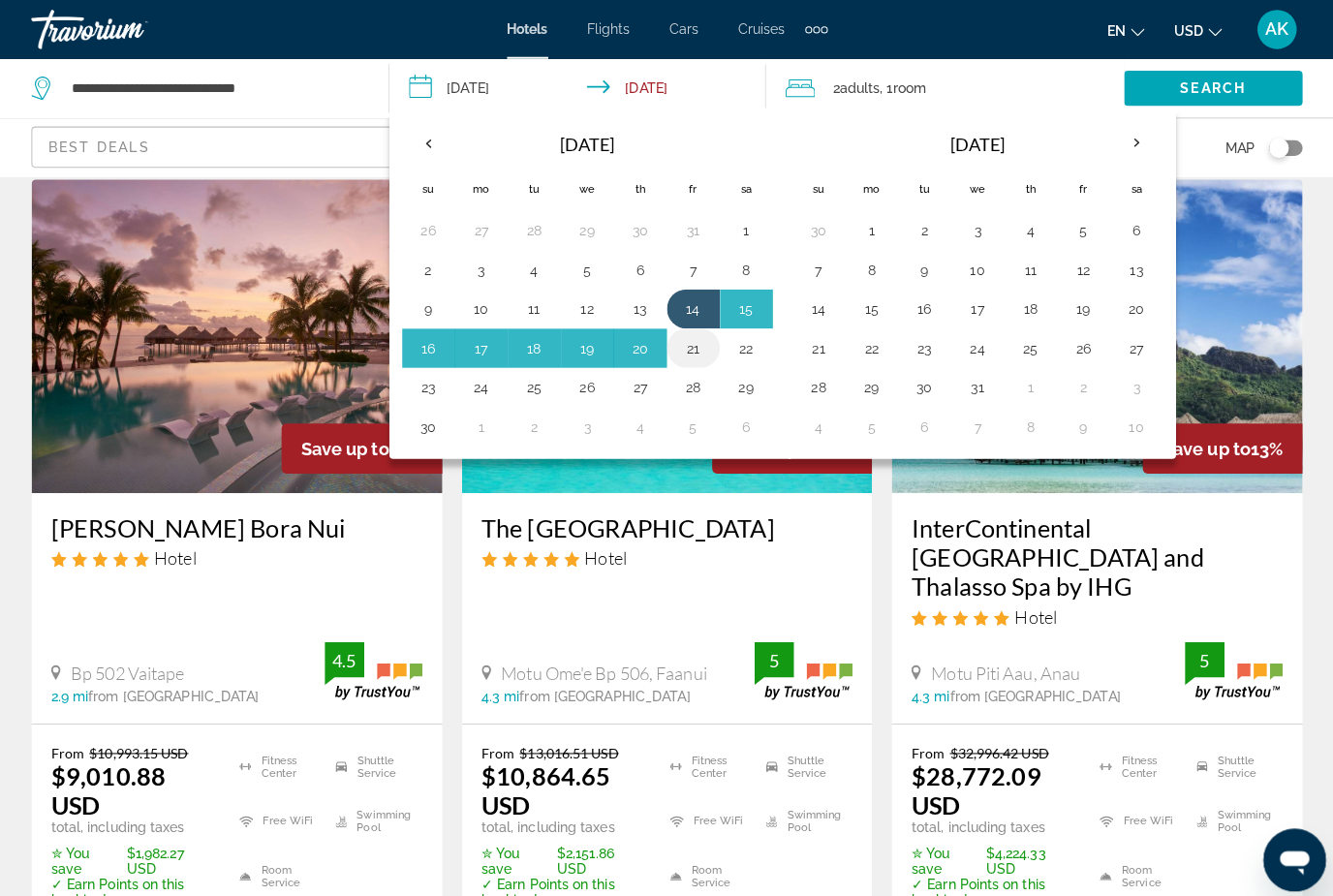
click at [690, 347] on button "21" at bounding box center [692, 343] width 31 height 27
type input "**********"
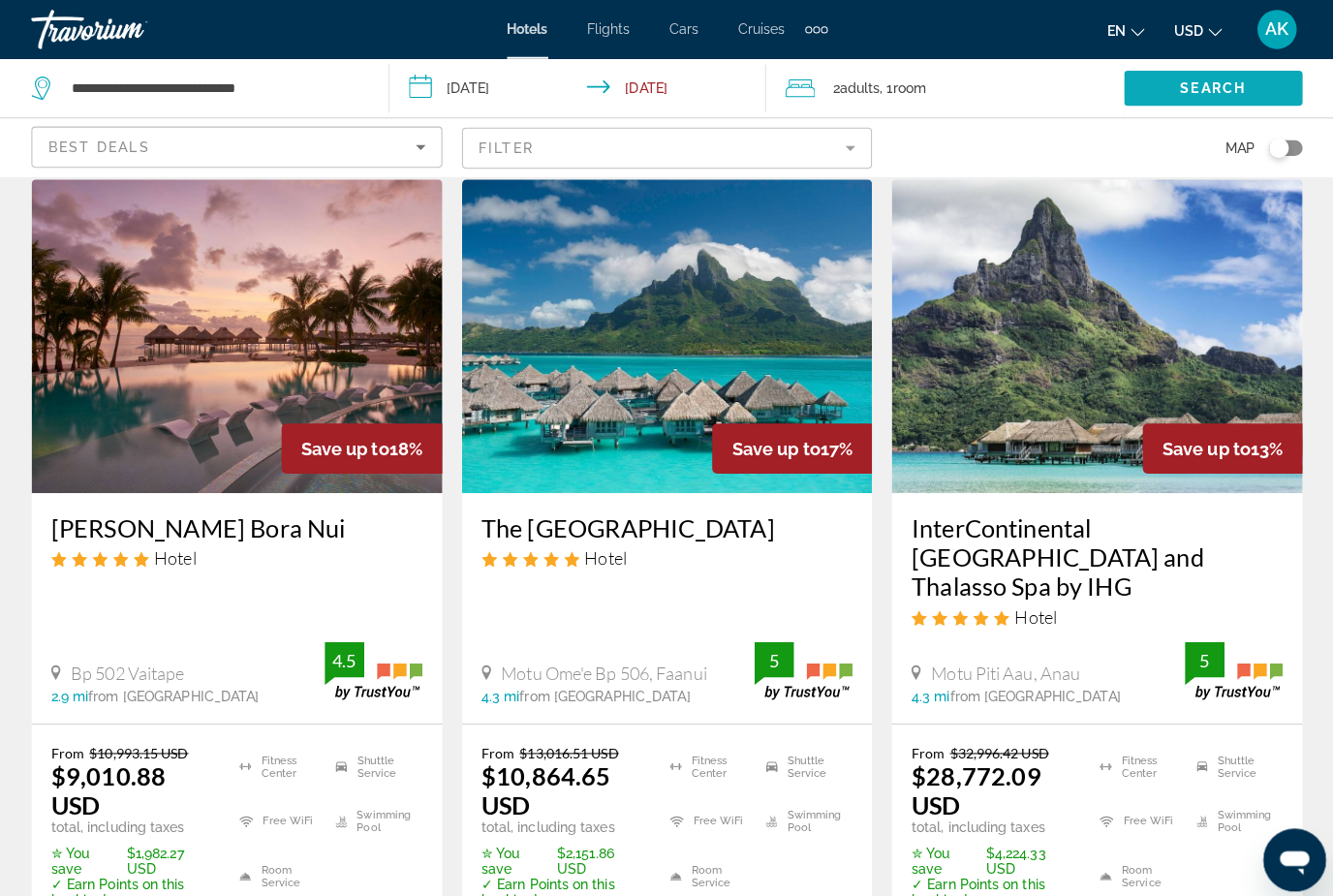
click at [1173, 80] on span "Search" at bounding box center [1206, 87] width 66 height 16
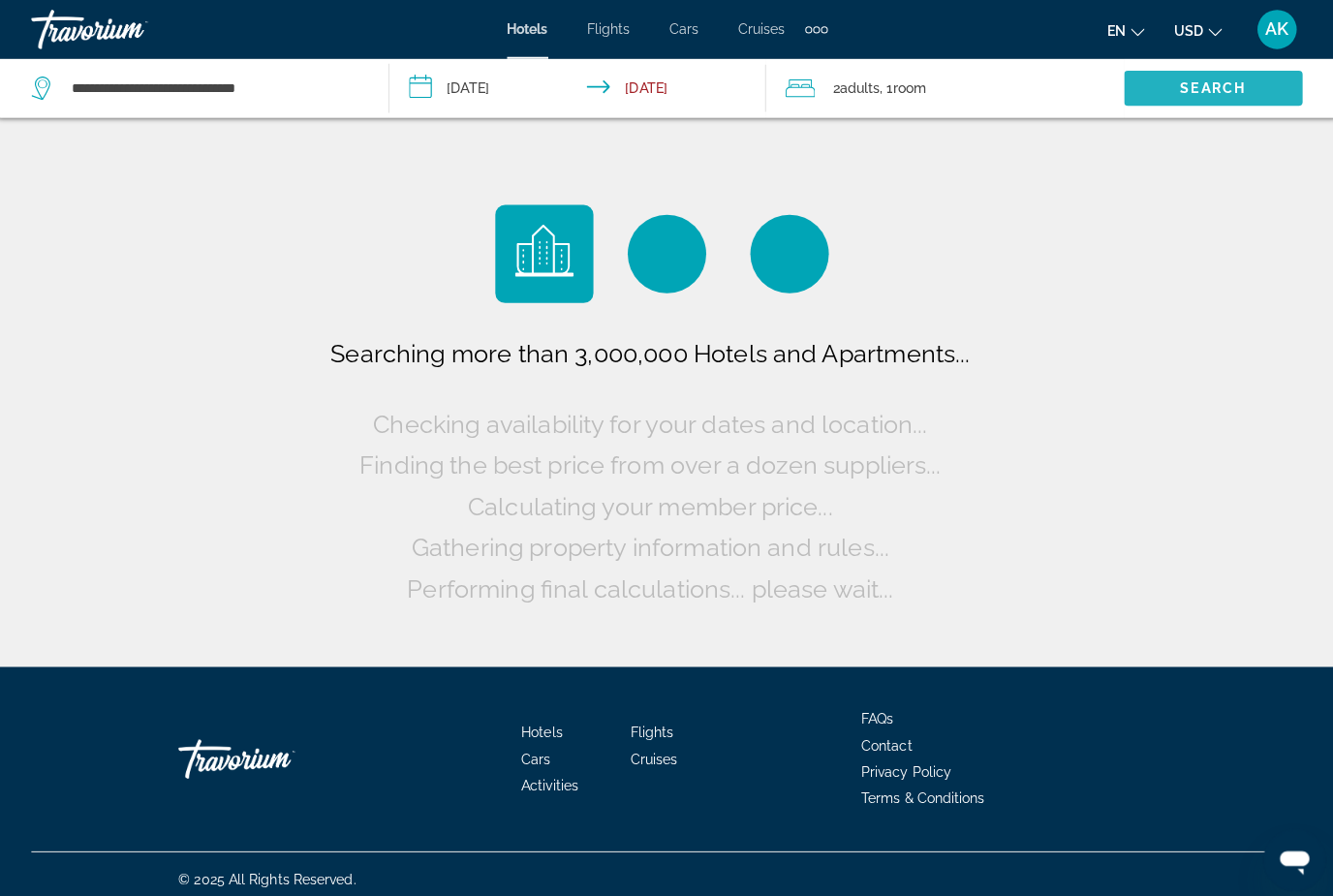
scroll to position [11, 0]
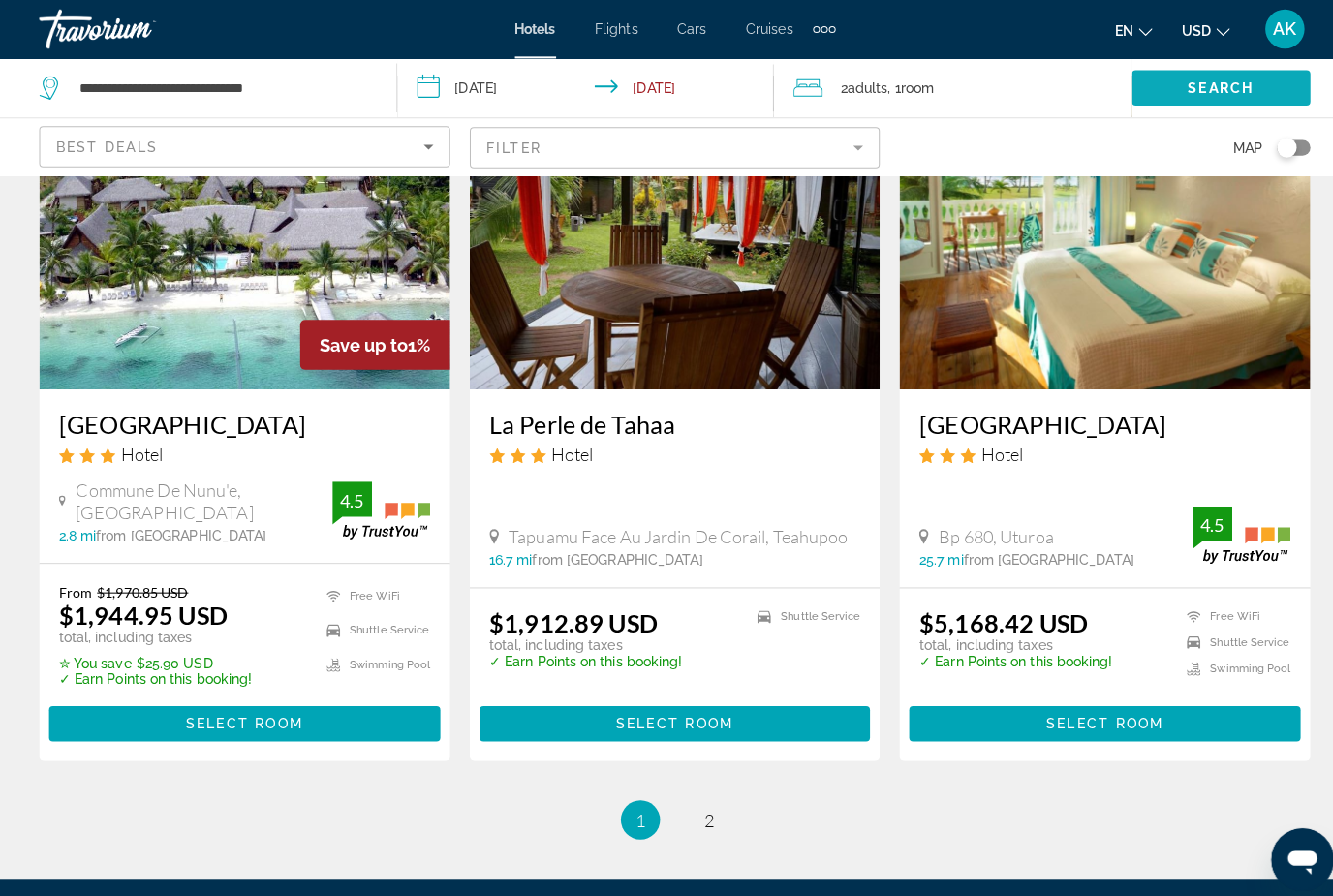
scroll to position [2563, 0]
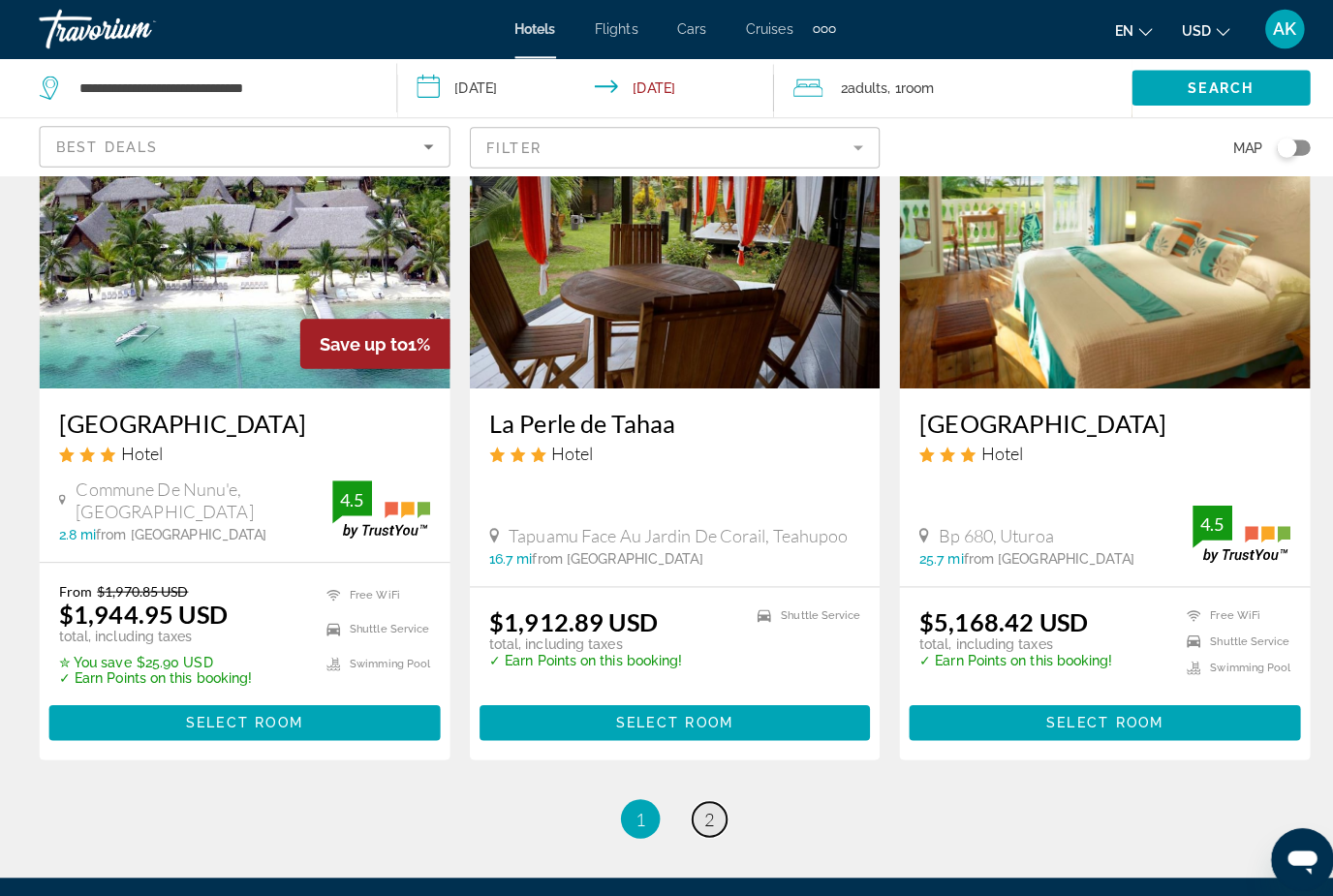
click at [699, 792] on link "page 2" at bounding box center [701, 809] width 34 height 34
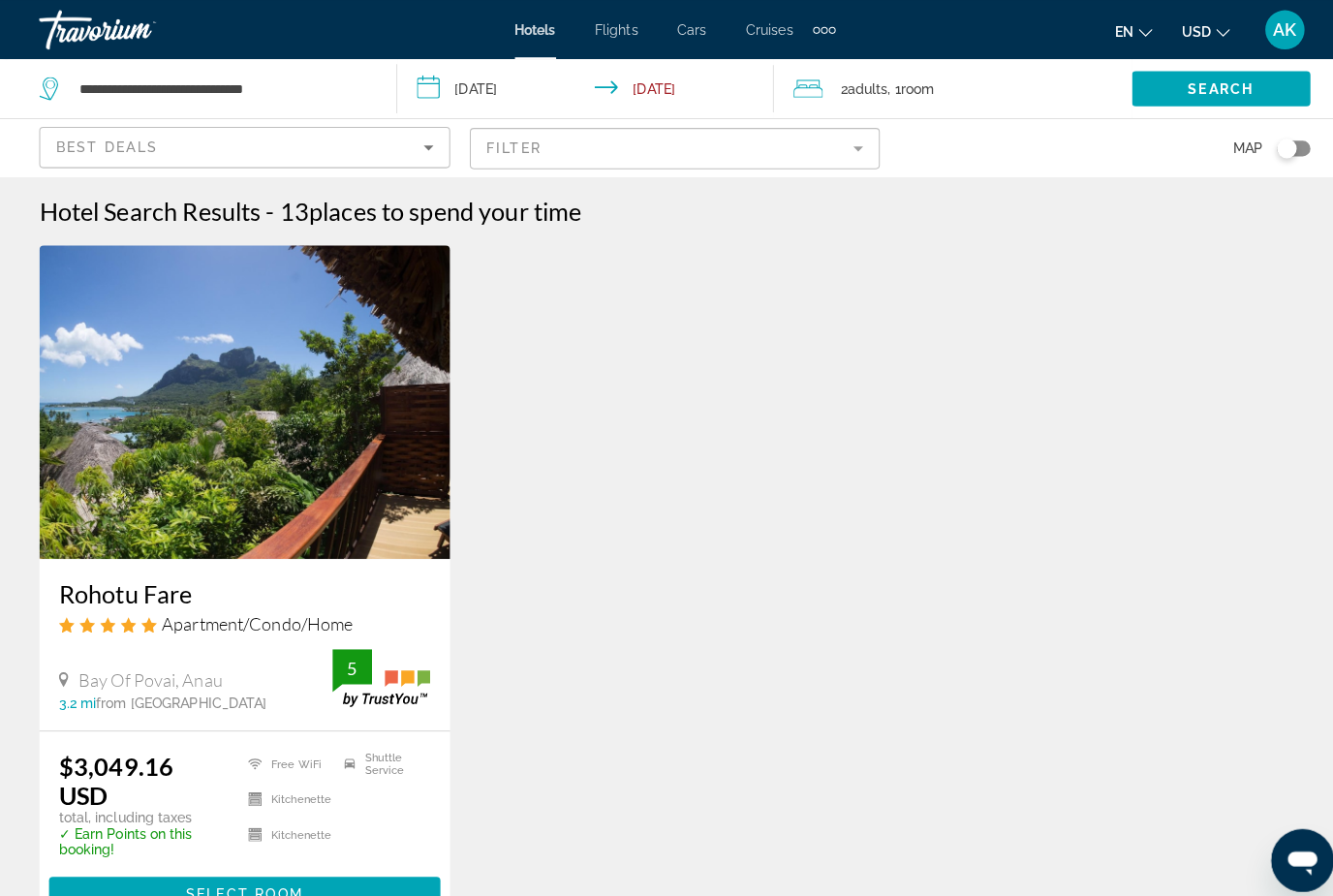
click at [352, 471] on img "Main content" at bounding box center [241, 397] width 406 height 310
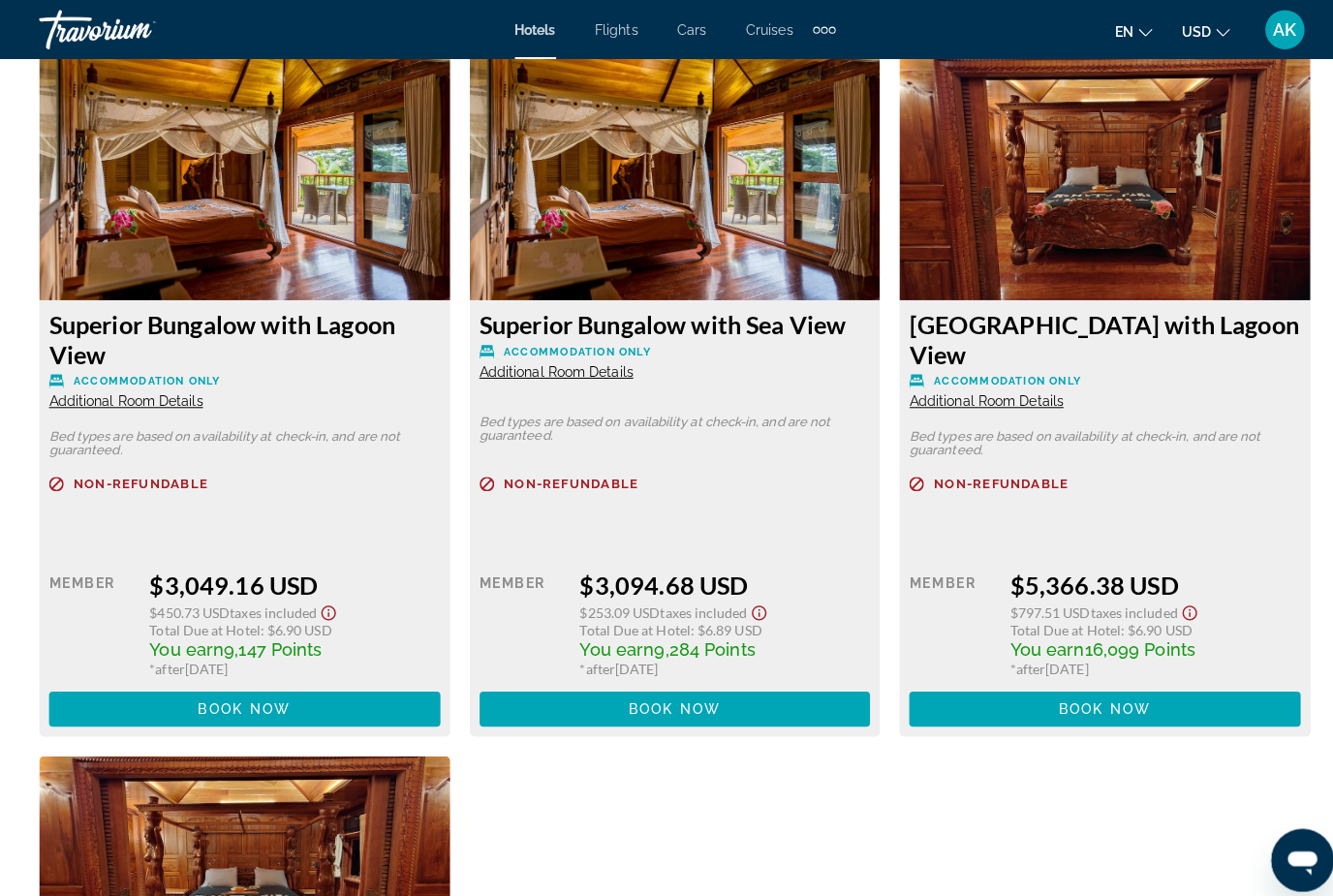
scroll to position [3030, 0]
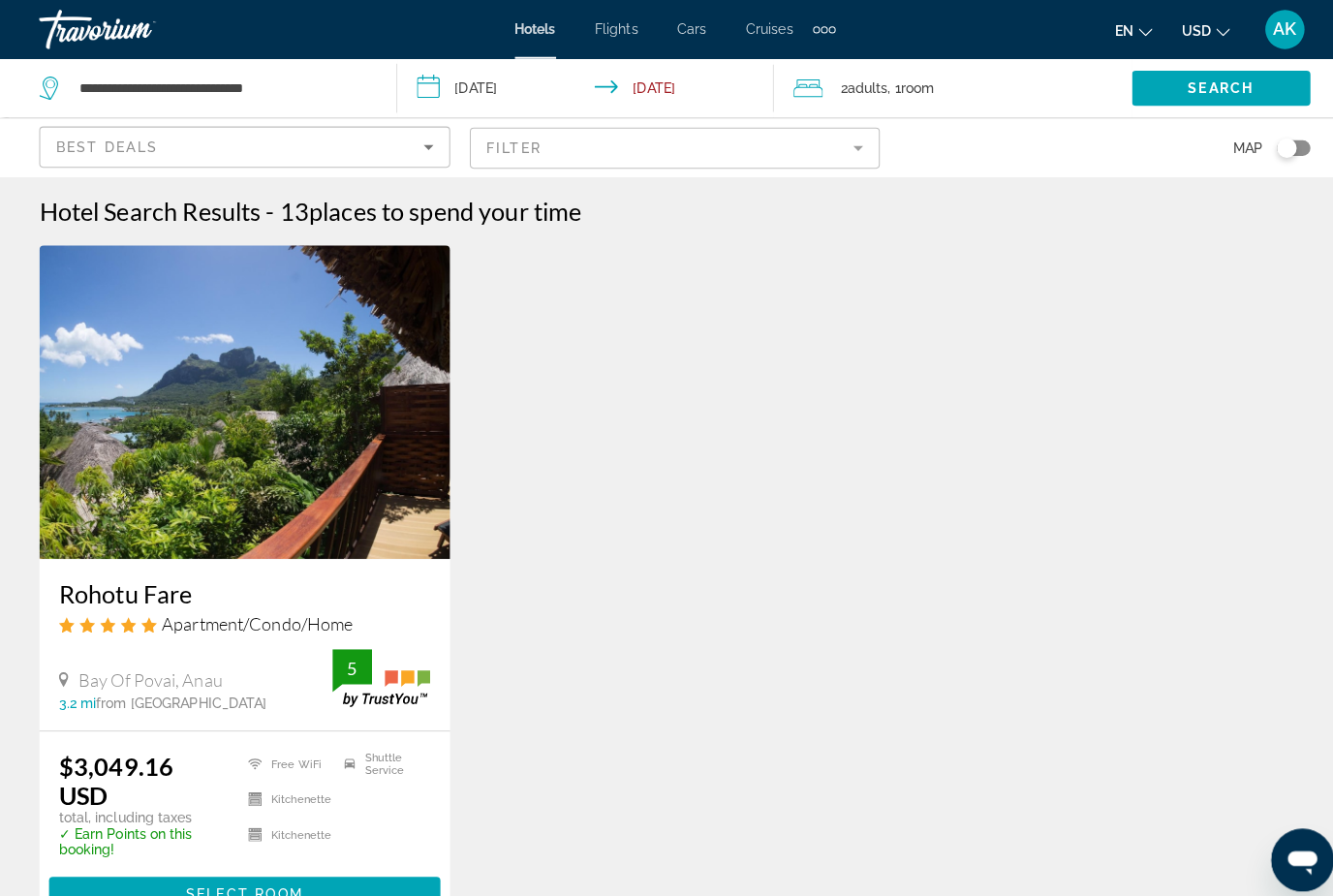
click at [1286, 22] on div "AK" at bounding box center [1268, 29] width 38 height 38
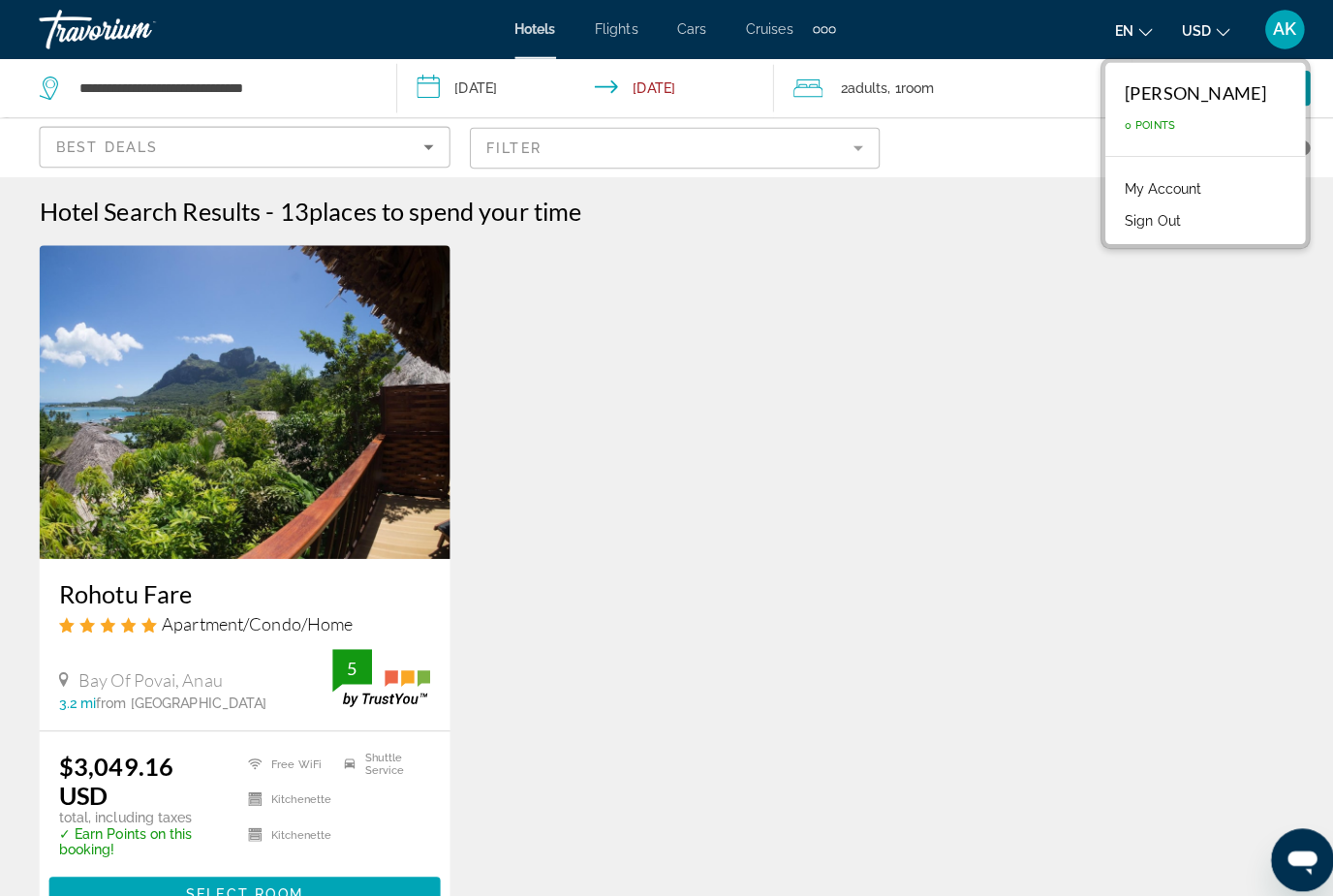
click at [1017, 391] on div "Rohotu Fare Apartment/Condo/Home Bay Of Povai, Anau 3.2 mi from Bora Bora city …" at bounding box center [666, 600] width 1275 height 716
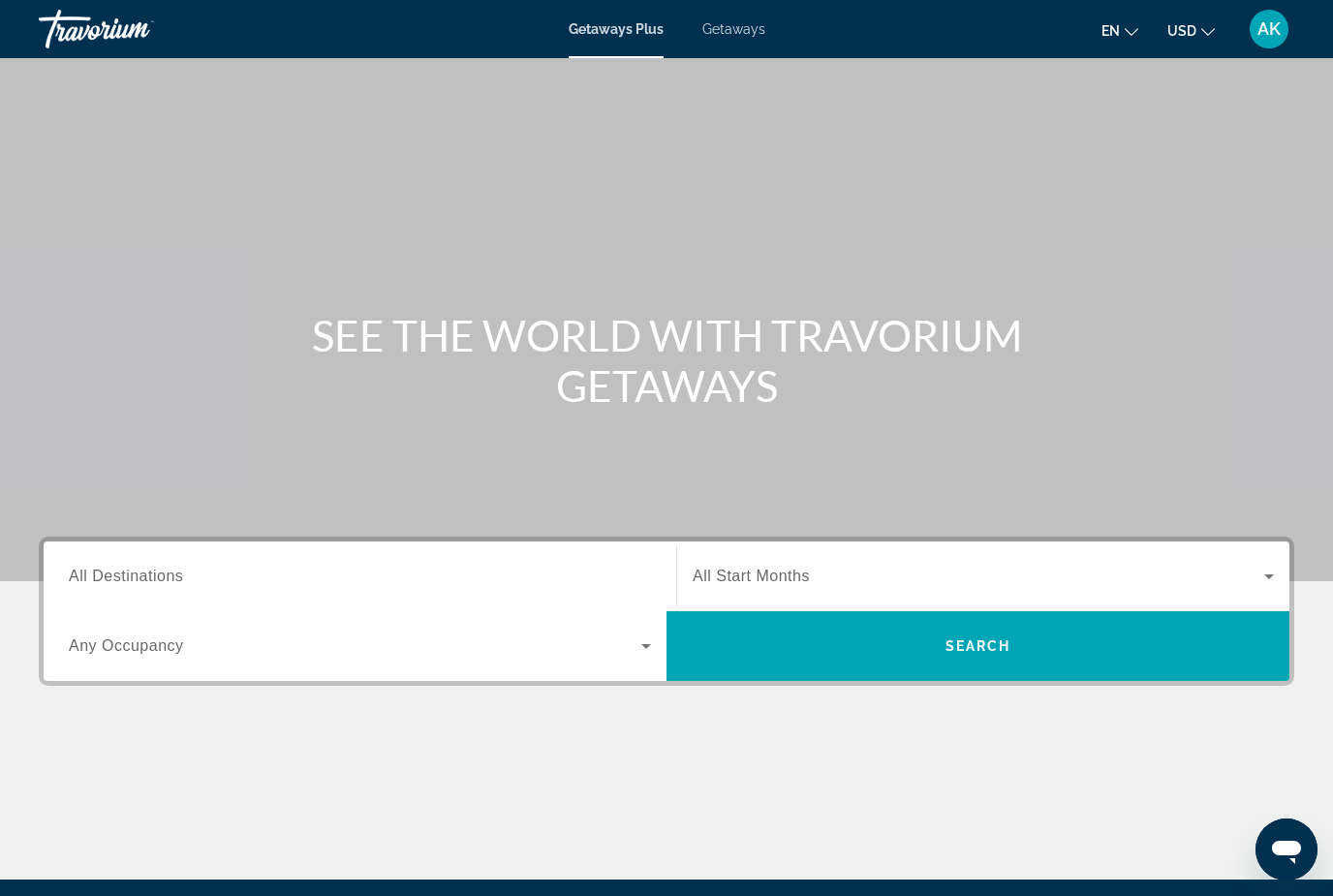
click at [740, 31] on span "Getaways" at bounding box center [734, 30] width 63 height 16
click at [130, 573] on span "All Destinations" at bounding box center [126, 575] width 114 height 17
click at [130, 573] on input "Destination All Destinations" at bounding box center [360, 577] width 582 height 24
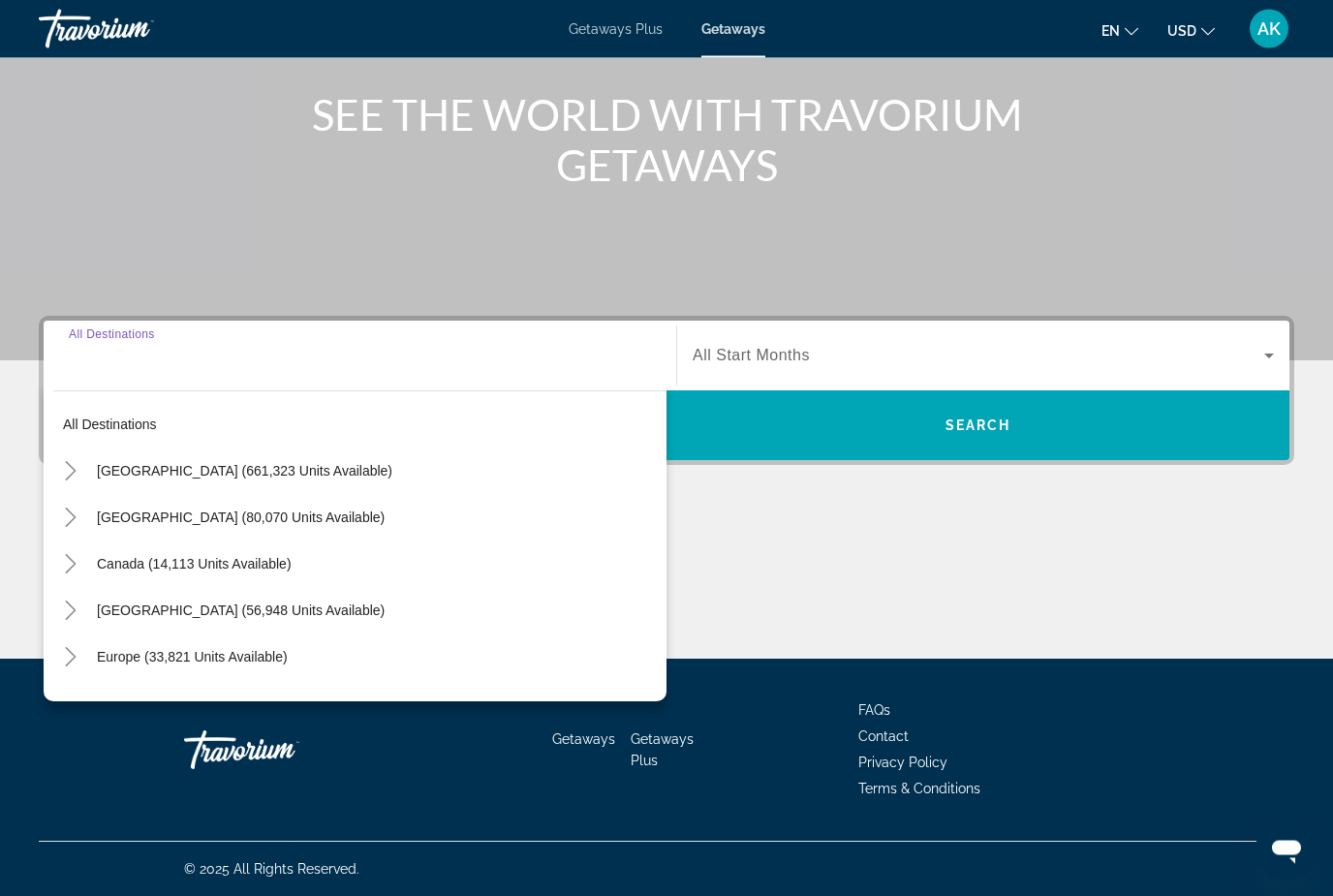
scroll to position [221, 0]
click at [89, 470] on span "Search widget" at bounding box center [376, 471] width 579 height 46
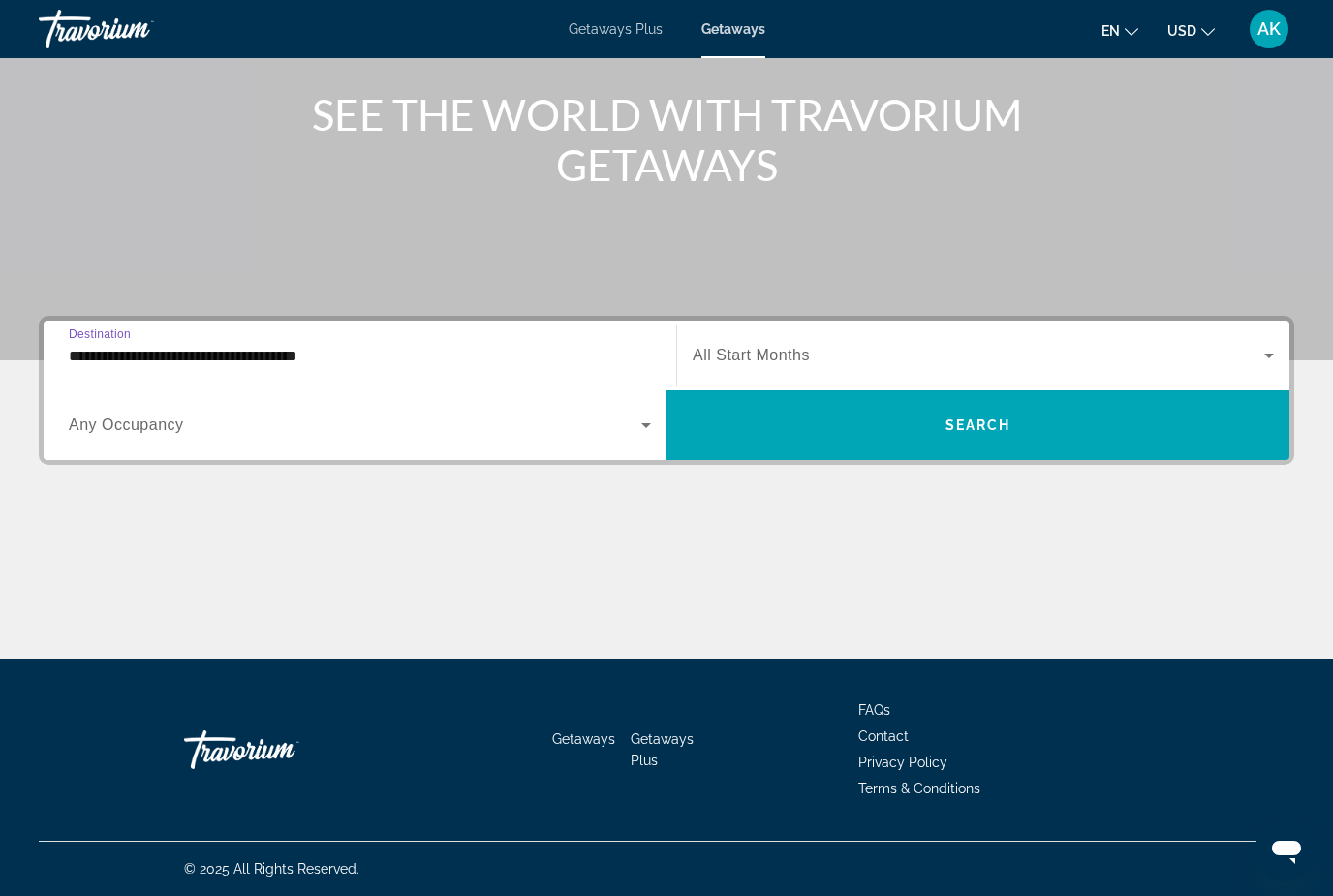
click at [87, 356] on input "**********" at bounding box center [360, 356] width 582 height 24
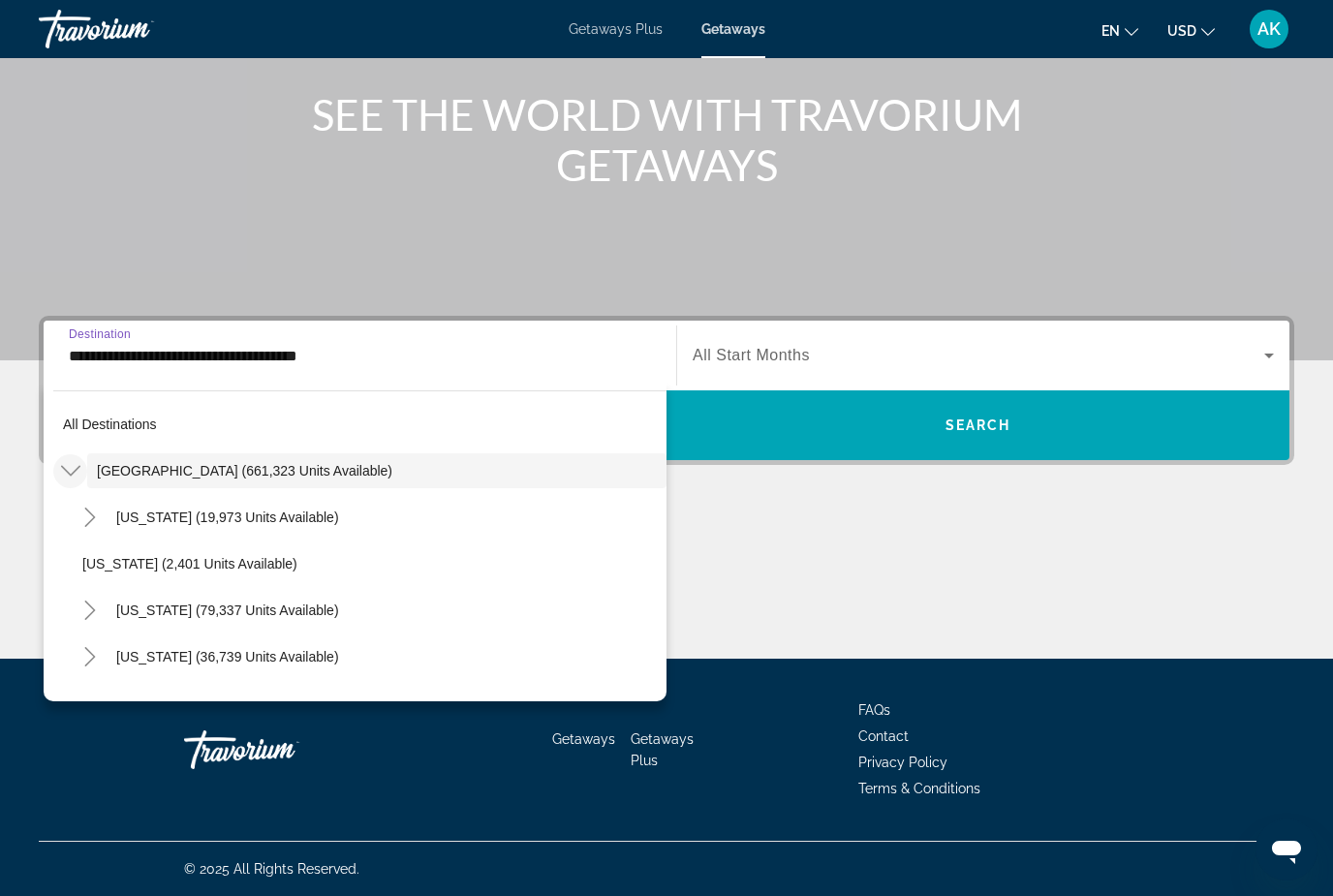
click at [81, 463] on mat-icon "Toggle United States (661,323 units available)" at bounding box center [70, 471] width 34 height 34
click at [79, 461] on icon "Toggle United States (661,323 units available)" at bounding box center [71, 471] width 20 height 20
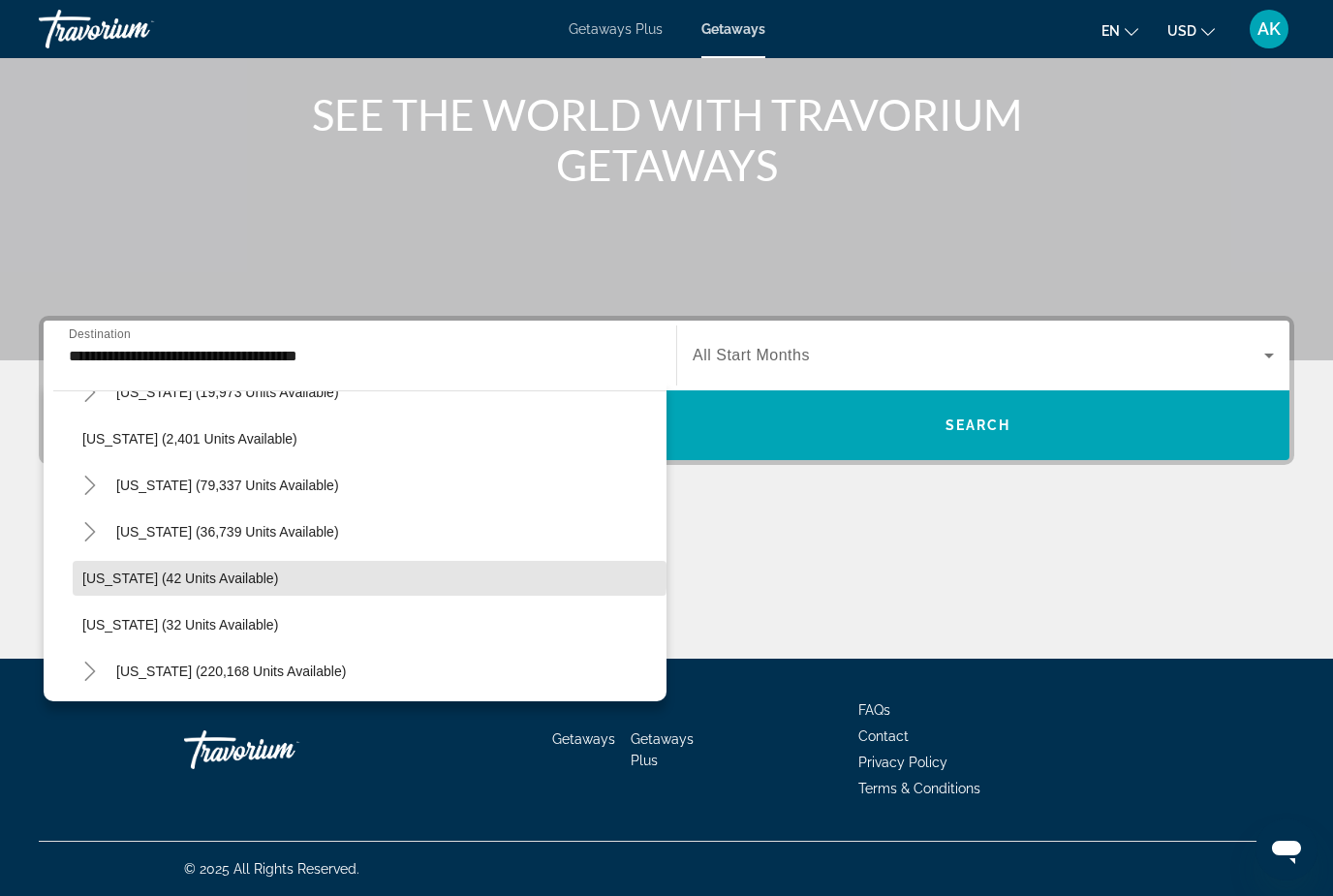
scroll to position [113, 0]
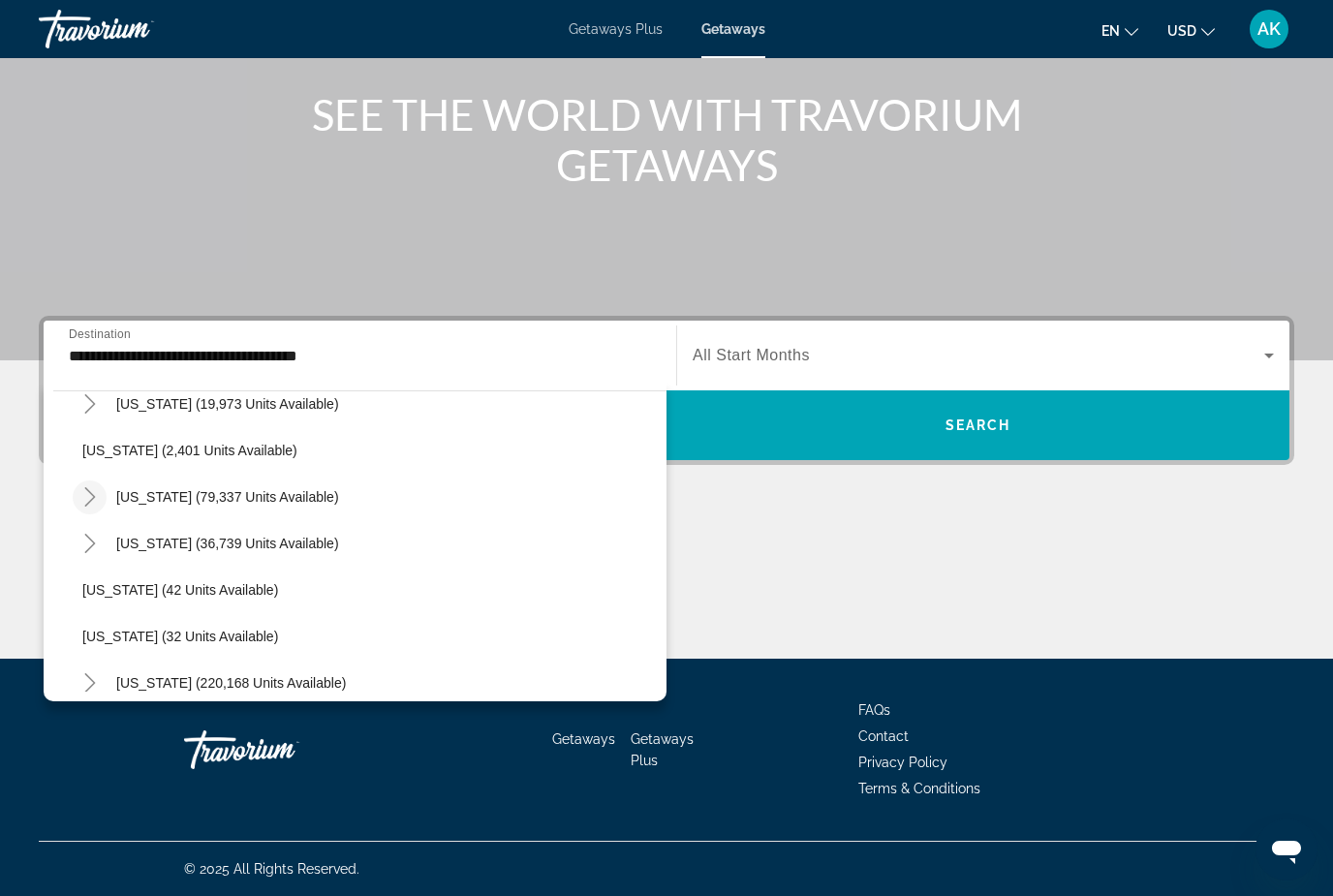
click at [92, 506] on mat-icon "Toggle California (79,337 units available)" at bounding box center [90, 497] width 34 height 34
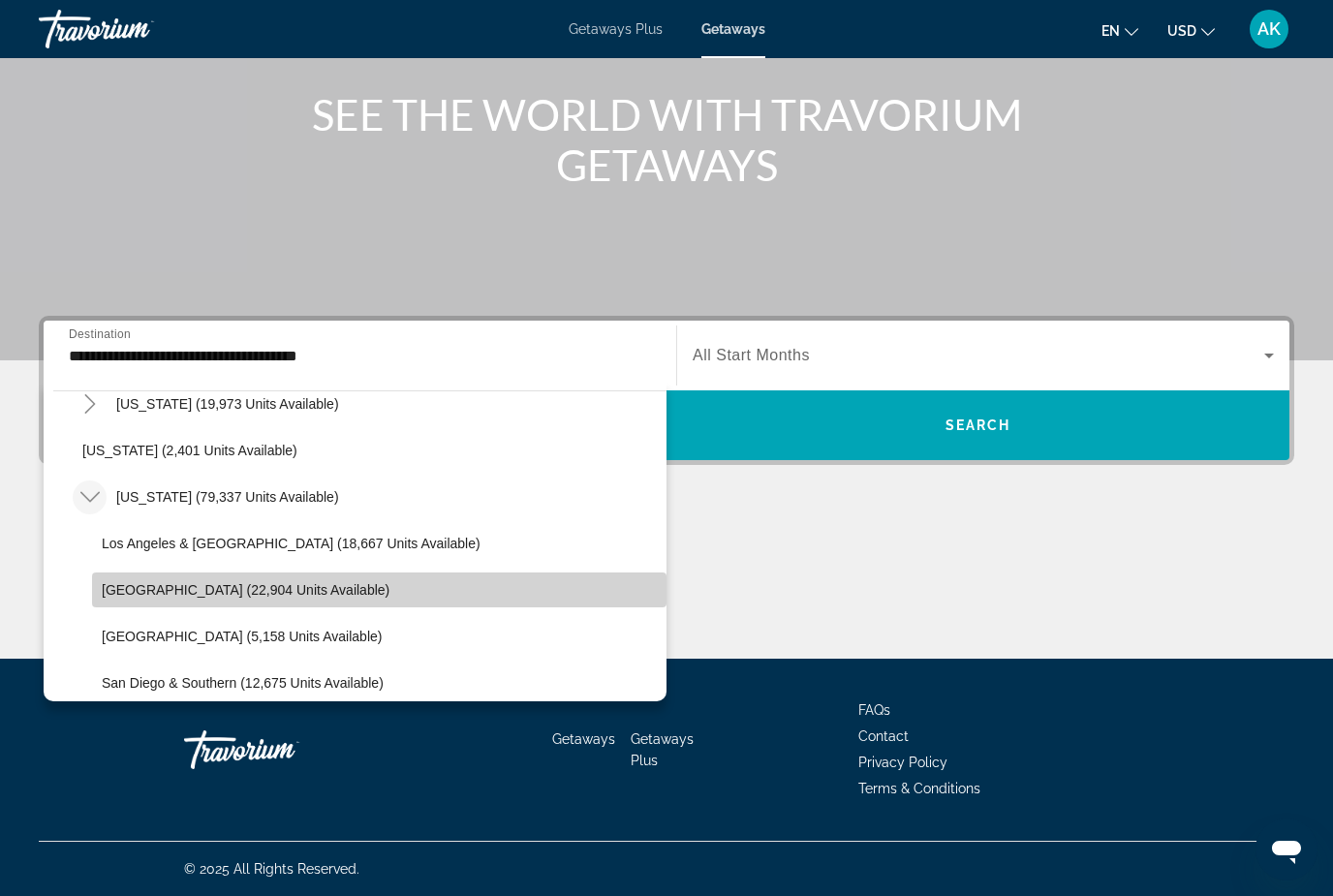
click at [145, 603] on span "Search widget" at bounding box center [379, 589] width 574 height 46
type input "**********"
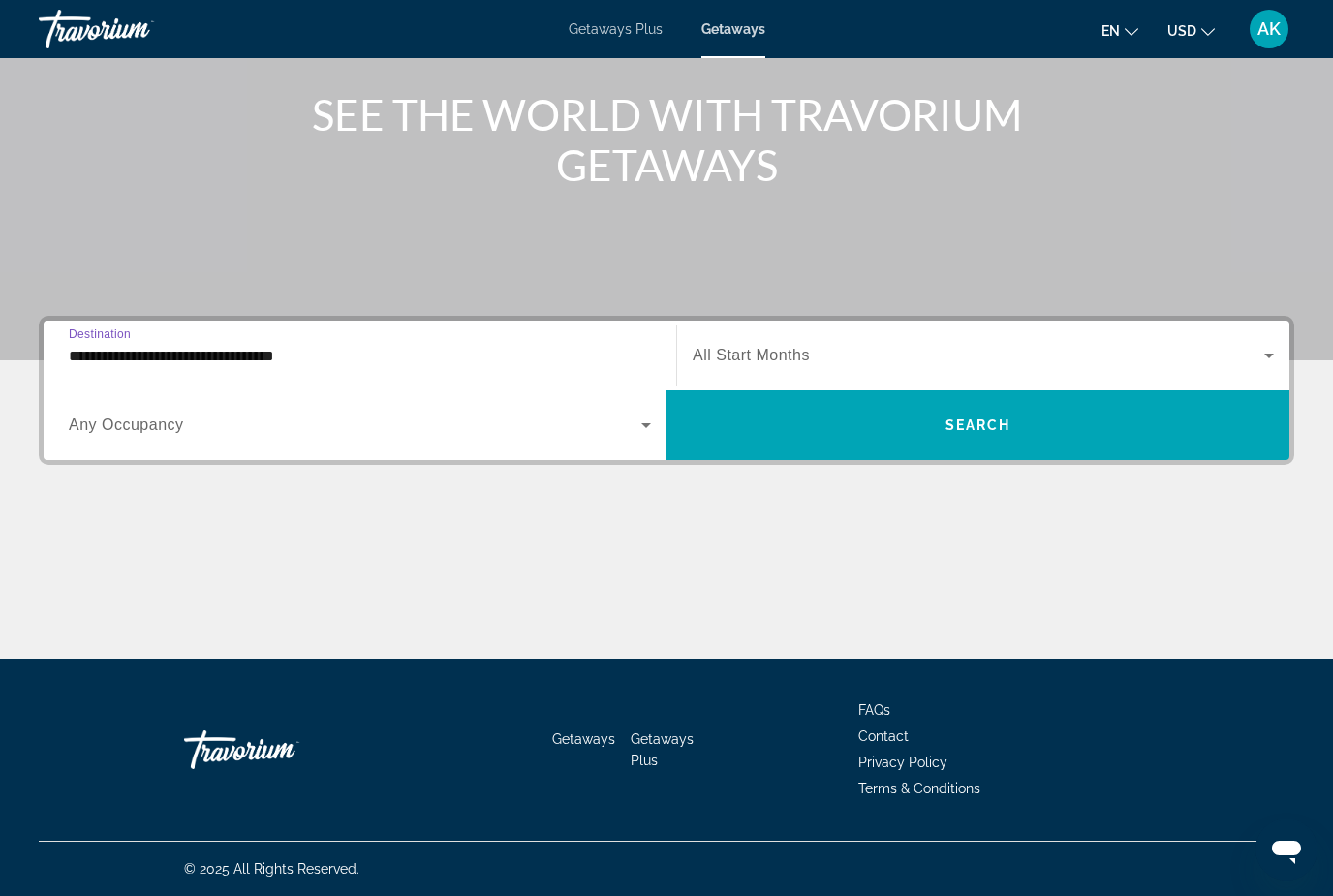
click at [754, 344] on span "Search widget" at bounding box center [978, 355] width 571 height 24
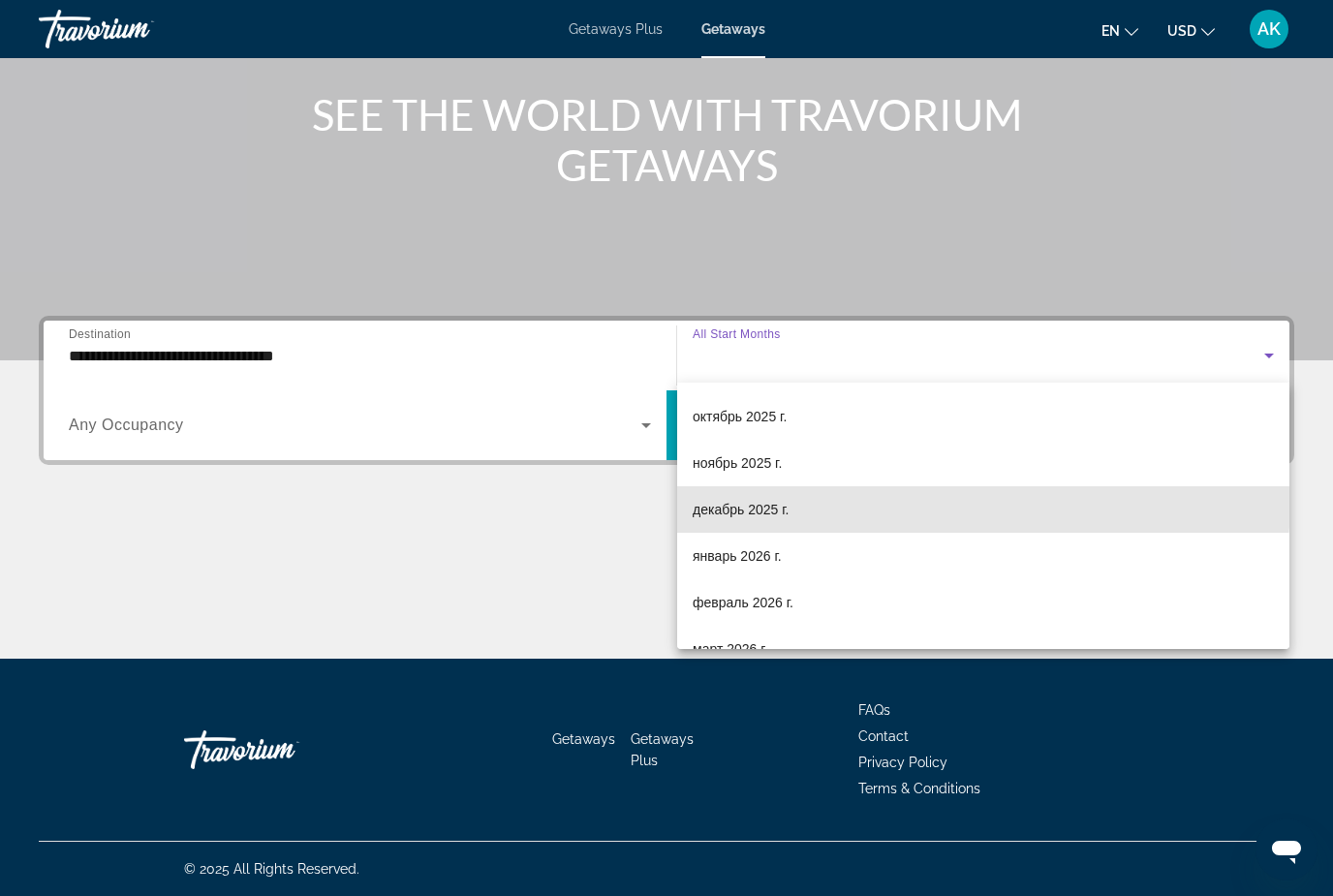
scroll to position [97, 0]
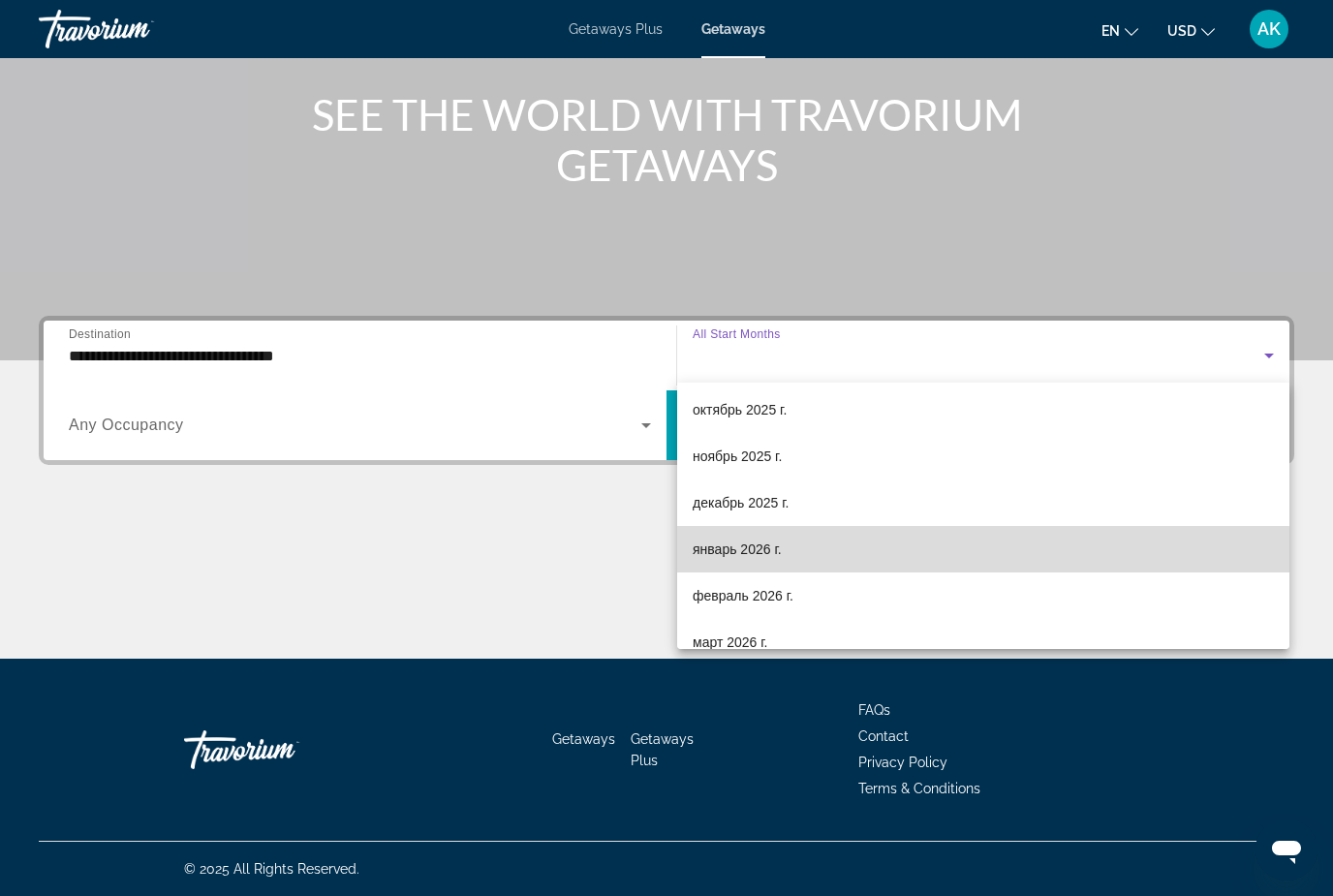
click at [753, 560] on span "январь 2026 г." at bounding box center [737, 550] width 89 height 24
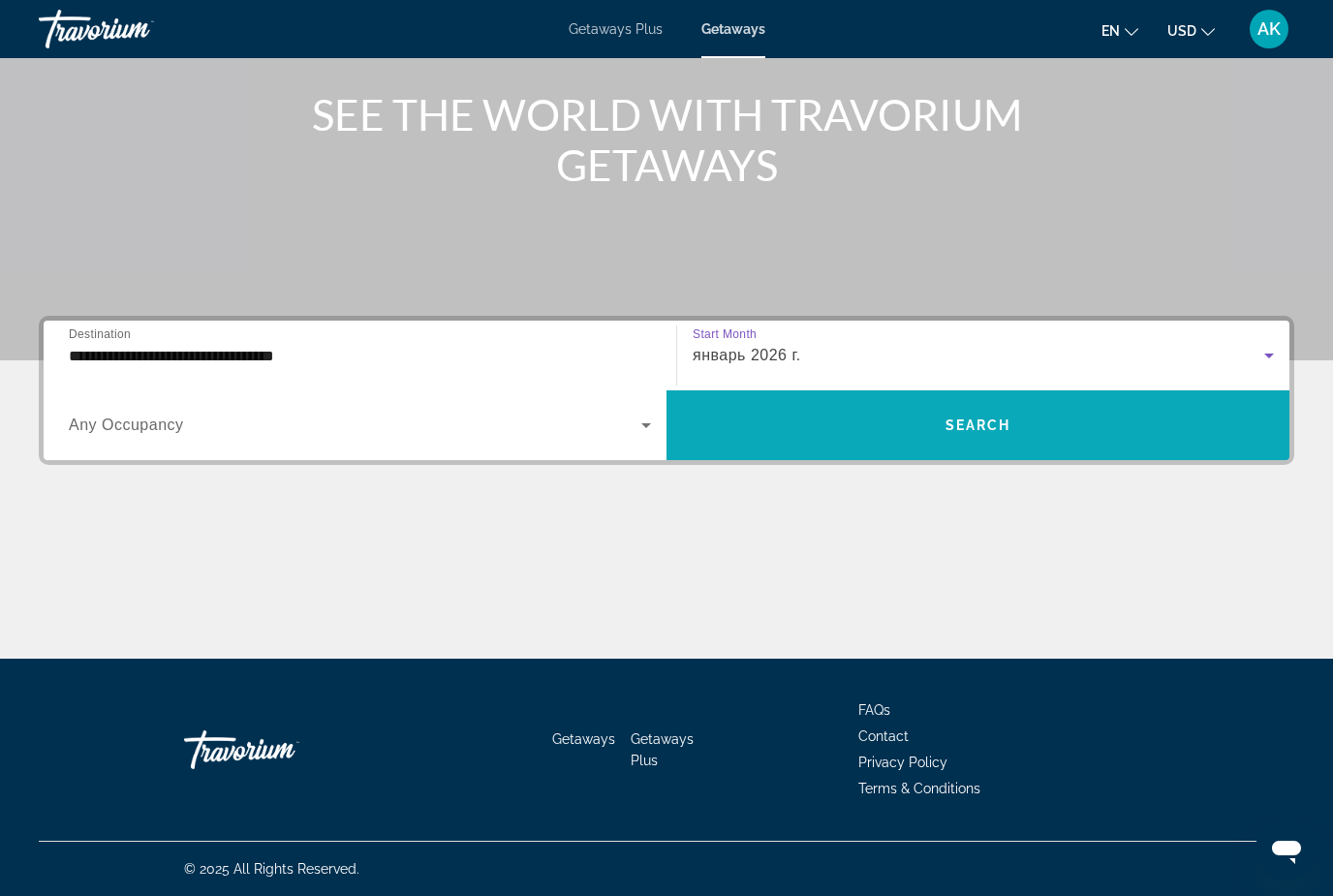
click at [749, 430] on span "Search widget" at bounding box center [977, 424] width 623 height 46
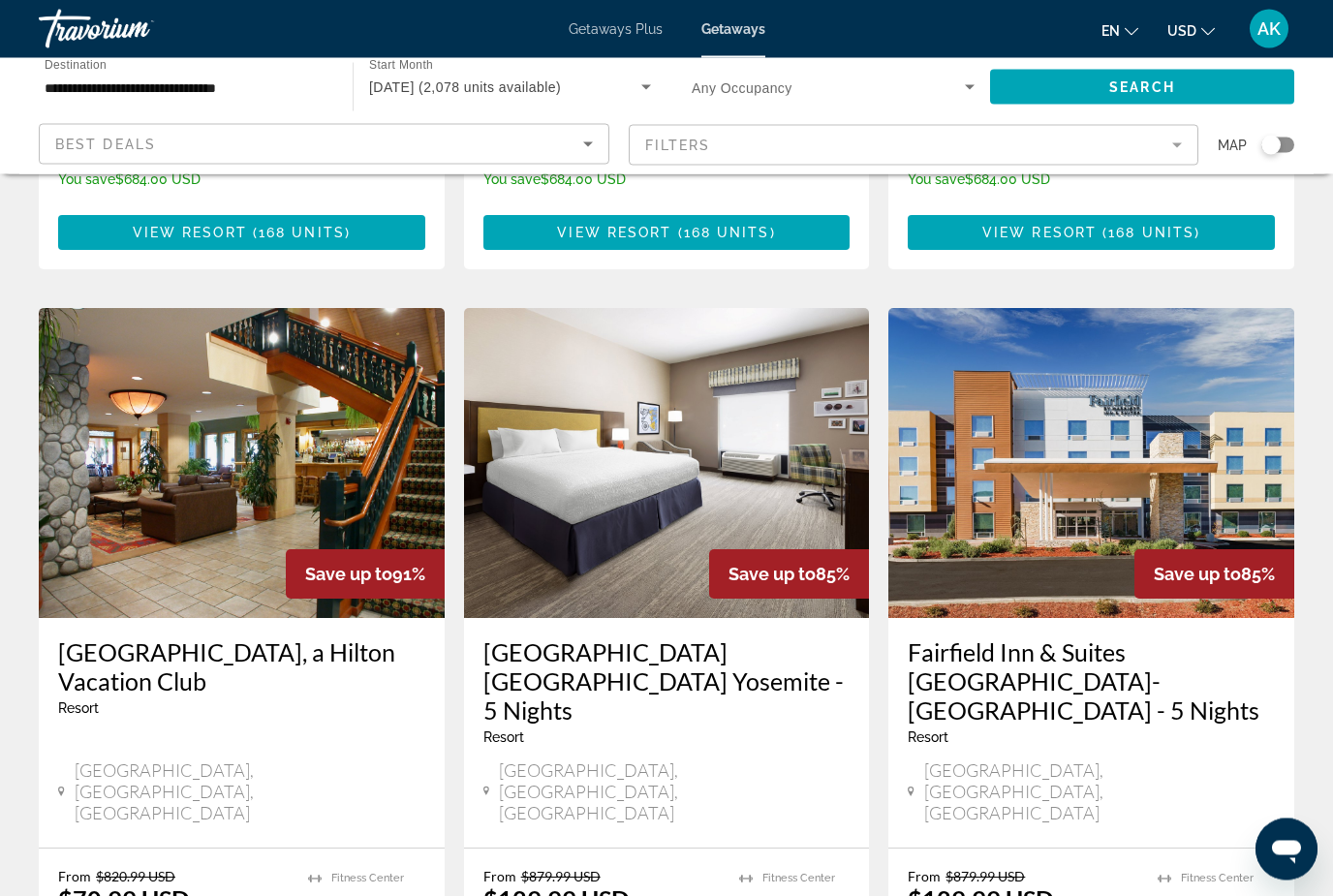
scroll to position [744, 0]
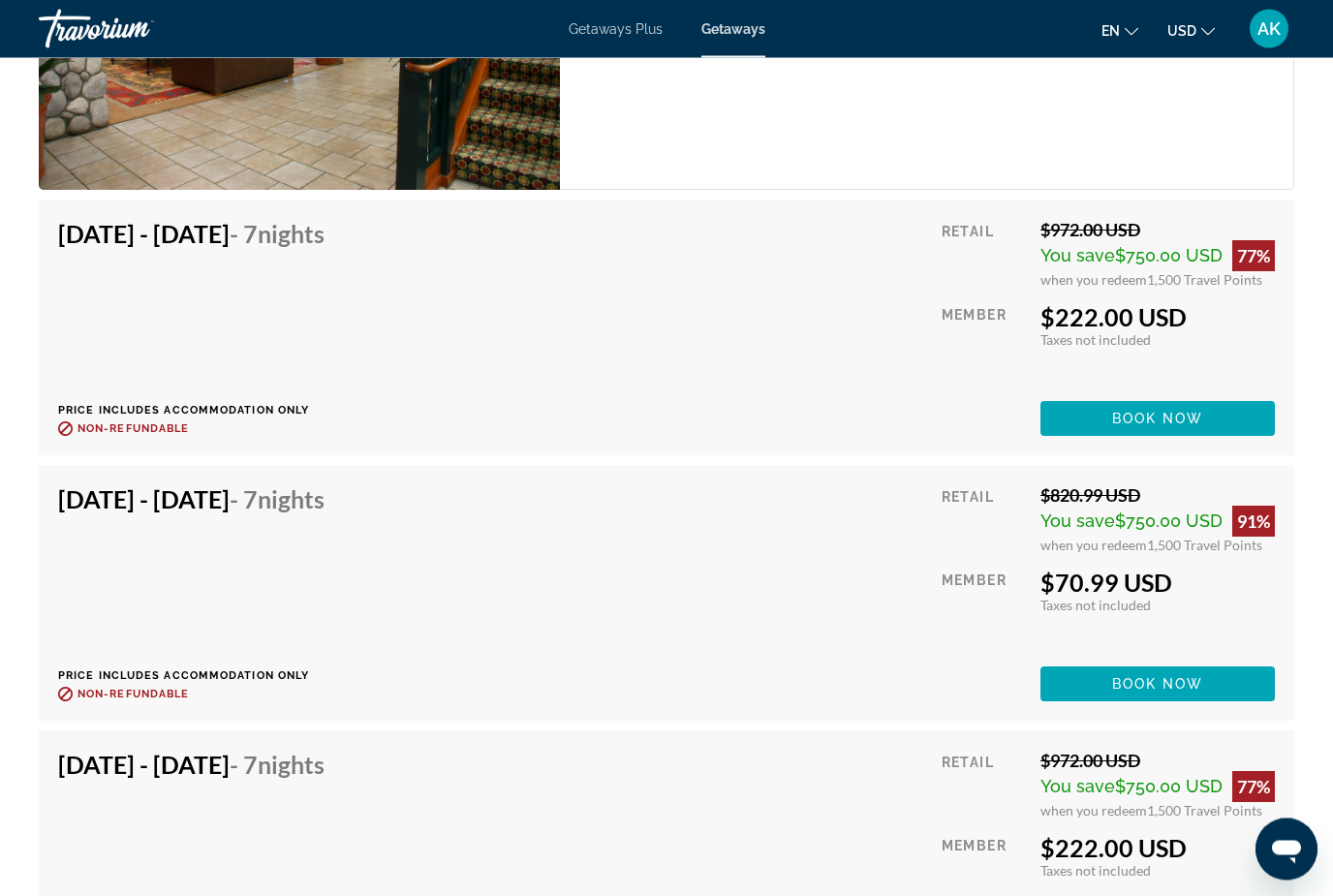
scroll to position [4081, 0]
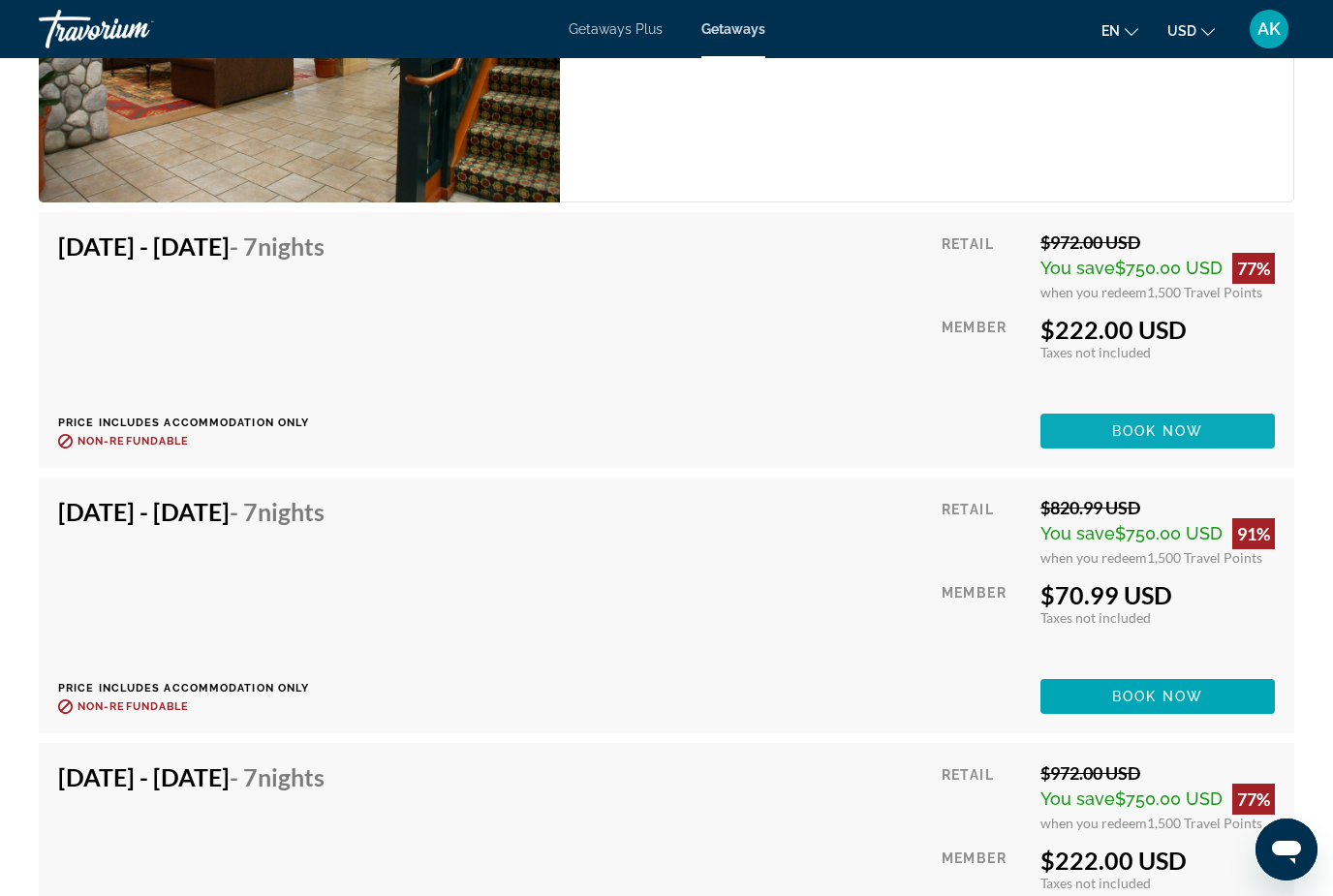
click at [1139, 423] on span "Book now" at bounding box center [1157, 431] width 92 height 16
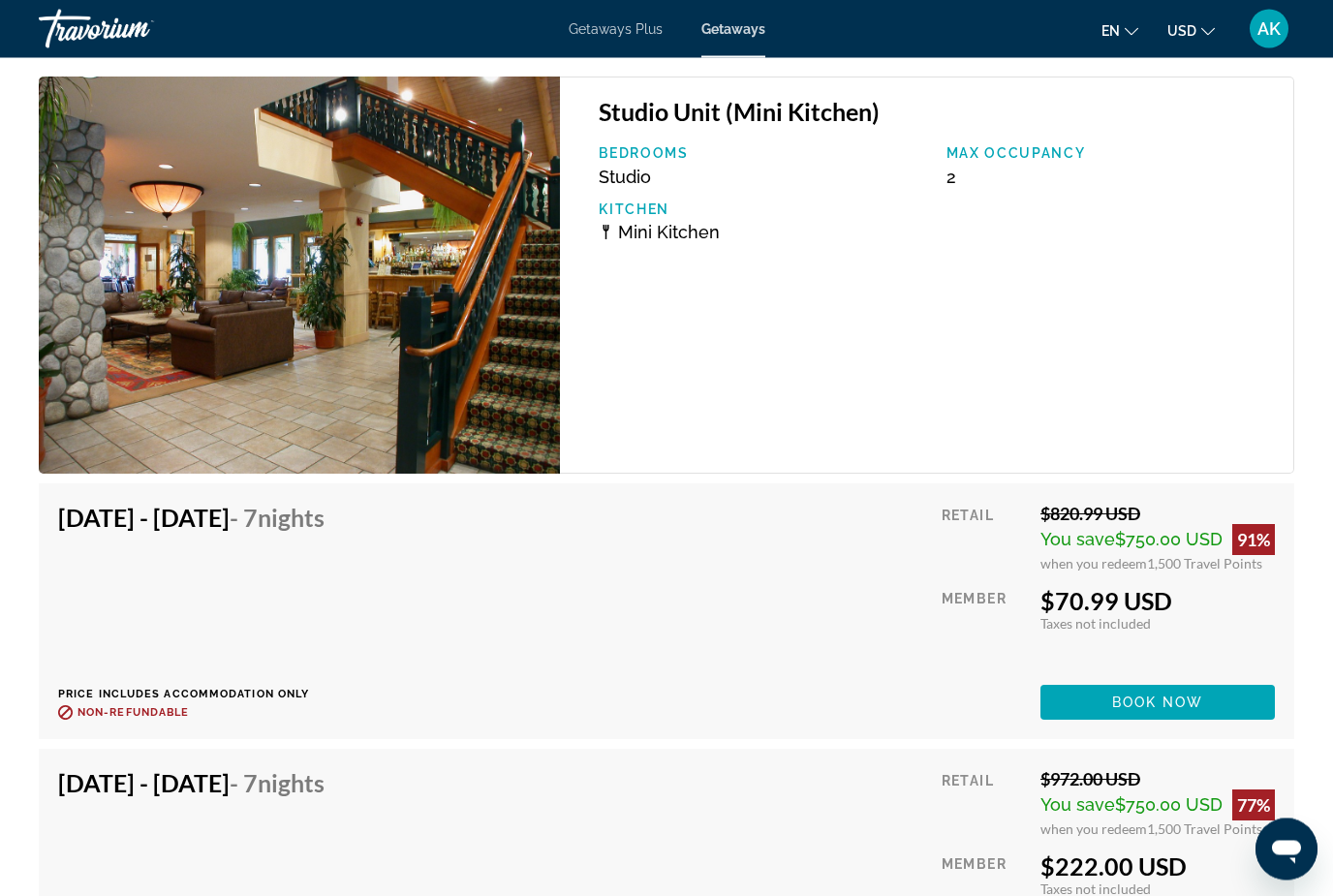
scroll to position [3795, 0]
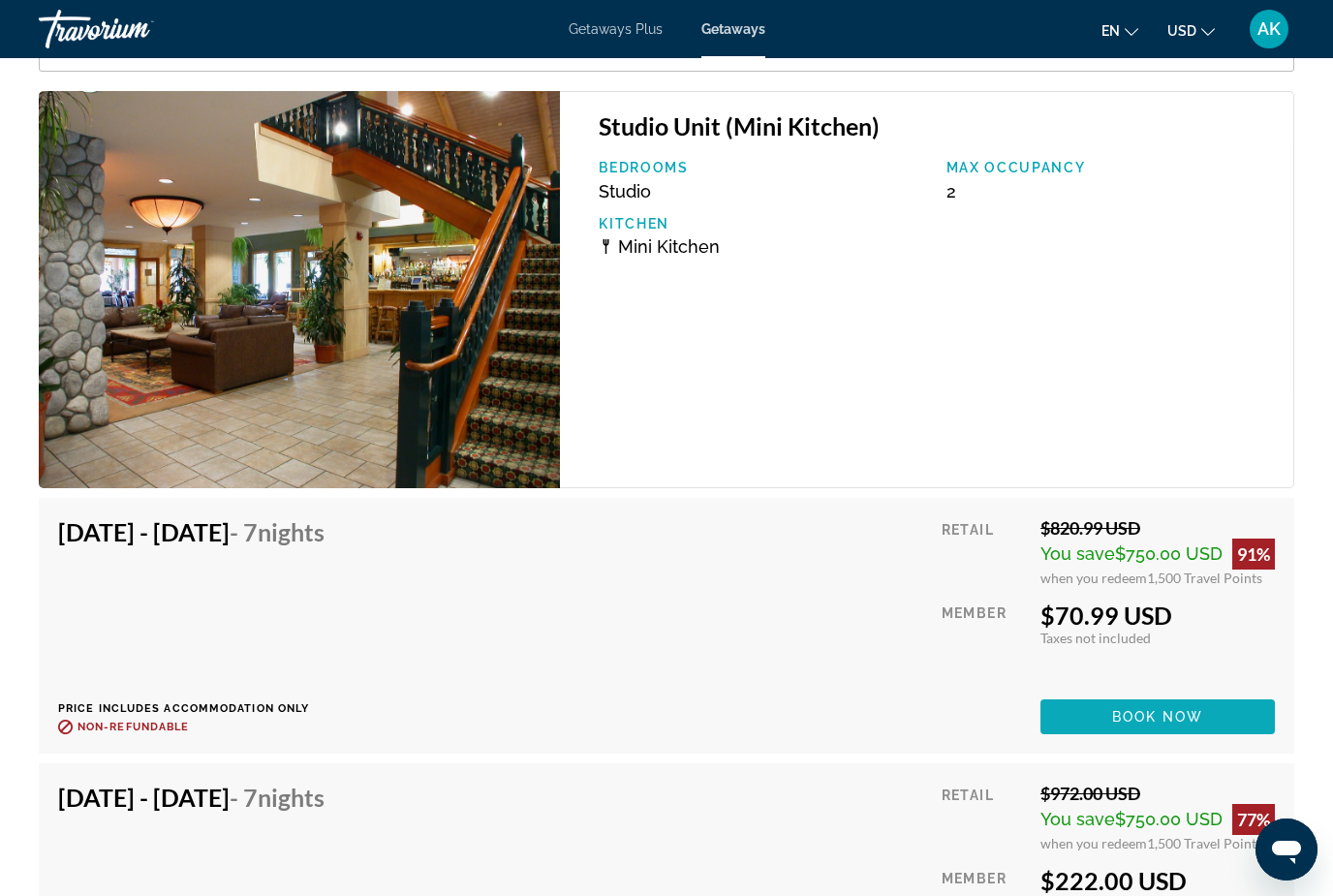
click at [1078, 714] on span "Main content" at bounding box center [1157, 716] width 235 height 46
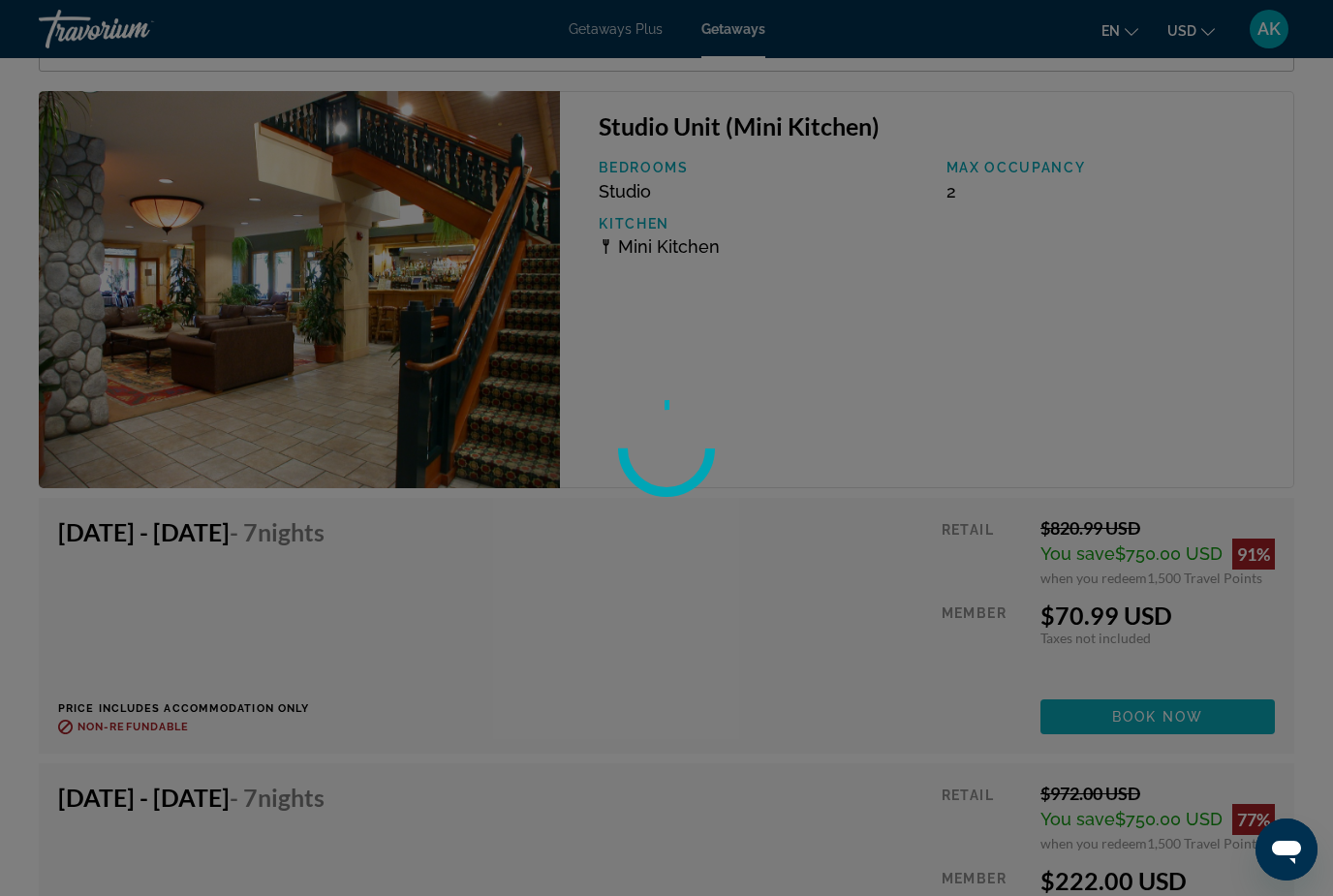
scroll to position [62, 0]
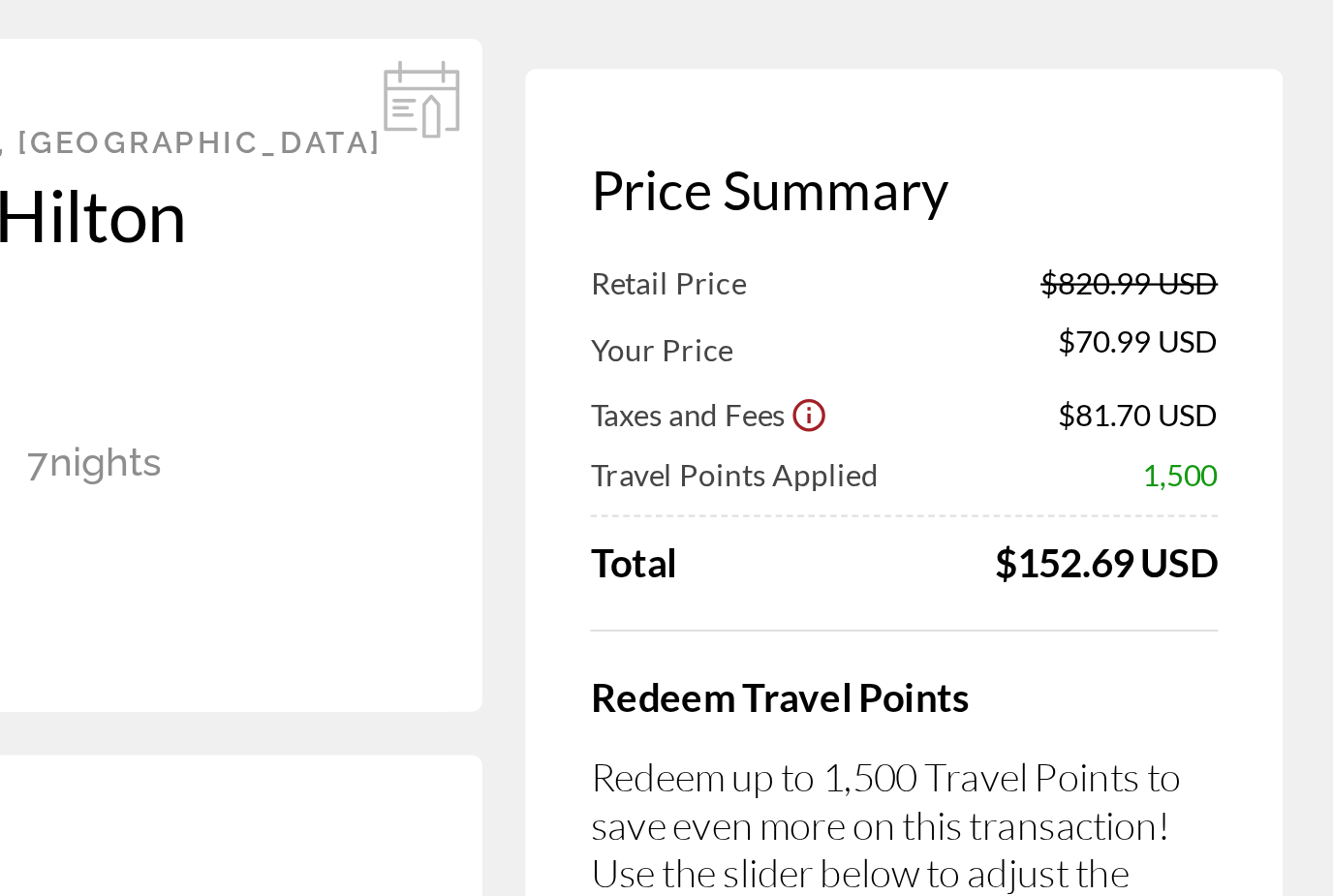
click at [984, 135] on app-price-summary "Price Summary Retail Price $820.99 USD Your Price $70.99 USD Taxes and Fees $81…" at bounding box center [1124, 344] width 281 height 419
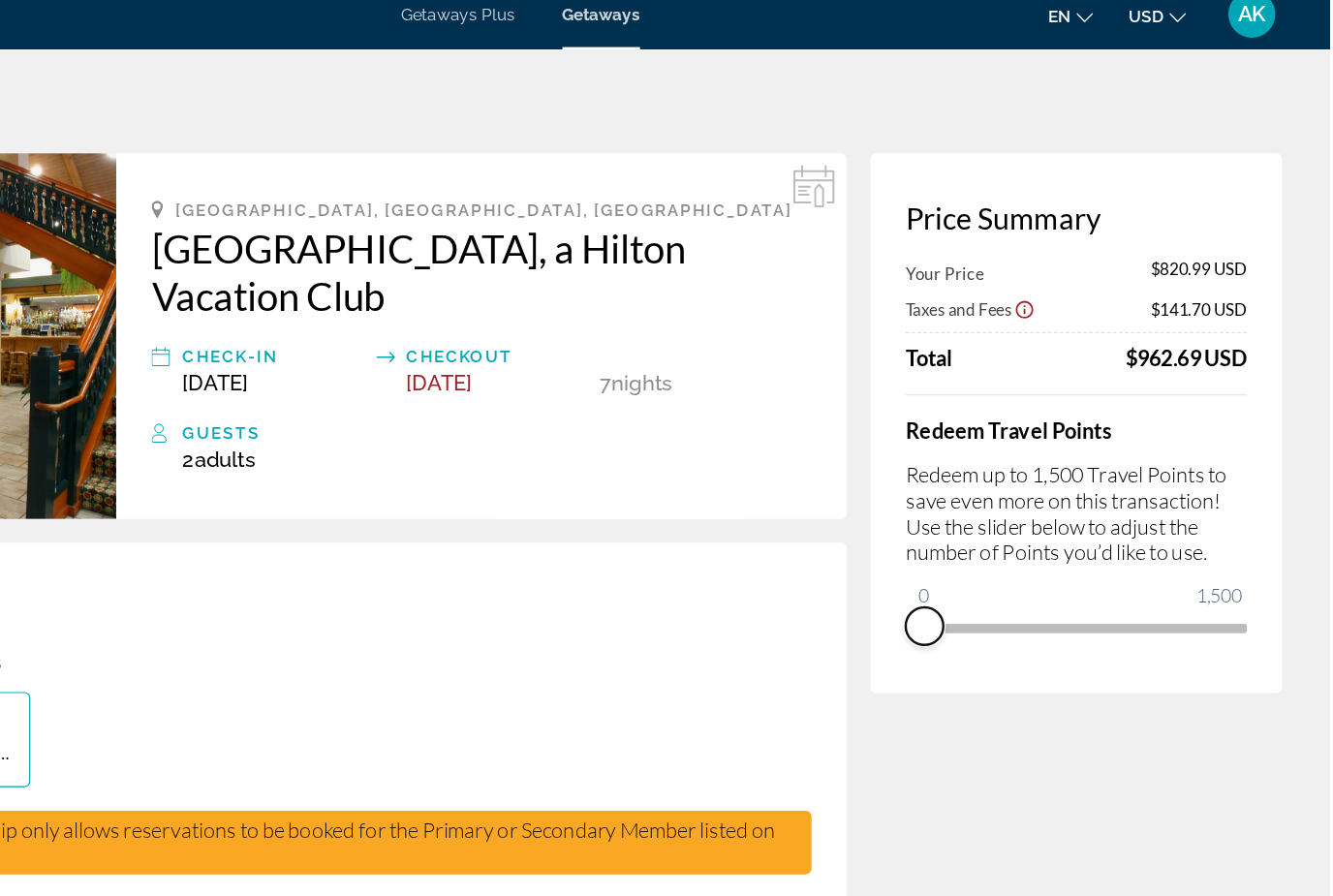
scroll to position [0, 0]
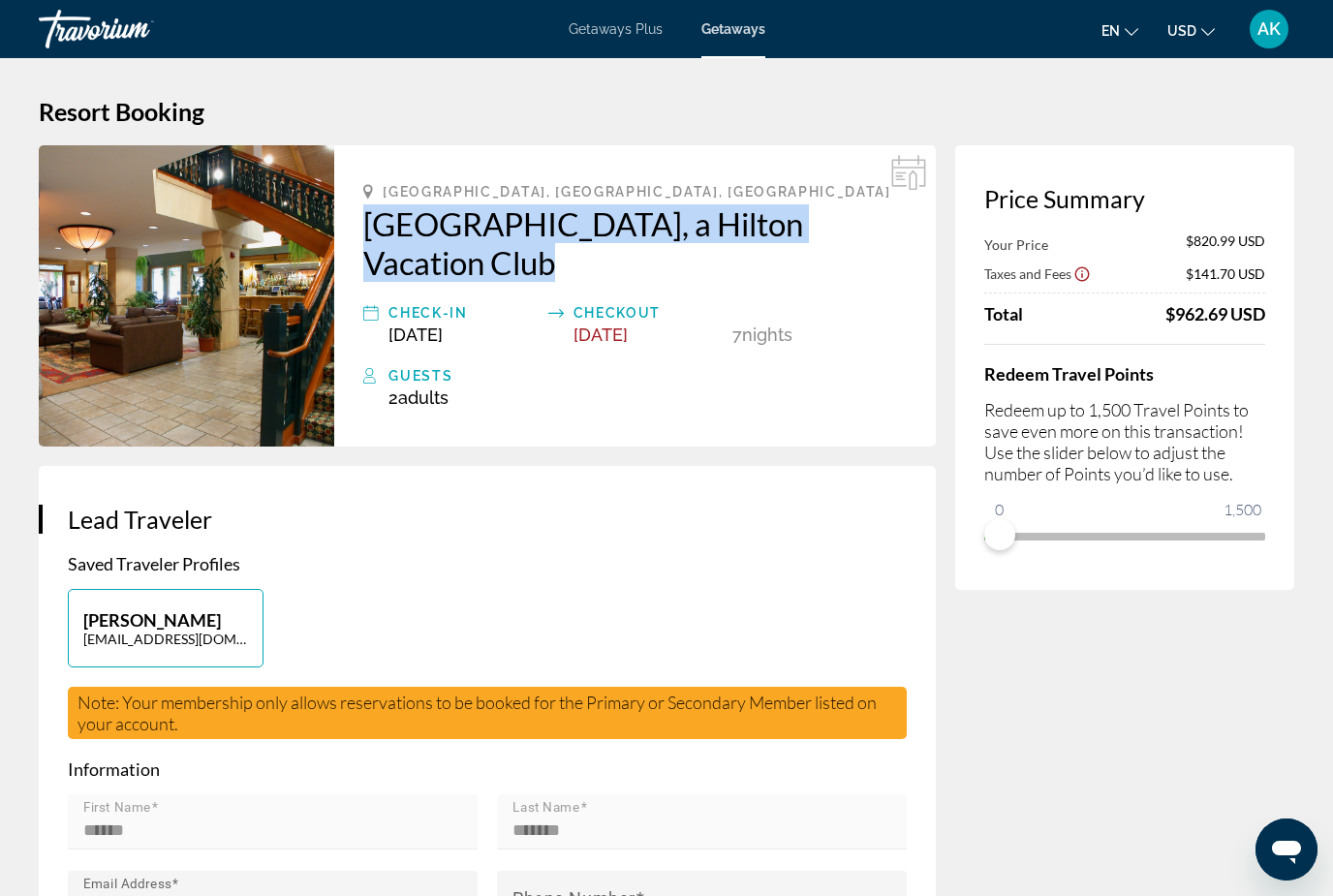
drag, startPoint x: 345, startPoint y: 218, endPoint x: 438, endPoint y: 261, distance: 102.5
click at [438, 261] on div "South Lake Tahoe, CA, USA Lake Tahoe Resort, a Hilton Vacation Club Check-In Ja…" at bounding box center [635, 295] width 602 height 301
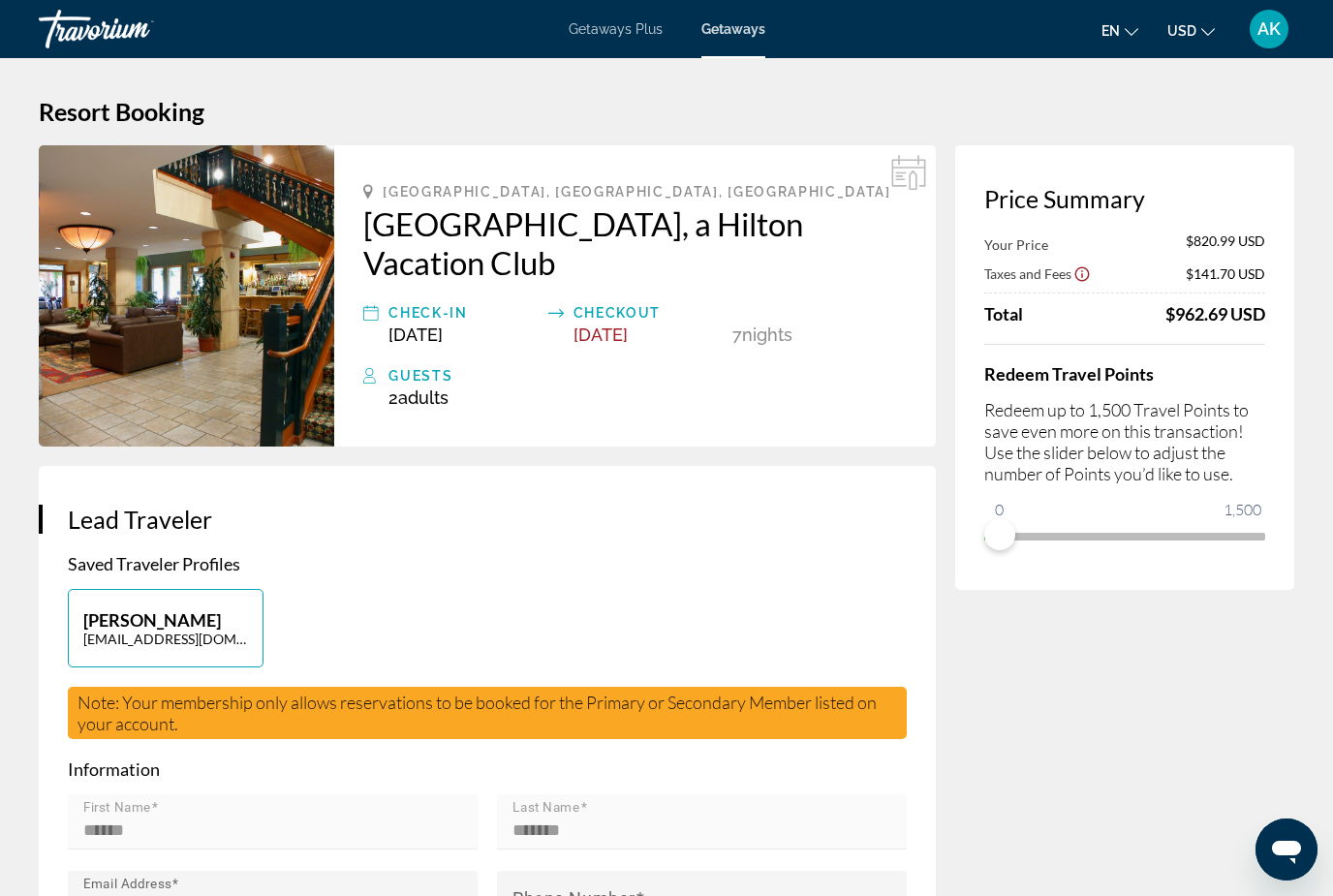
click at [369, 220] on h2 "Lake Tahoe Resort, a Hilton Vacation Club" at bounding box center [634, 243] width 544 height 78
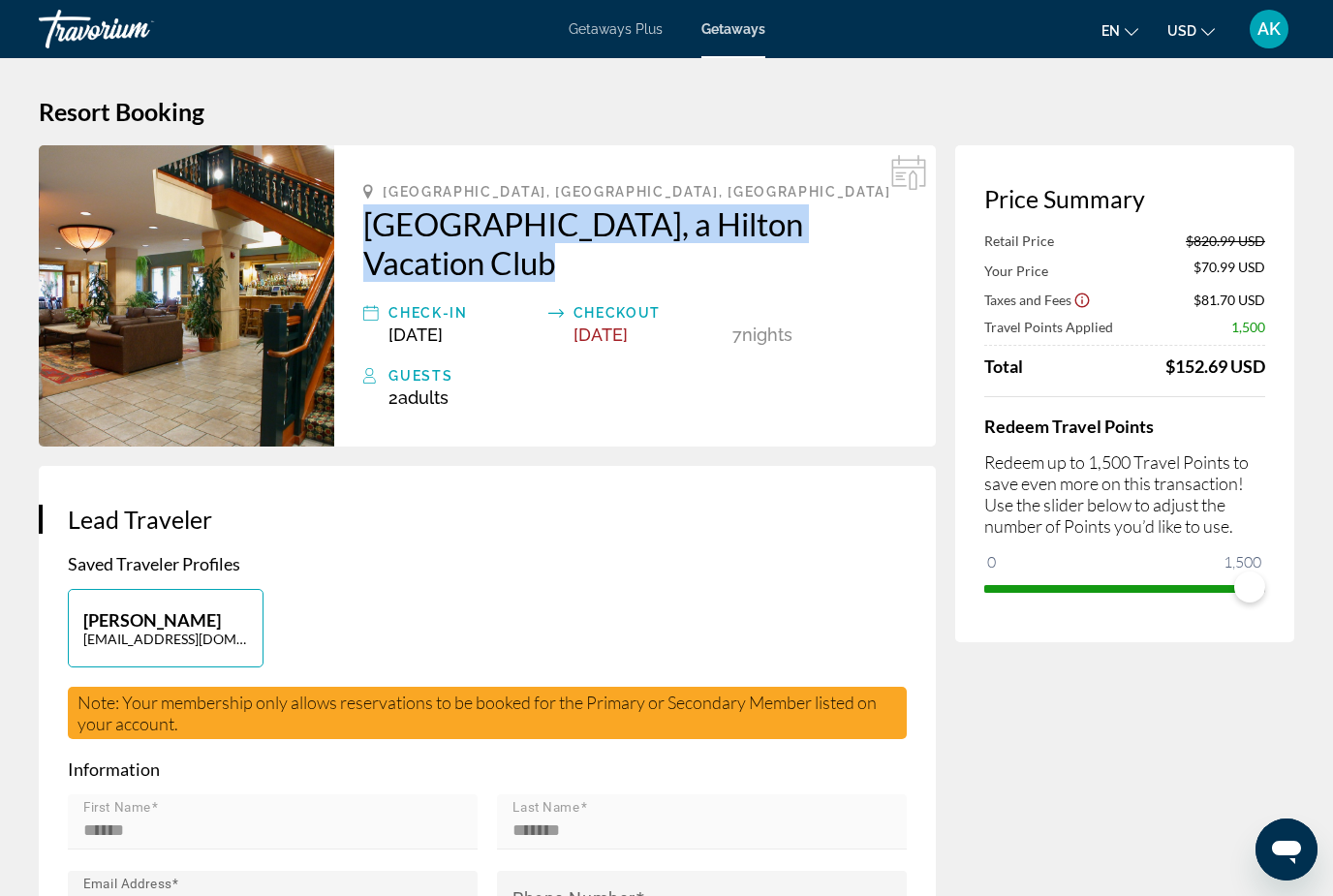
drag, startPoint x: 350, startPoint y: 203, endPoint x: 445, endPoint y: 264, distance: 112.9
click at [445, 264] on div "South Lake Tahoe, CA, USA Lake Tahoe Resort, a Hilton Vacation Club Check-In Ja…" at bounding box center [635, 295] width 602 height 301
copy h2 "Lake Tahoe Resort, a Hilton Vacation Club"
